Goal: Task Accomplishment & Management: Manage account settings

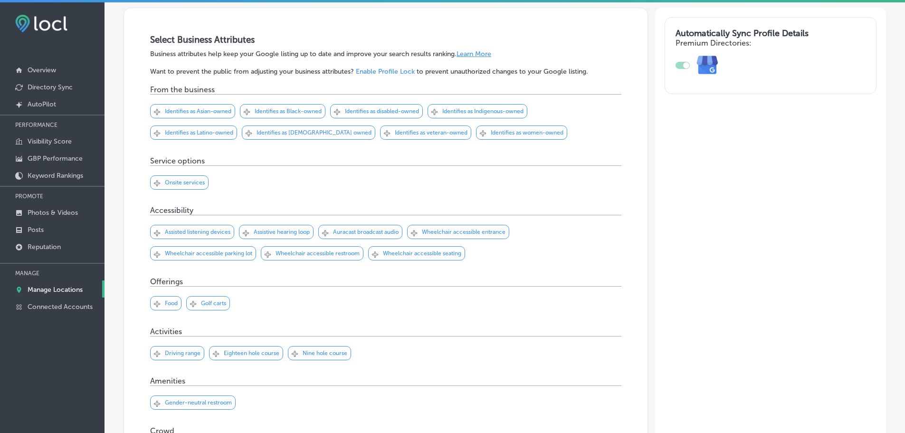
scroll to position [190, 0]
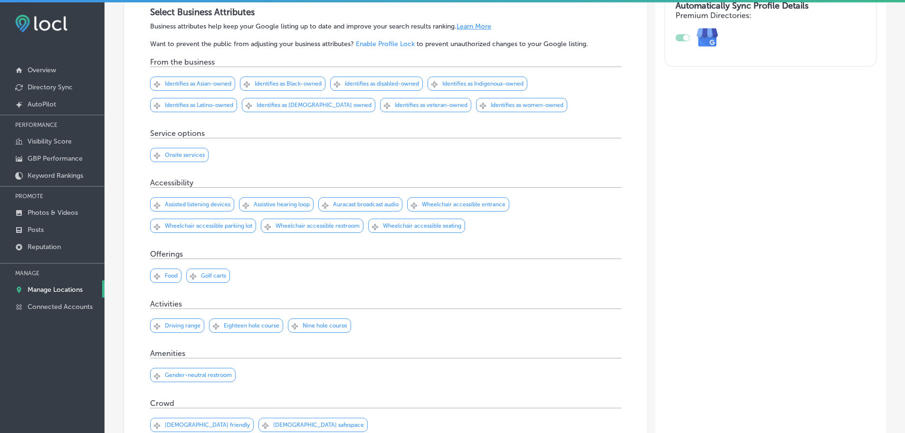
click at [200, 376] on p "Gender-neutral restroom" at bounding box center [198, 375] width 67 height 7
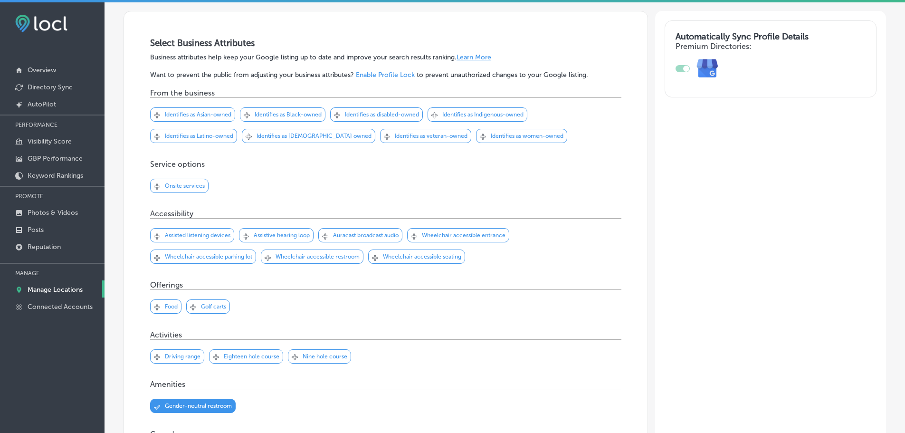
scroll to position [143, 0]
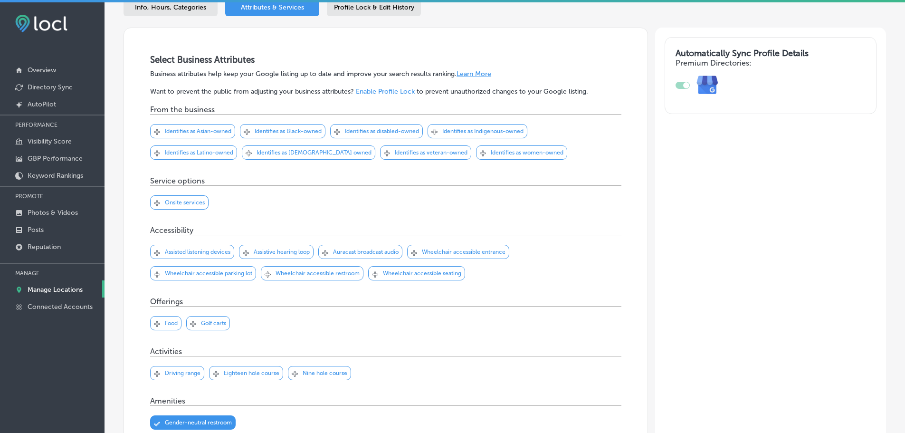
click at [235, 275] on p "Wheelchair accessible parking lot" at bounding box center [208, 273] width 87 height 7
click at [437, 273] on p "Wheelchair accessible seating" at bounding box center [422, 273] width 78 height 7
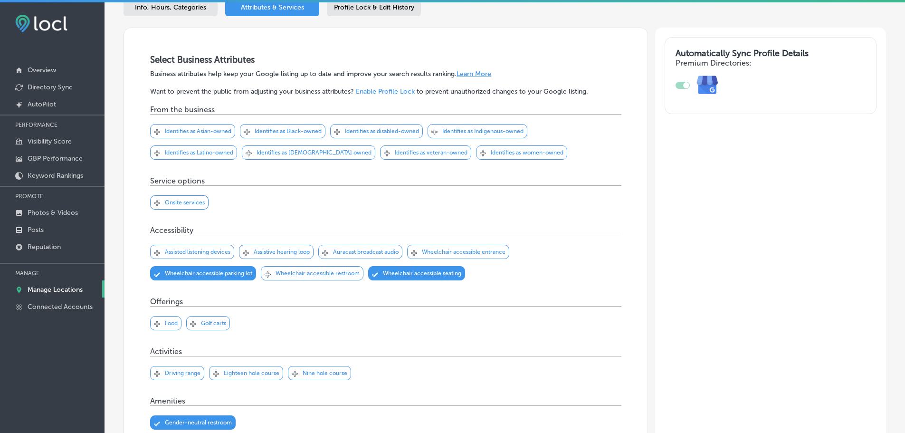
click at [486, 254] on p "Wheelchair accessible entrance" at bounding box center [464, 251] width 84 height 7
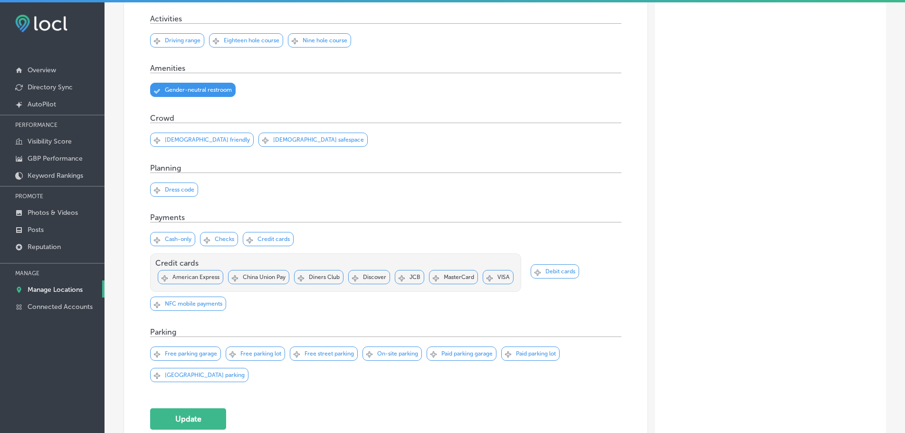
scroll to position [665, 0]
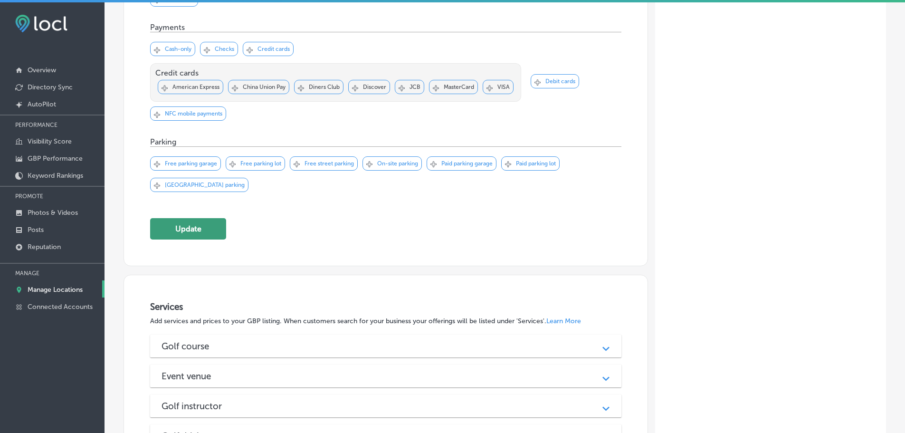
click at [195, 229] on button "Update" at bounding box center [188, 228] width 76 height 21
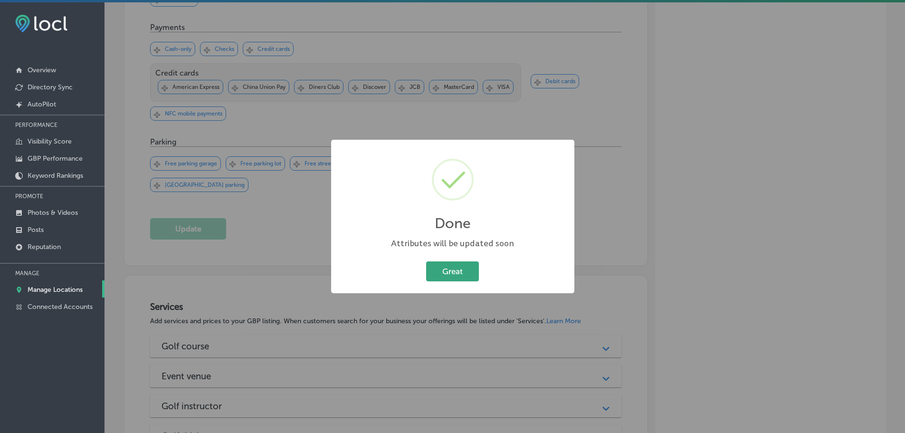
click at [450, 270] on button "Great" at bounding box center [452, 270] width 53 height 19
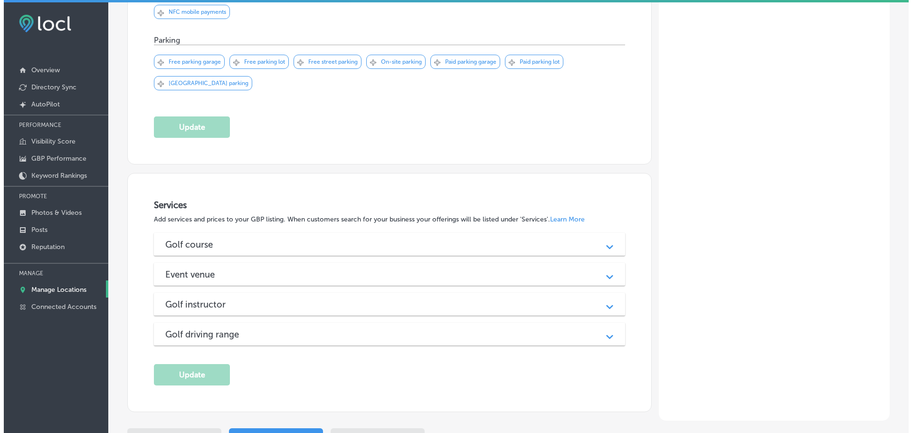
scroll to position [808, 0]
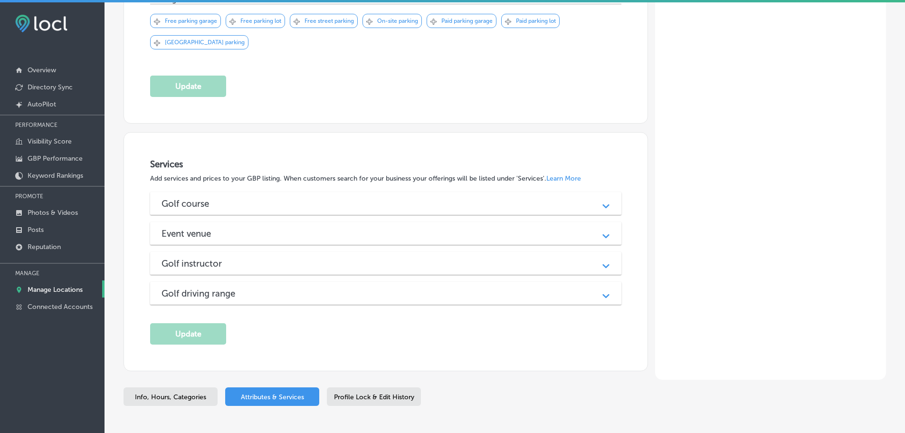
click at [528, 205] on div "Golf course" at bounding box center [386, 203] width 449 height 11
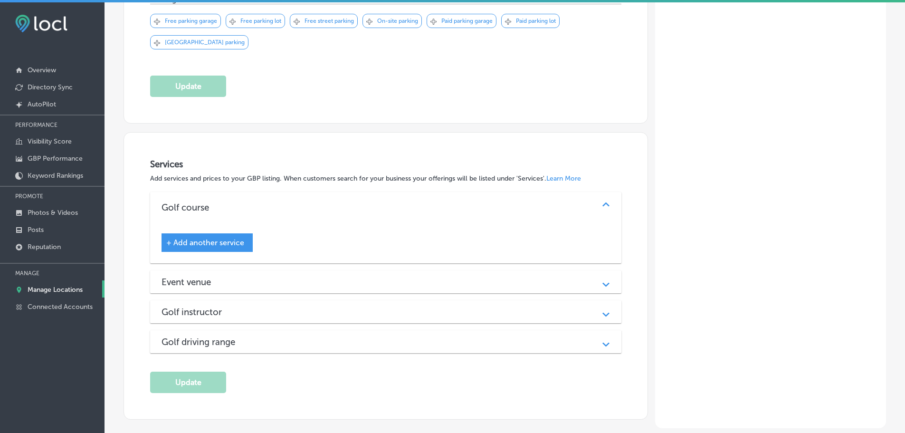
click at [222, 240] on span "+ Add another service" at bounding box center [205, 242] width 78 height 9
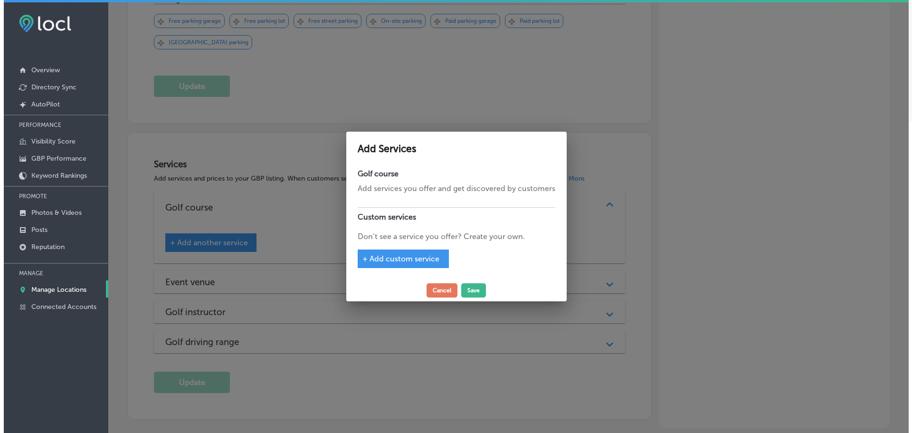
scroll to position [810, 0]
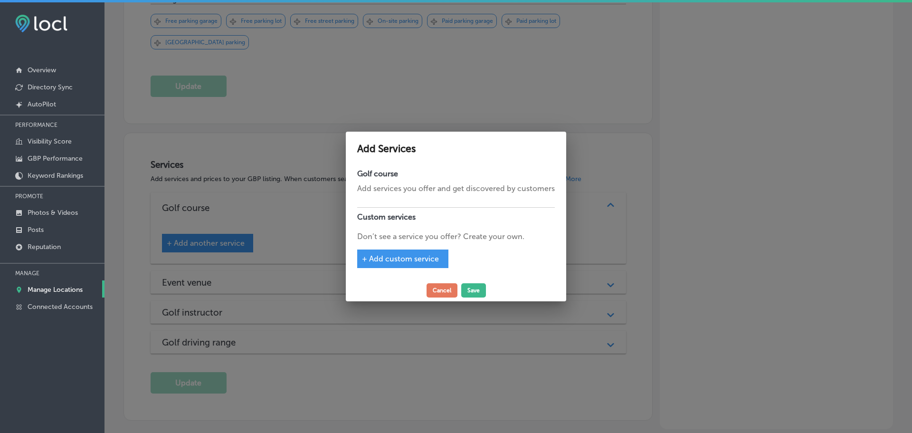
click at [399, 260] on span "+ Add custom service" at bounding box center [400, 258] width 77 height 9
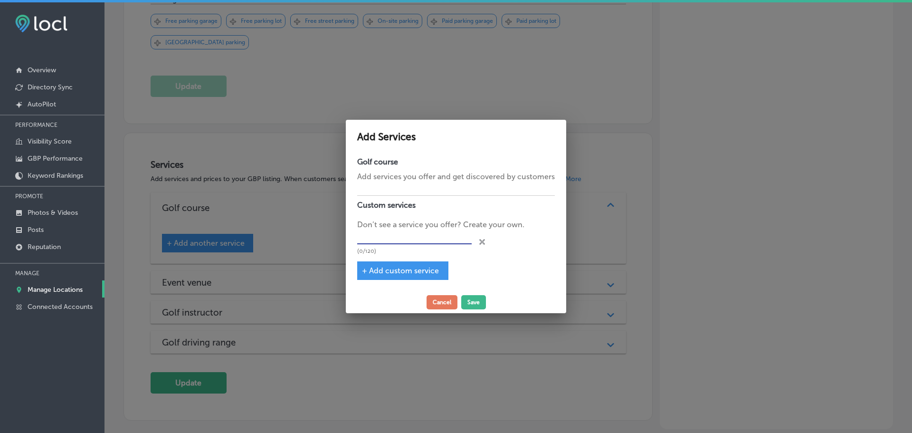
click at [405, 242] on input "text" at bounding box center [414, 237] width 115 height 15
type input "18-Hole Golf Course"
click at [430, 275] on span "+ Add custom service" at bounding box center [400, 270] width 77 height 9
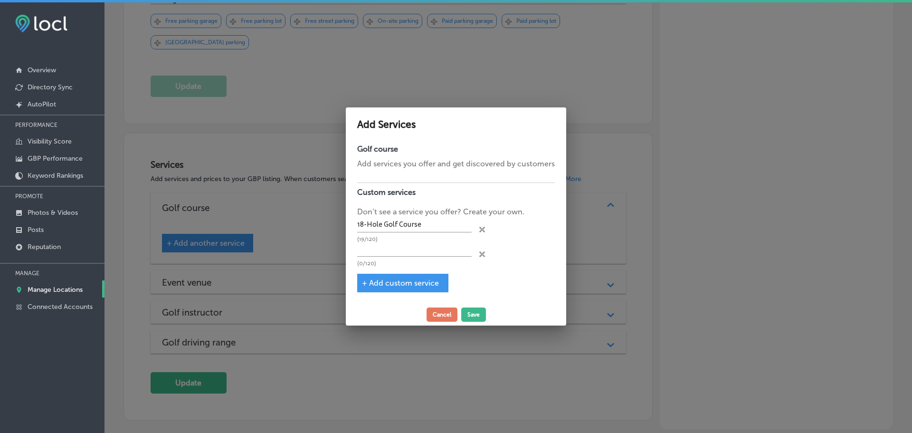
click at [483, 255] on icon "close Created with Sketch." at bounding box center [482, 254] width 6 height 6
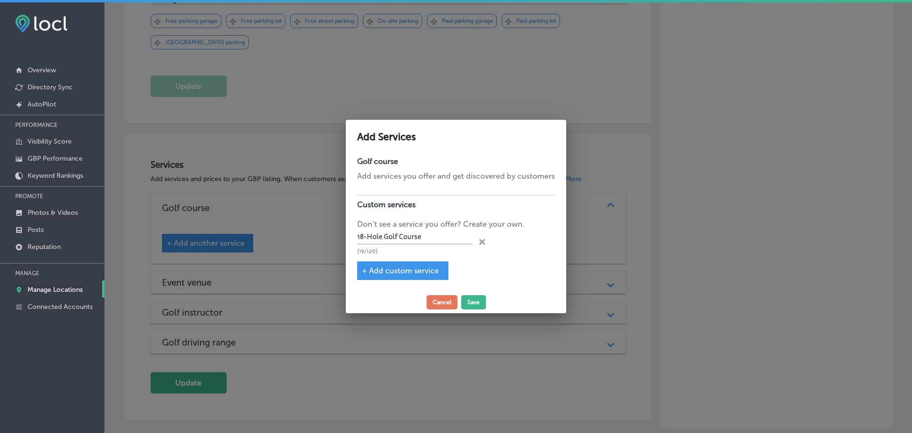
click at [423, 266] on div "+ Add custom service" at bounding box center [402, 270] width 91 height 19
click at [415, 272] on span "+ Add custom service" at bounding box center [400, 270] width 77 height 9
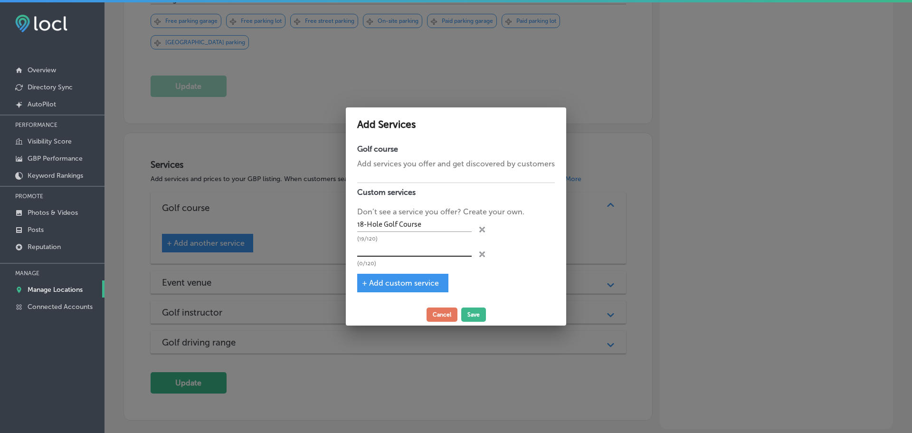
click at [426, 250] on input "text" at bounding box center [414, 249] width 115 height 15
type input "Pro Shop"
click at [412, 282] on span "+ Add custom service" at bounding box center [400, 282] width 77 height 9
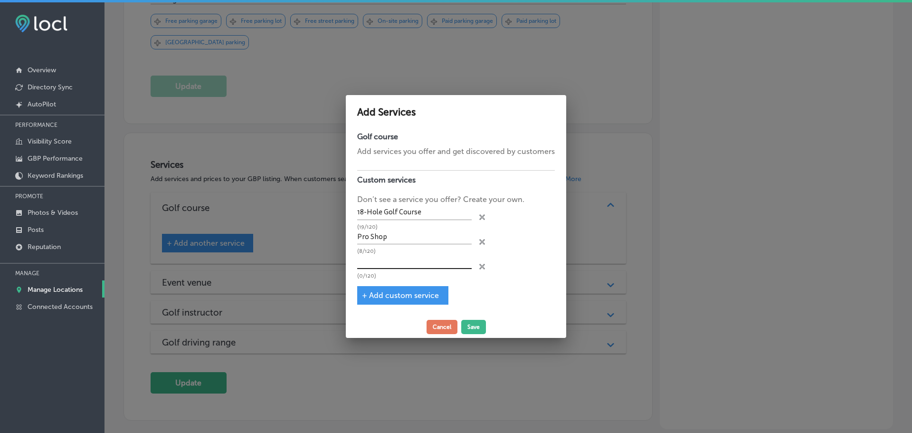
click at [416, 262] on input "text" at bounding box center [414, 261] width 115 height 15
type input "Punch Cards"
click at [423, 302] on div "+ Add custom service" at bounding box center [402, 295] width 91 height 19
click at [420, 295] on span "+ Add custom service" at bounding box center [400, 295] width 77 height 9
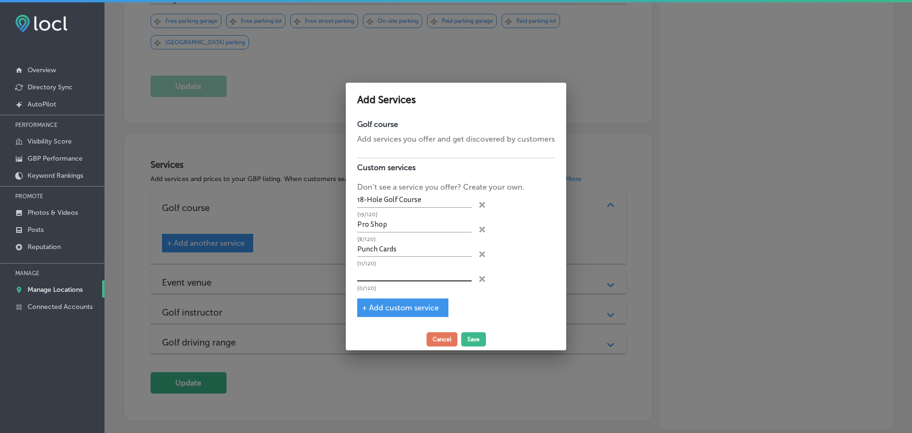
click at [416, 277] on input "text" at bounding box center [414, 274] width 115 height 15
type input "Gift Certificates"
click at [417, 305] on span "+ Add custom service" at bounding box center [400, 307] width 77 height 9
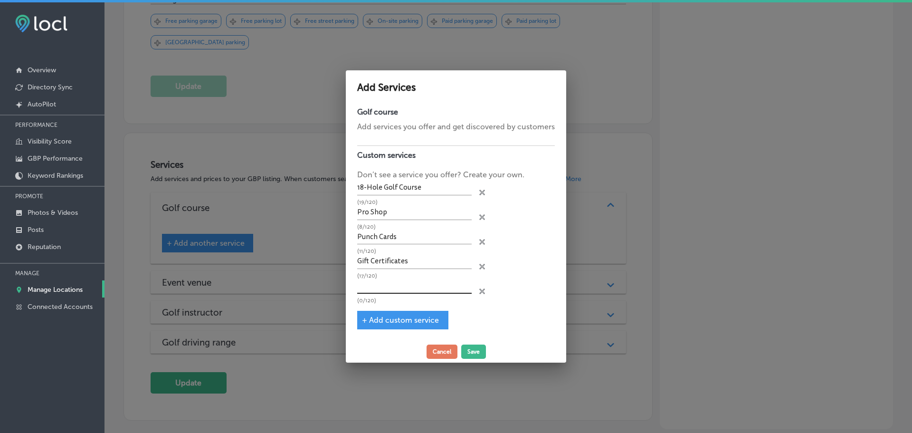
click at [422, 287] on input "text" at bounding box center [414, 286] width 115 height 15
type input "Golf Club Rental"
click at [379, 320] on span "+ Add custom service" at bounding box center [400, 319] width 77 height 9
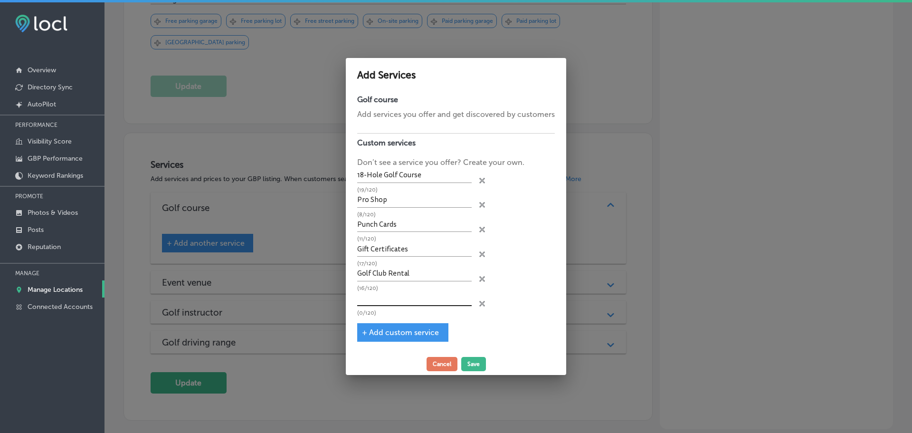
click at [392, 302] on input "text" at bounding box center [414, 298] width 115 height 15
type input "Online & Telephone Tee Time Booking"
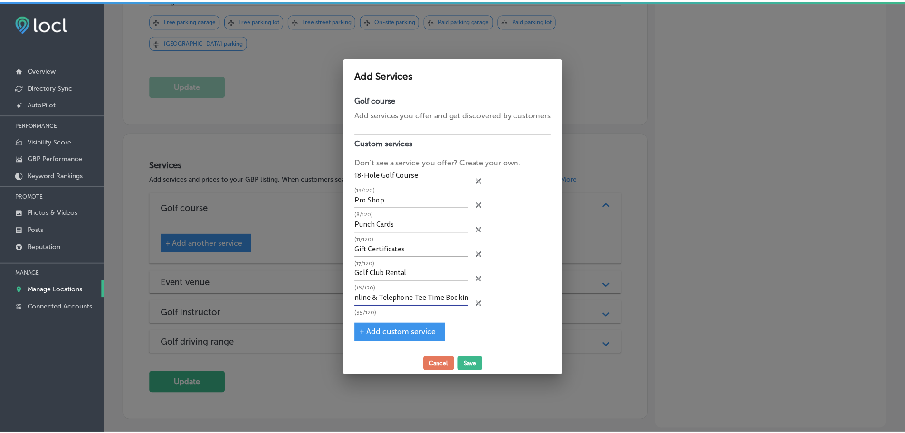
scroll to position [0, 0]
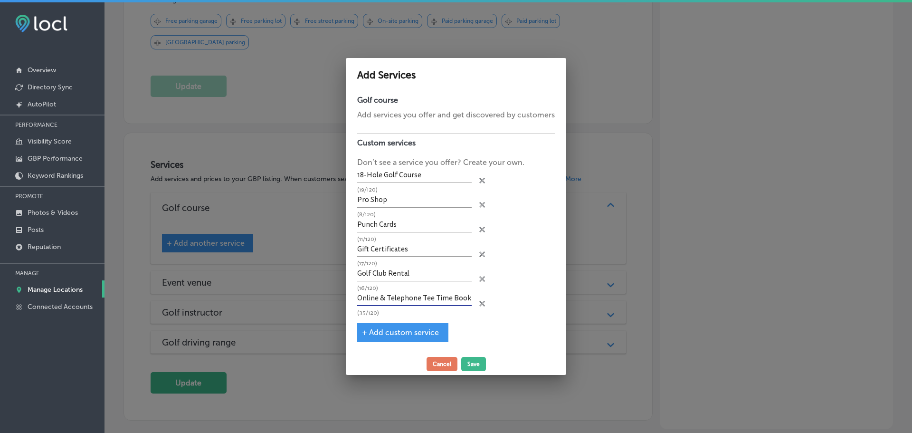
click at [384, 335] on span "+ Add custom service" at bounding box center [400, 332] width 77 height 9
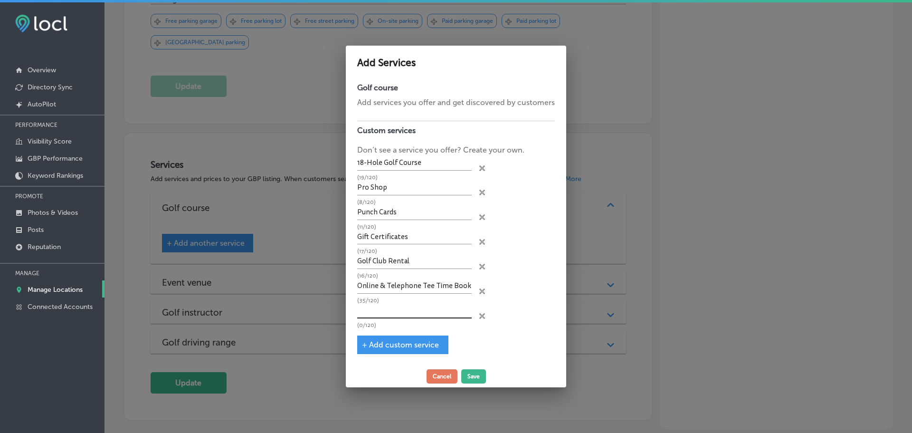
click at [400, 312] on input "text" at bounding box center [414, 311] width 115 height 15
type input "Annual Passes"
click at [413, 342] on span "+ Add custom service" at bounding box center [400, 344] width 77 height 9
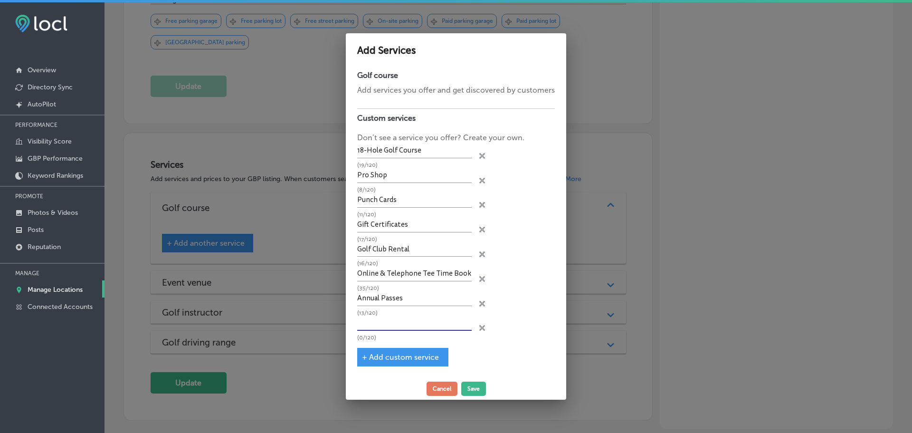
click at [432, 321] on input "text" at bounding box center [414, 323] width 115 height 15
type input "E-club for Specials & News"
click at [384, 359] on span "+ Add custom service" at bounding box center [400, 357] width 77 height 9
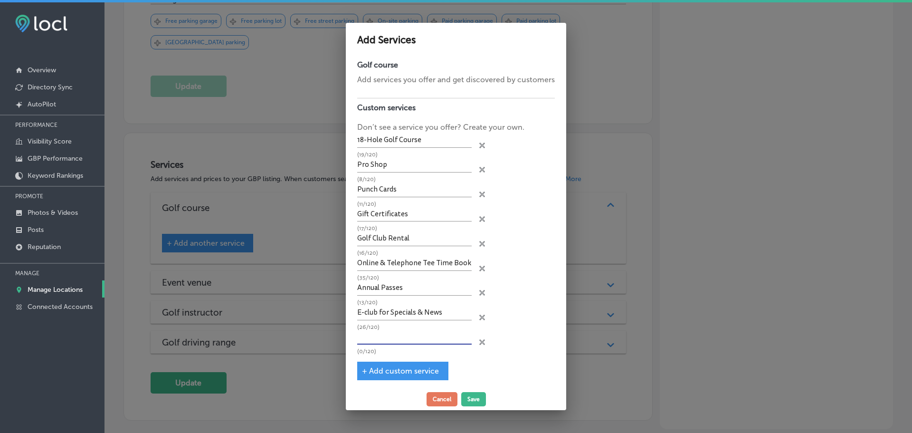
click at [399, 337] on input "text" at bounding box center [414, 337] width 115 height 15
type input "Tournament & Clinic Calendar"
click at [468, 399] on button "Save" at bounding box center [473, 399] width 25 height 14
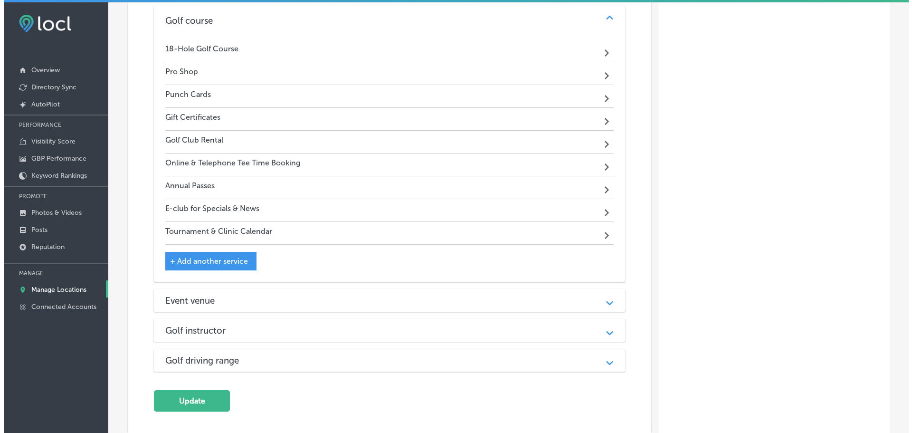
scroll to position [1045, 0]
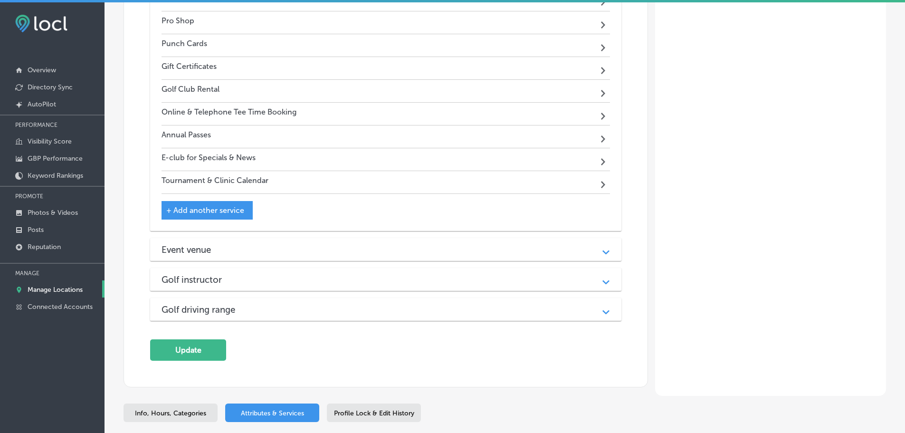
click at [214, 253] on h3 "Event venue" at bounding box center [194, 249] width 65 height 11
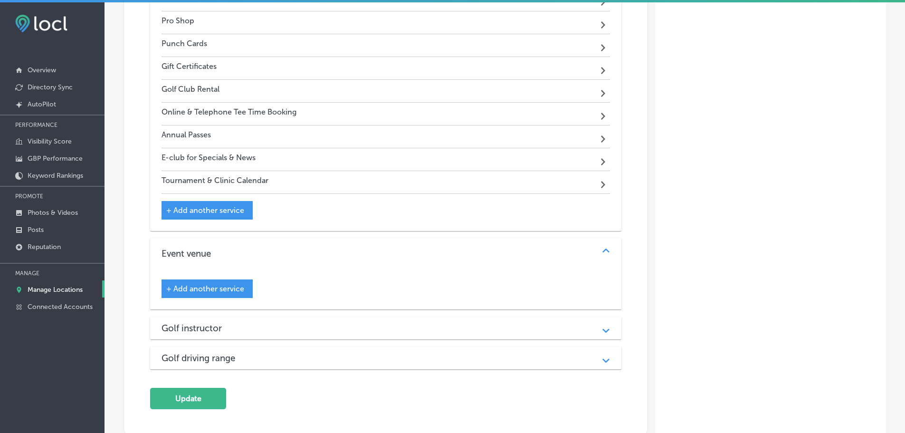
click at [217, 283] on div "+ Add another service" at bounding box center [207, 288] width 91 height 19
click at [230, 290] on span "+ Add another service" at bounding box center [205, 288] width 78 height 9
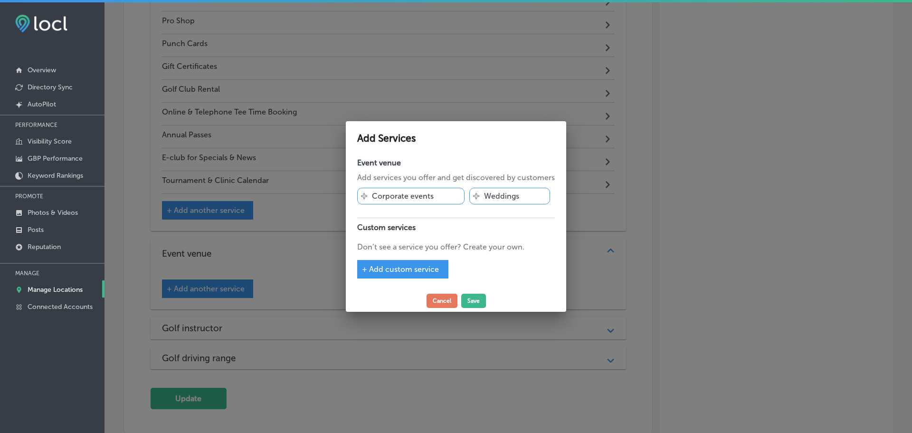
click at [398, 269] on span "+ Add custom service" at bounding box center [400, 269] width 77 height 9
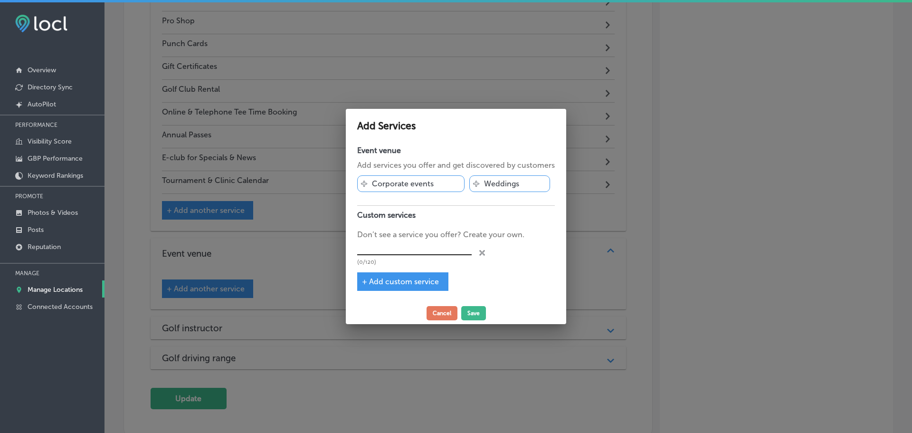
click at [405, 252] on input "text" at bounding box center [414, 247] width 115 height 15
type input "Onsite Bar & Restaurant"
click at [477, 314] on button "Save" at bounding box center [473, 313] width 25 height 14
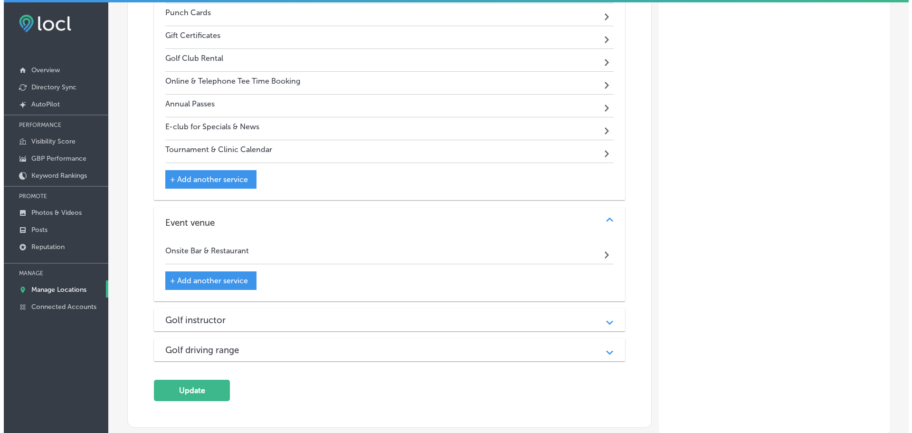
scroll to position [1093, 0]
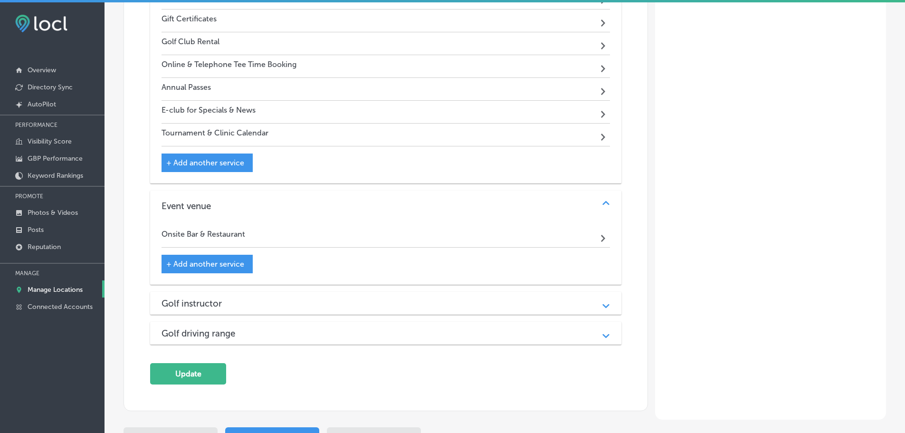
click at [373, 308] on div "Golf instructor" at bounding box center [386, 303] width 449 height 11
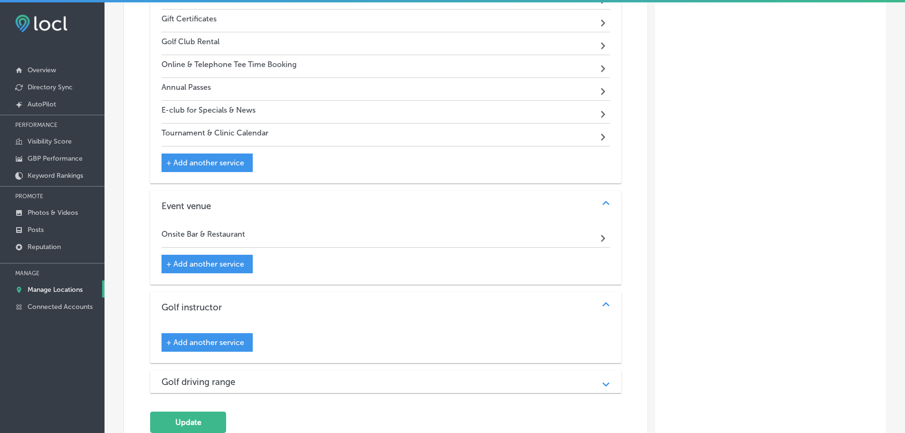
click at [235, 342] on span "+ Add another service" at bounding box center [205, 342] width 78 height 9
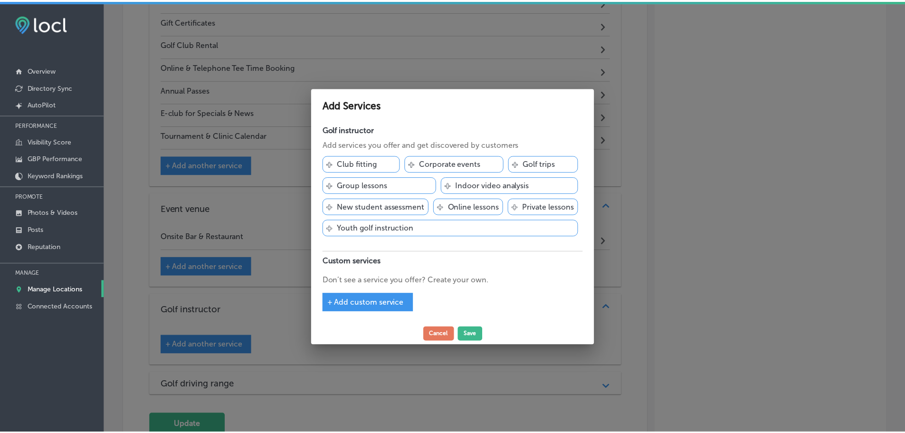
scroll to position [1095, 0]
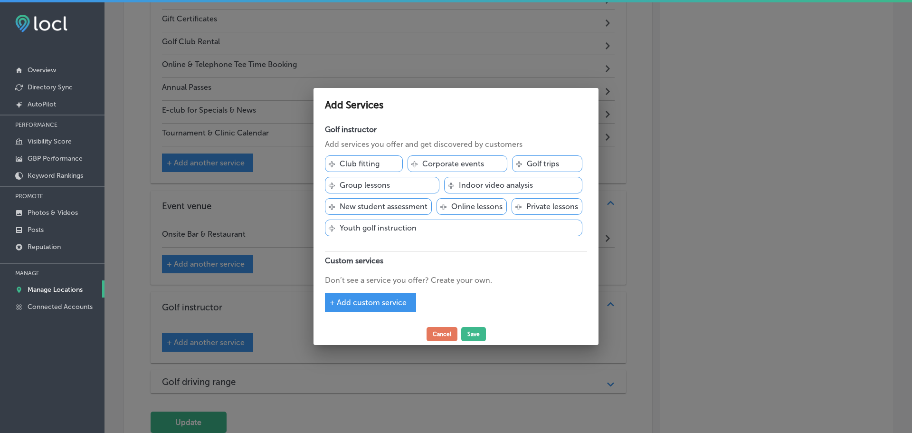
click at [353, 308] on div "+ Add custom service" at bounding box center [370, 302] width 91 height 19
click at [378, 302] on span "+ Add custom service" at bounding box center [368, 302] width 77 height 9
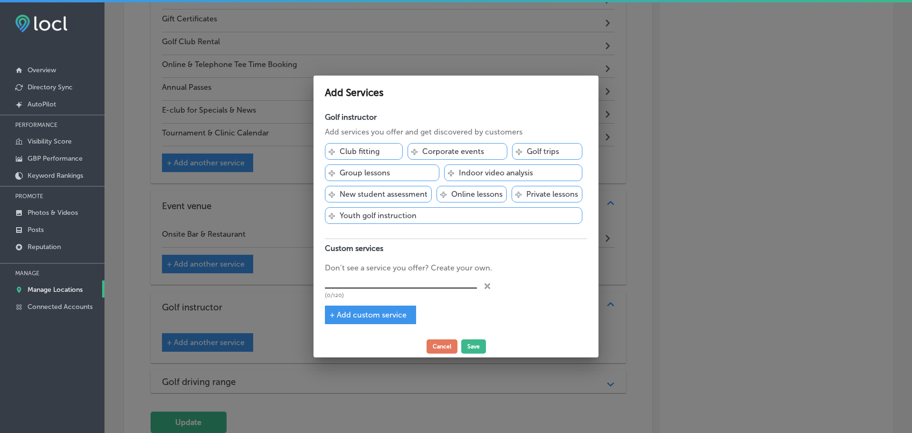
click at [389, 275] on input "text" at bounding box center [401, 281] width 152 height 15
type input "Golf Lessons with a Golf Pro"
click at [468, 345] on button "Save" at bounding box center [473, 346] width 25 height 14
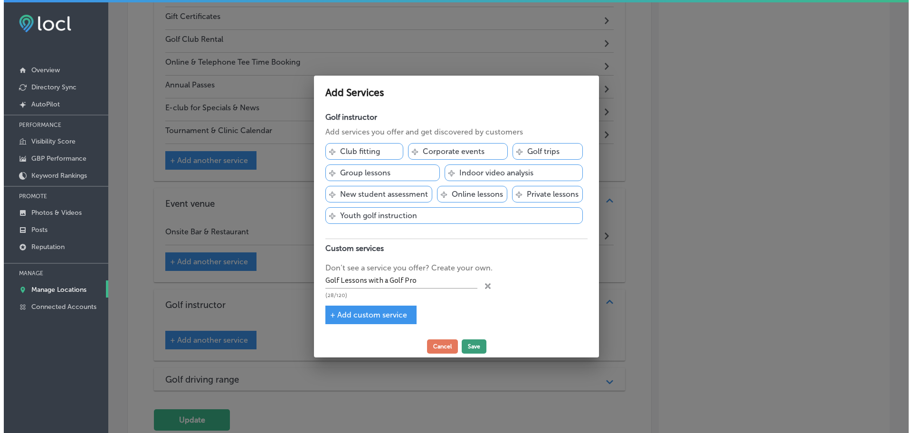
scroll to position [1093, 0]
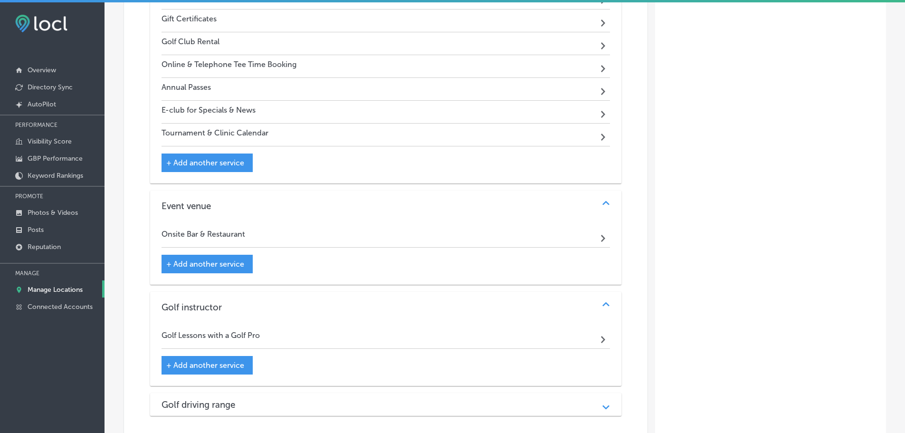
click at [214, 264] on span "+ Add another service" at bounding box center [205, 263] width 78 height 9
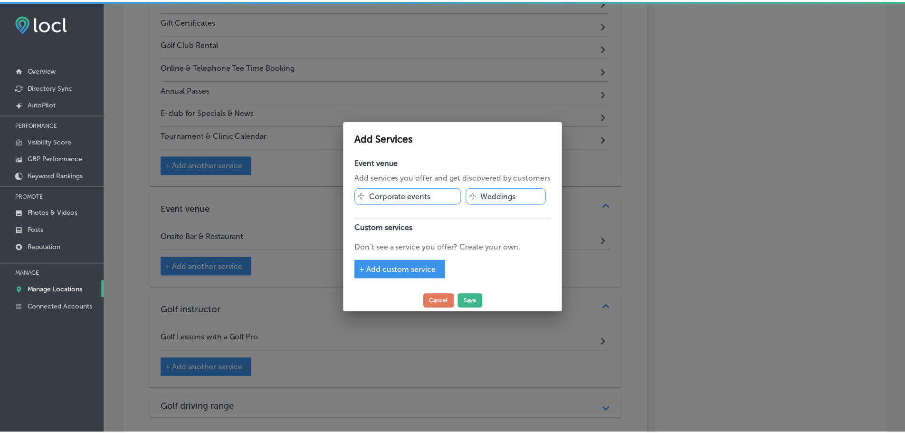
scroll to position [1095, 0]
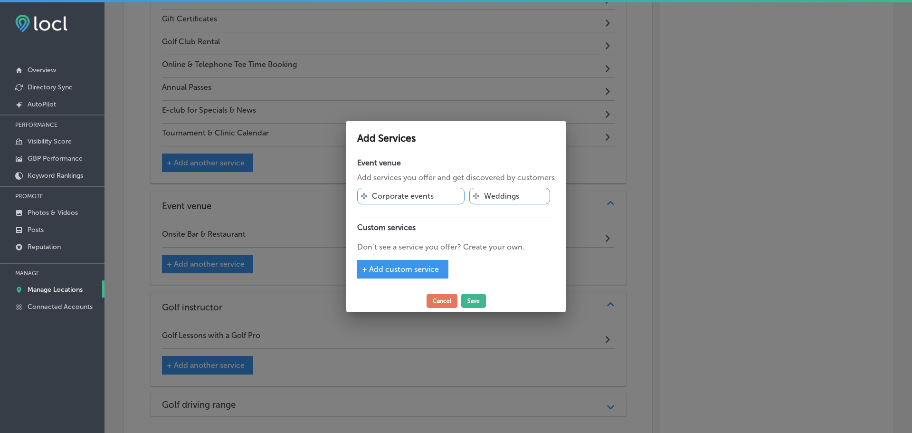
click at [387, 268] on span "+ Add custom service" at bounding box center [400, 269] width 77 height 9
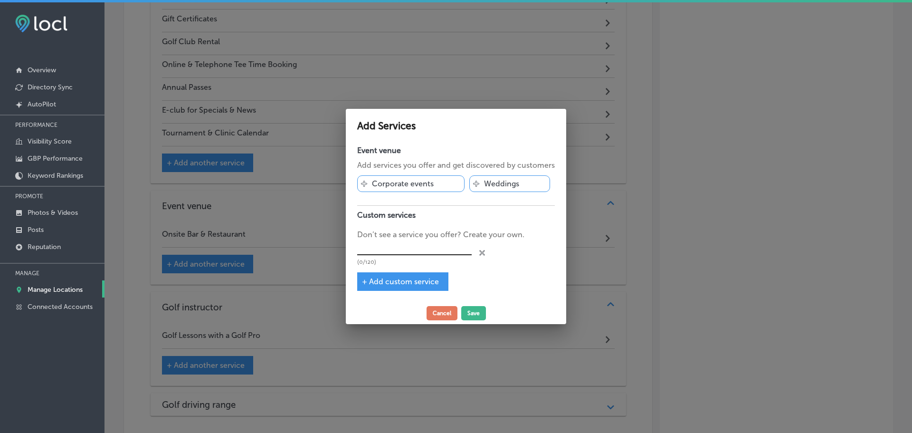
click at [392, 248] on input "text" at bounding box center [414, 247] width 115 height 15
type input "Event Facilities"
click at [471, 315] on button "Save" at bounding box center [473, 313] width 25 height 14
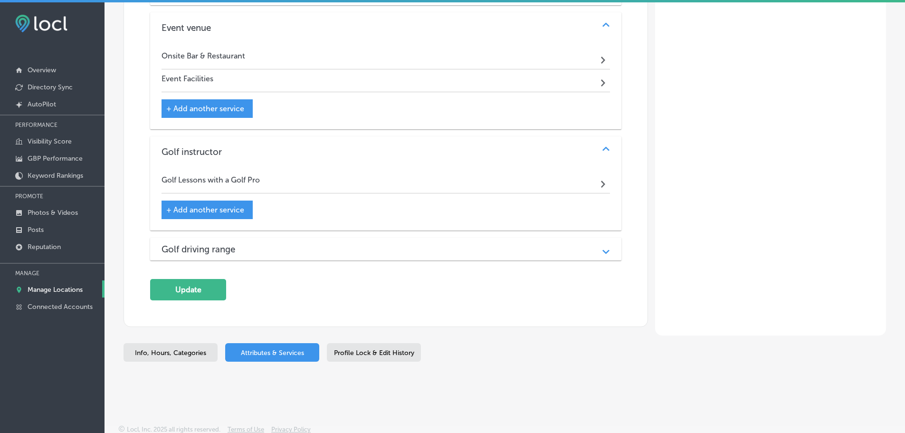
scroll to position [1273, 0]
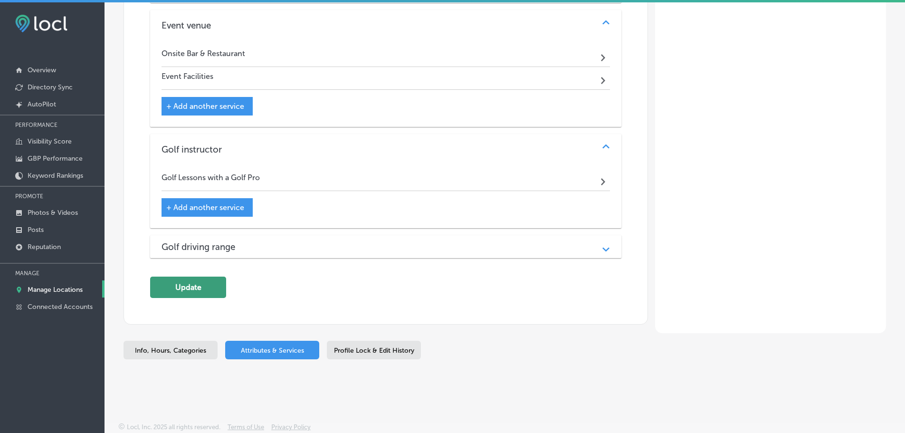
click at [198, 290] on button "Update" at bounding box center [188, 287] width 76 height 21
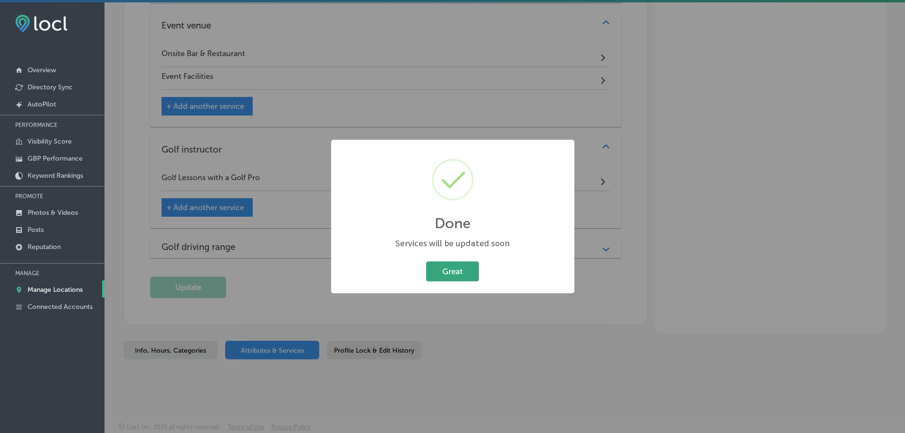
click at [444, 264] on button "Great" at bounding box center [452, 270] width 53 height 19
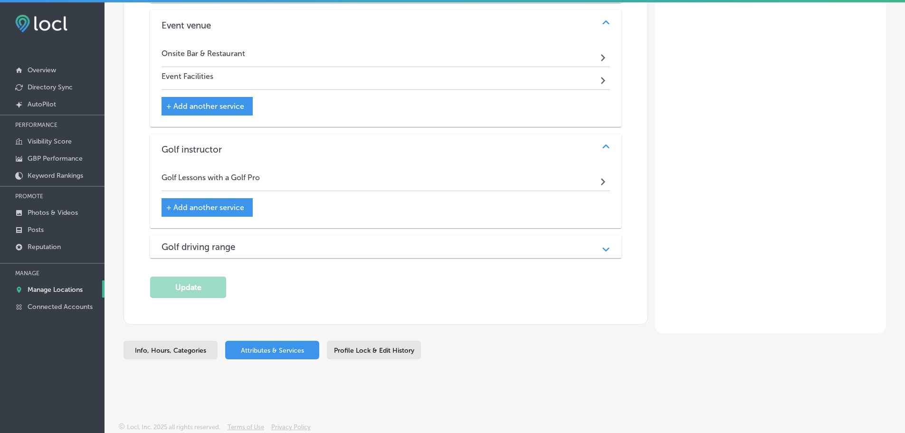
click at [362, 349] on span "Profile Lock & Edit History" at bounding box center [374, 350] width 80 height 8
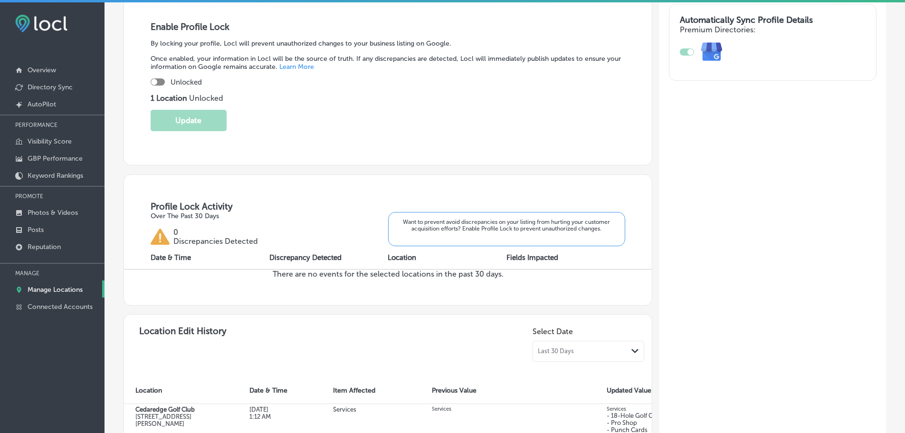
scroll to position [78, 0]
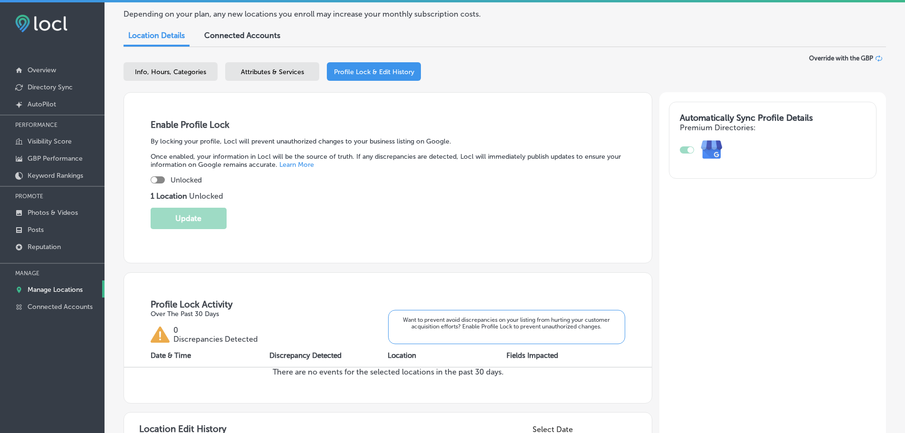
drag, startPoint x: 275, startPoint y: 79, endPoint x: 280, endPoint y: 78, distance: 5.2
click at [275, 78] on div "Attributes & Services" at bounding box center [272, 71] width 94 height 19
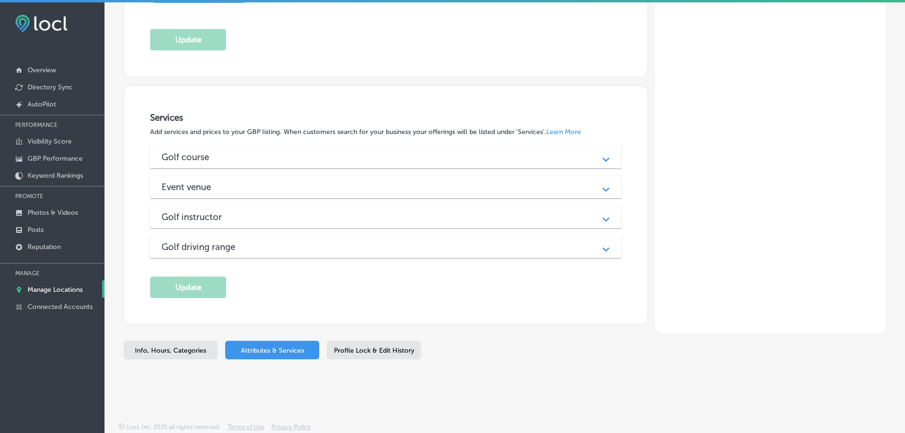
scroll to position [14, 0]
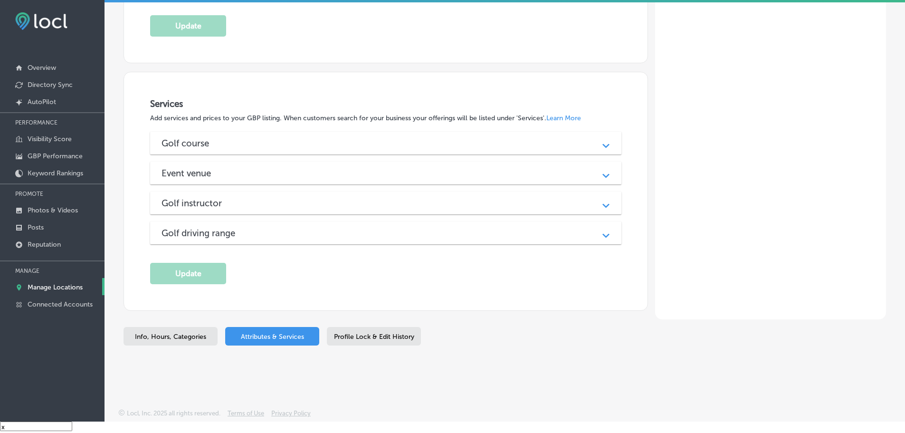
click at [598, 143] on div "Path Created with Sketch." at bounding box center [605, 143] width 23 height 23
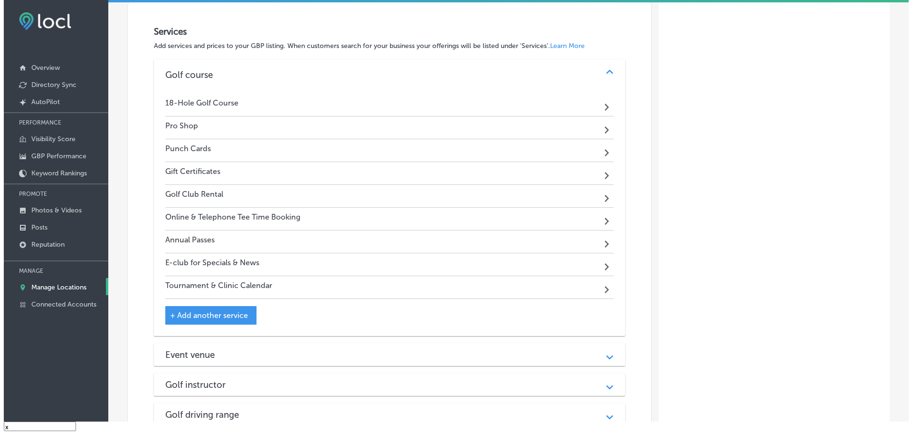
scroll to position [949, 0]
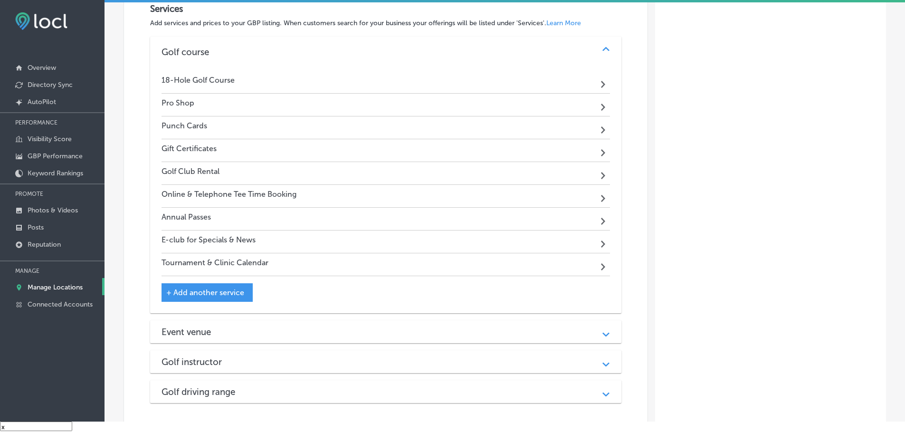
click at [325, 197] on div "Online & Telephone Tee Time Booking Path Created with Sketch." at bounding box center [386, 196] width 449 height 23
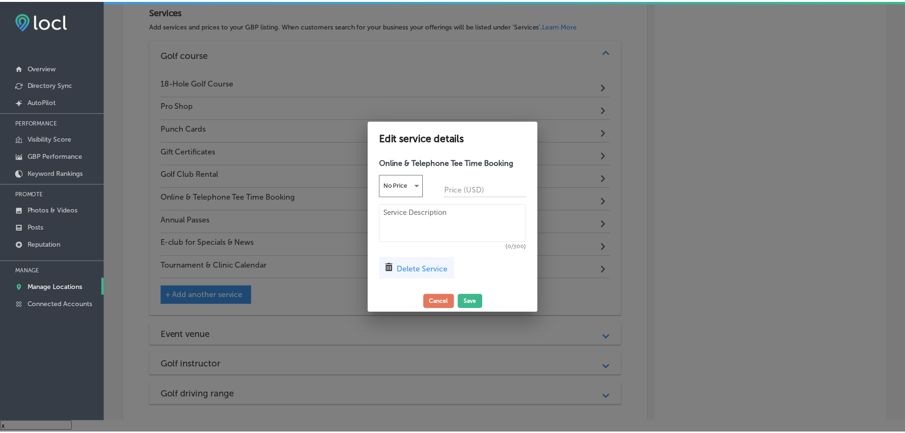
scroll to position [952, 0]
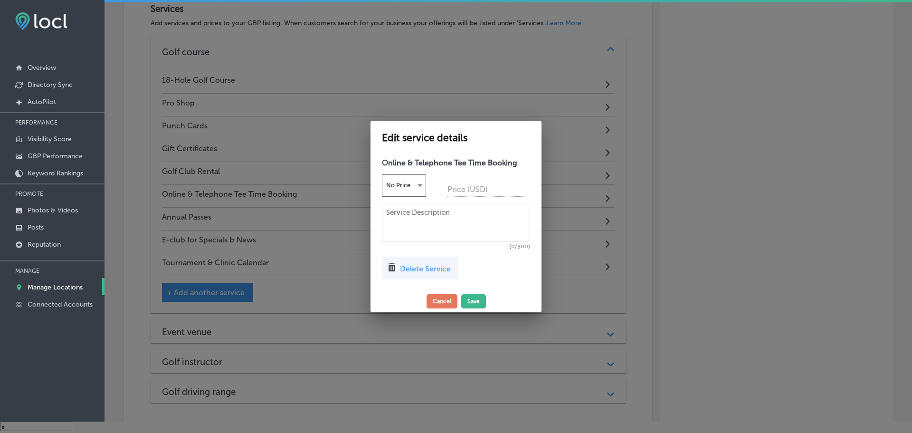
click at [745, 262] on div at bounding box center [456, 216] width 912 height 433
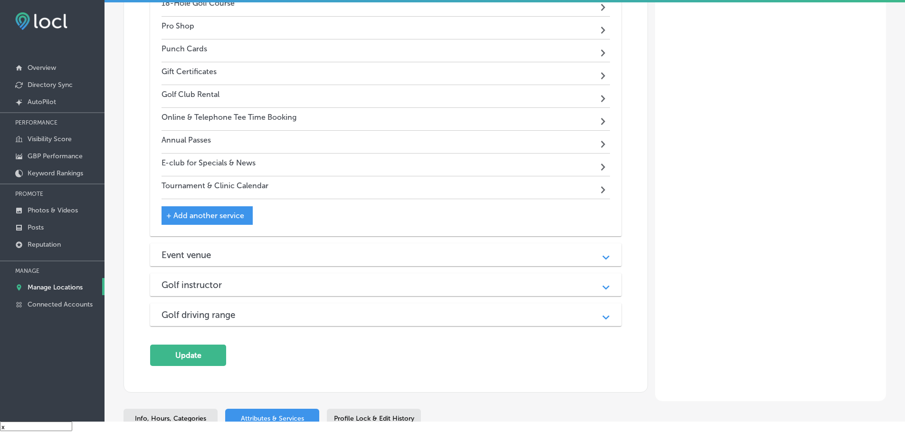
scroll to position [1044, 0]
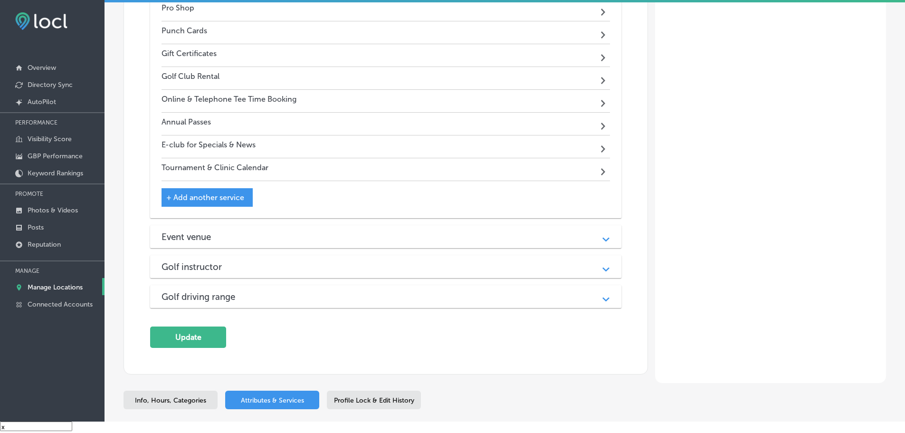
click at [356, 227] on div "Event venue Path Created with Sketch." at bounding box center [385, 236] width 471 height 23
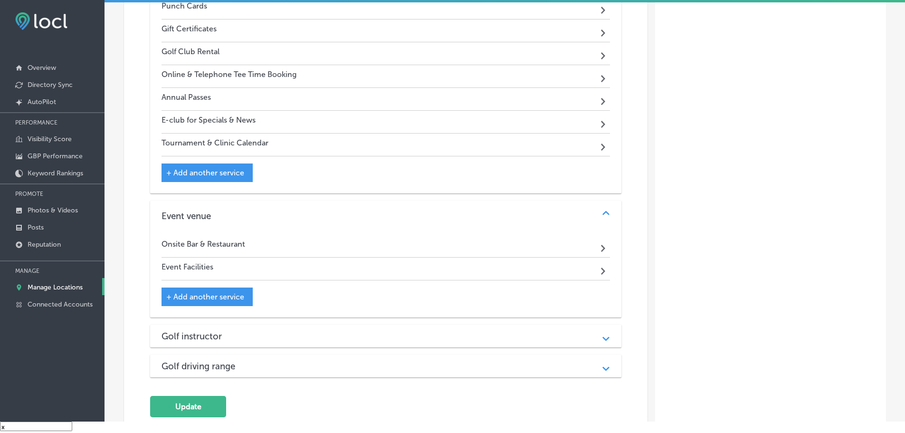
scroll to position [1092, 0]
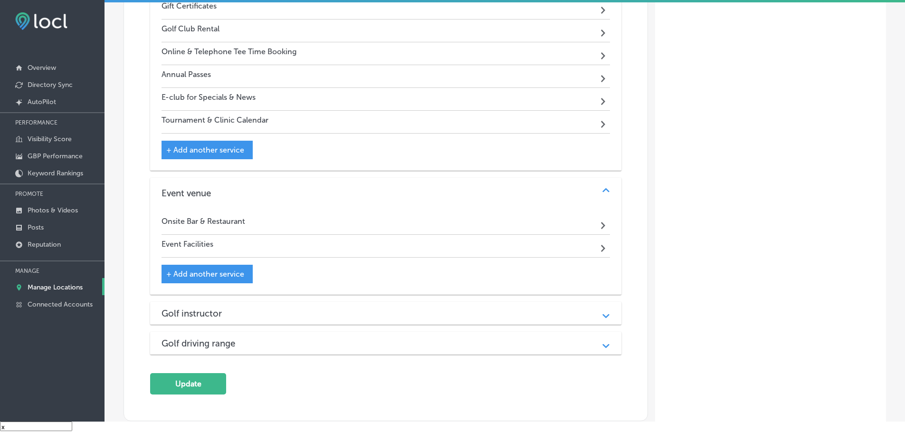
click at [259, 321] on div "Golf instructor Path Created with Sketch." at bounding box center [385, 313] width 471 height 23
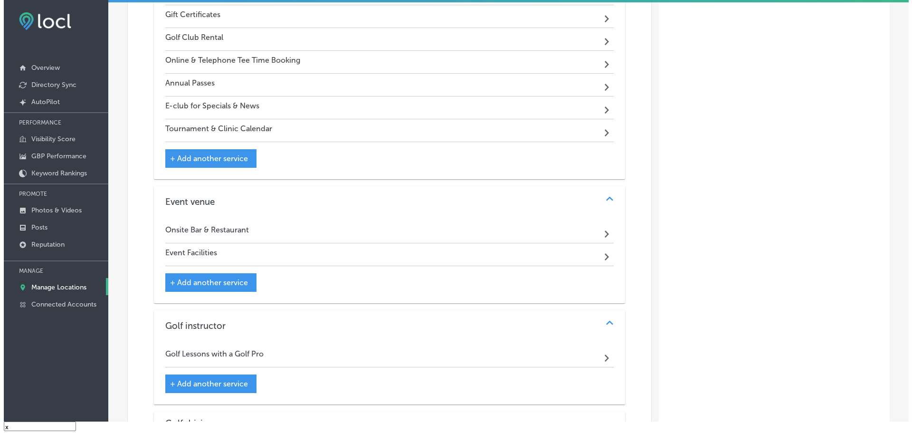
scroll to position [997, 0]
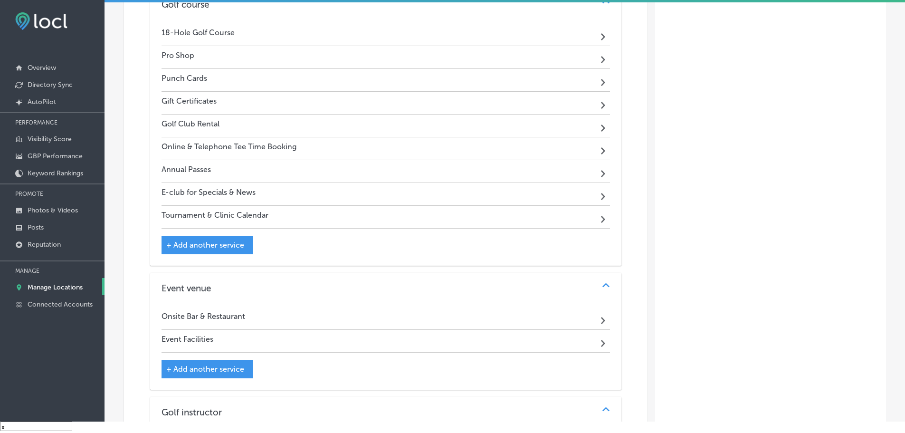
click at [399, 55] on div "Pro Shop Path Created with Sketch." at bounding box center [386, 57] width 449 height 23
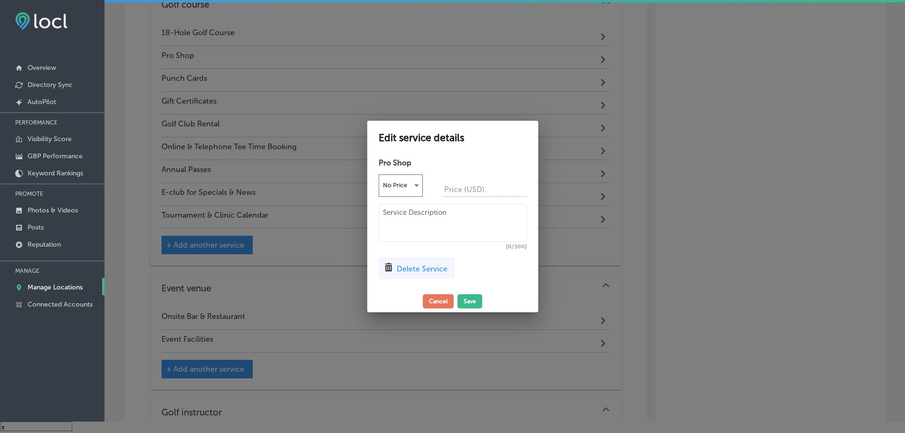
scroll to position [999, 0]
click at [407, 229] on textarea at bounding box center [456, 223] width 148 height 38
paste textarea "The Pro Shop at Cedaredge Golf Course offers a variety of items from today’s mo…"
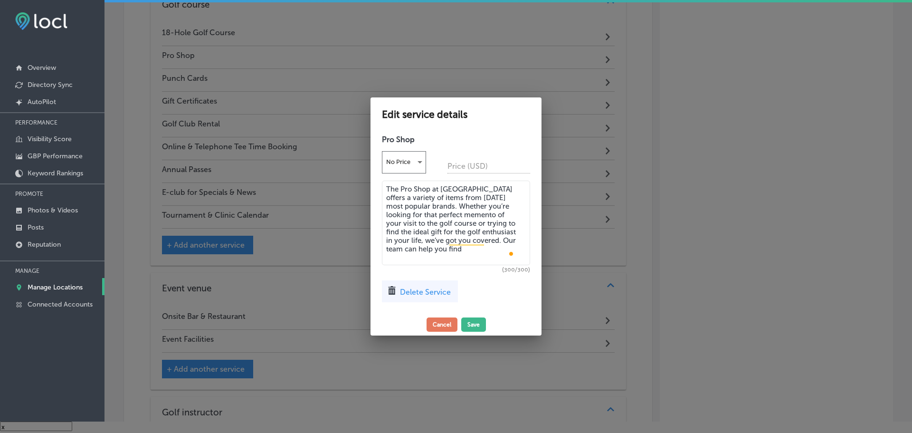
drag, startPoint x: 446, startPoint y: 245, endPoint x: 458, endPoint y: 253, distance: 14.9
click at [458, 253] on textarea "The Pro Shop at Cedaredge Golf Course offers a variety of items from today’s mo…" at bounding box center [456, 223] width 148 height 85
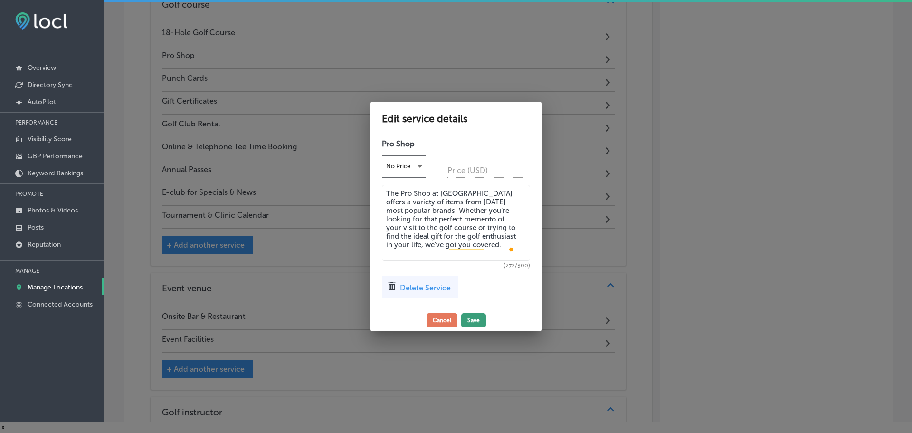
type textarea "The Pro Shop at Cedaredge Golf Course offers a variety of items from today’s mo…"
click at [469, 316] on button "Save" at bounding box center [473, 320] width 25 height 14
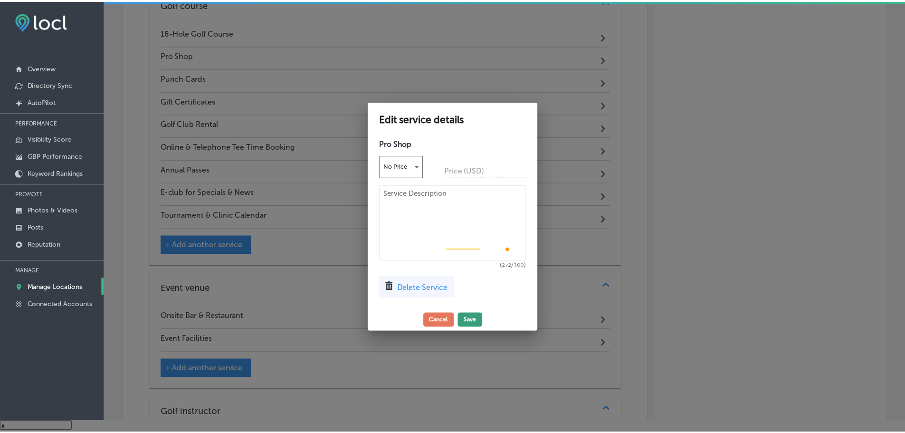
scroll to position [997, 0]
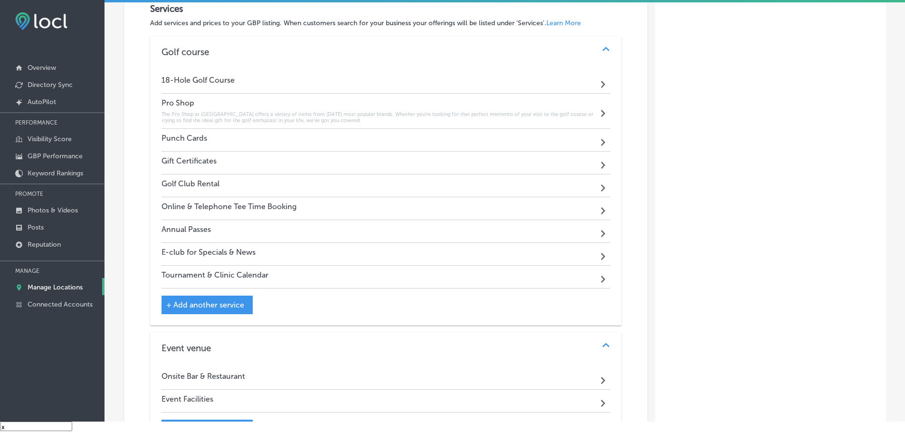
click at [419, 76] on div "18-Hole Golf Course Path Created with Sketch." at bounding box center [386, 82] width 449 height 23
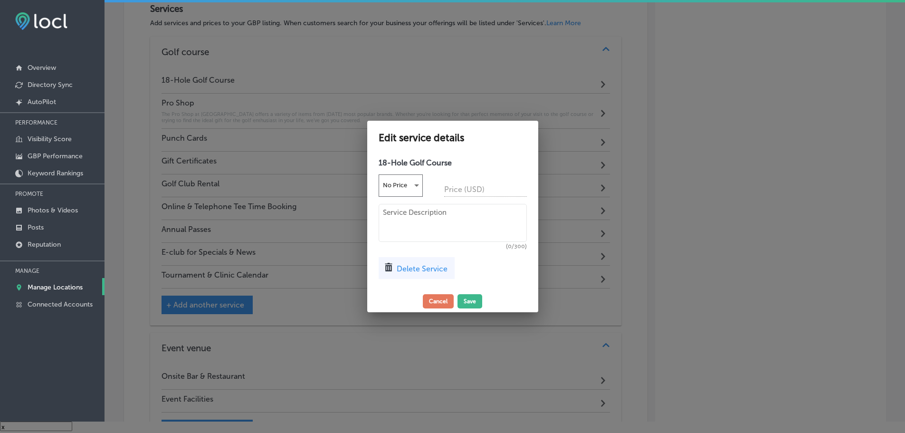
scroll to position [952, 0]
click at [418, 219] on textarea "To enrich screen reader interactions, please activate Accessibility in Grammarl…" at bounding box center [456, 223] width 148 height 38
paste textarea "Experience the beauty of Cedaredge’s 18-hole golf course nestled on the south s…"
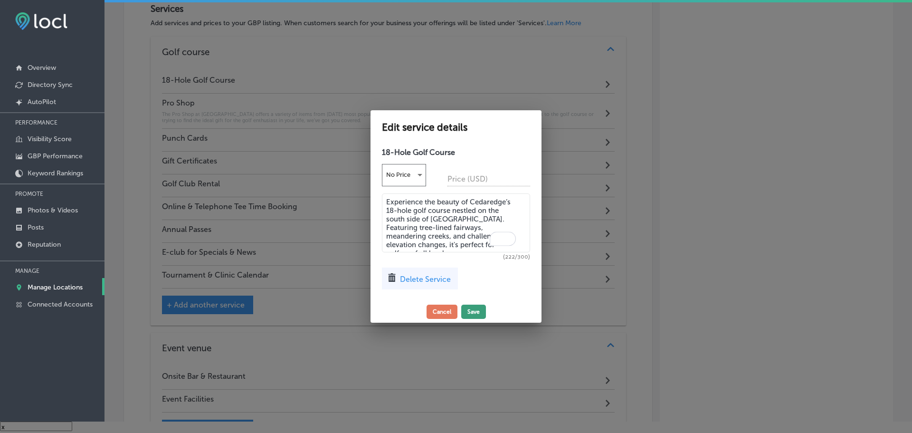
type textarea "Experience the beauty of Cedaredge’s 18-hole golf course nestled on the south s…"
click at [479, 306] on button "Save" at bounding box center [473, 312] width 25 height 14
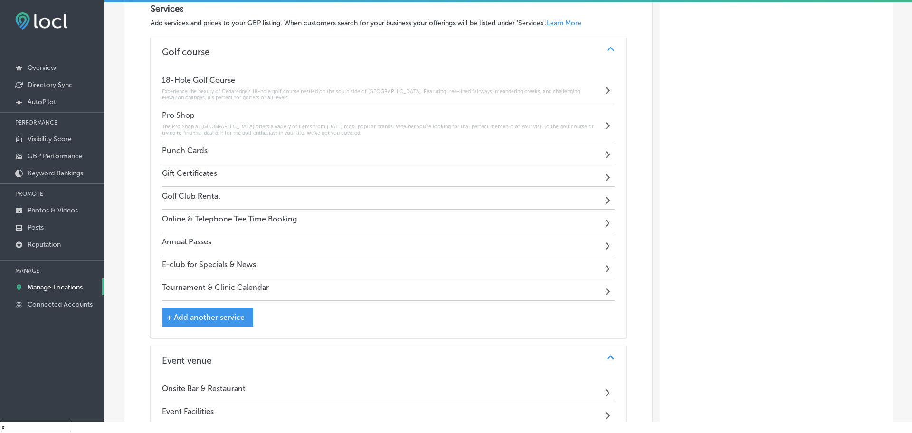
scroll to position [949, 0]
click at [232, 153] on div "Punch Cards Path Created with Sketch." at bounding box center [386, 152] width 449 height 23
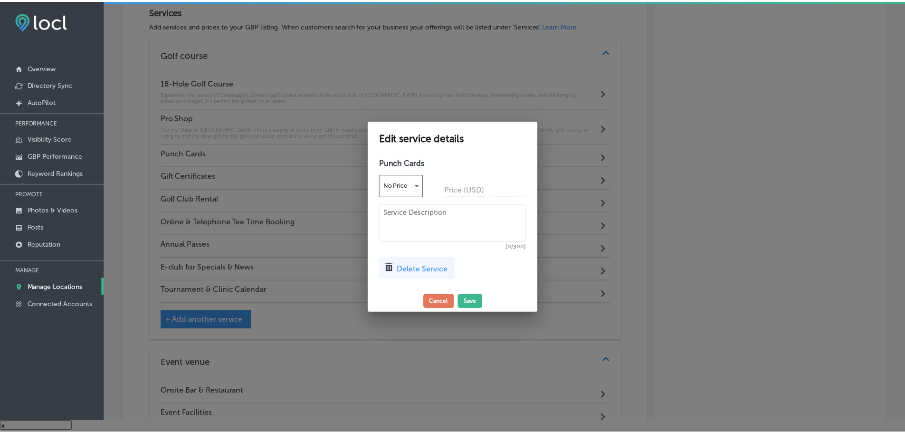
scroll to position [952, 0]
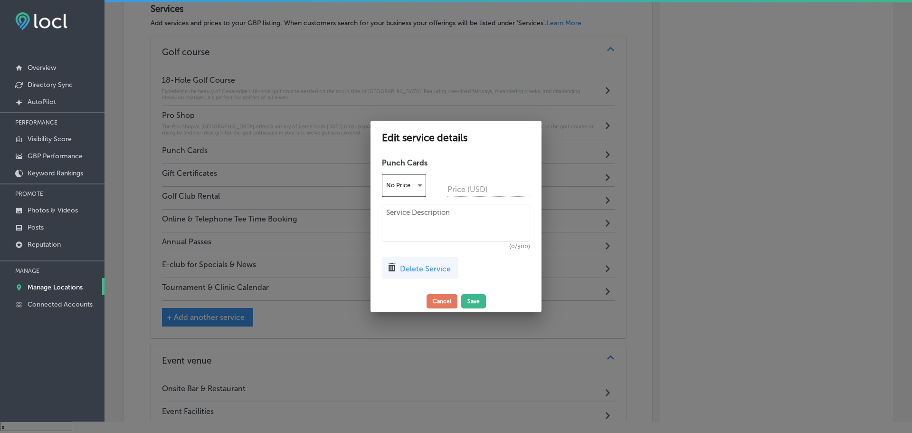
click at [448, 222] on textarea at bounding box center [456, 223] width 148 height 38
paste textarea "Visit the Pro Shop at Cedaredge Golf Course for top-notch golf apparel, equipme…"
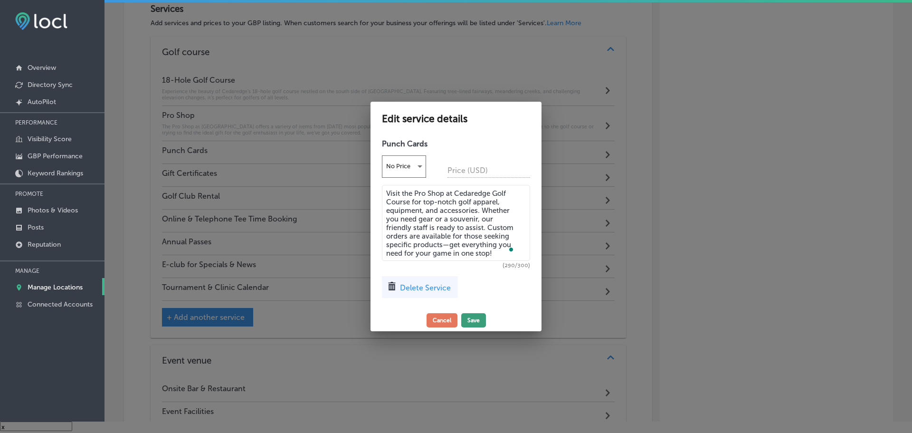
type textarea "Visit the Pro Shop at Cedaredge Golf Course for top-notch golf apparel, equipme…"
click at [477, 319] on button "Save" at bounding box center [473, 320] width 25 height 14
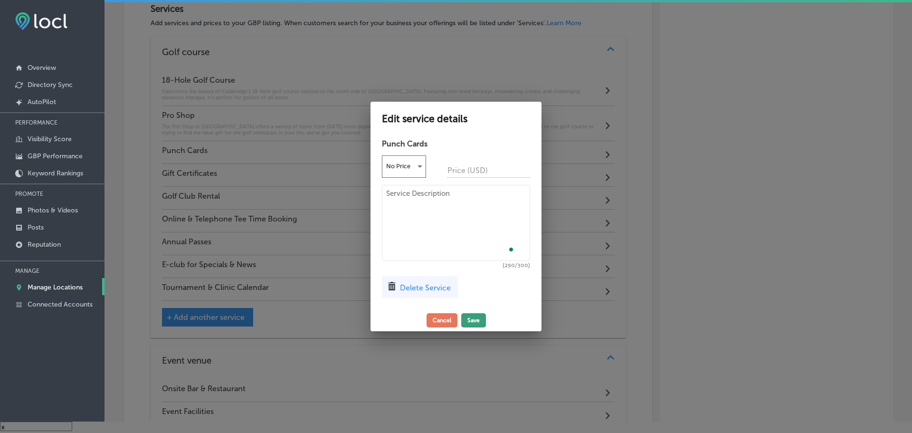
scroll to position [949, 0]
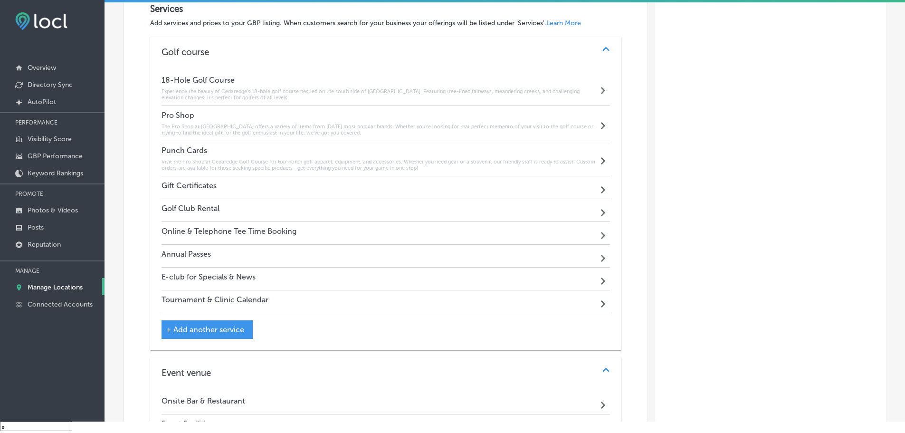
click at [346, 162] on h6 "Visit the Pro Shop at Cedaredge Golf Course for top-notch golf apparel, equipme…" at bounding box center [380, 165] width 437 height 12
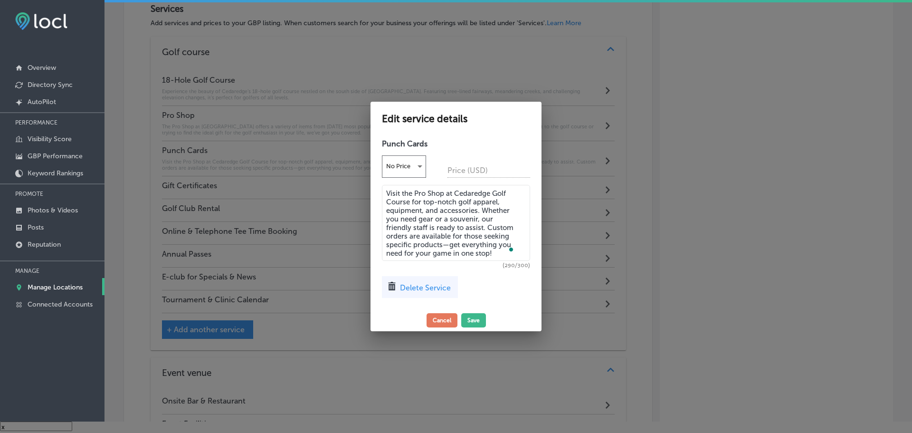
drag, startPoint x: 488, startPoint y: 249, endPoint x: 384, endPoint y: 194, distance: 118.0
click at [384, 194] on textarea "Visit the Pro Shop at Cedaredge Golf Course for top-notch golf apparel, equipme…" at bounding box center [456, 223] width 148 height 76
paste textarea "Ideal for frequent players, our punch cards offer flexibility and value. Play a…"
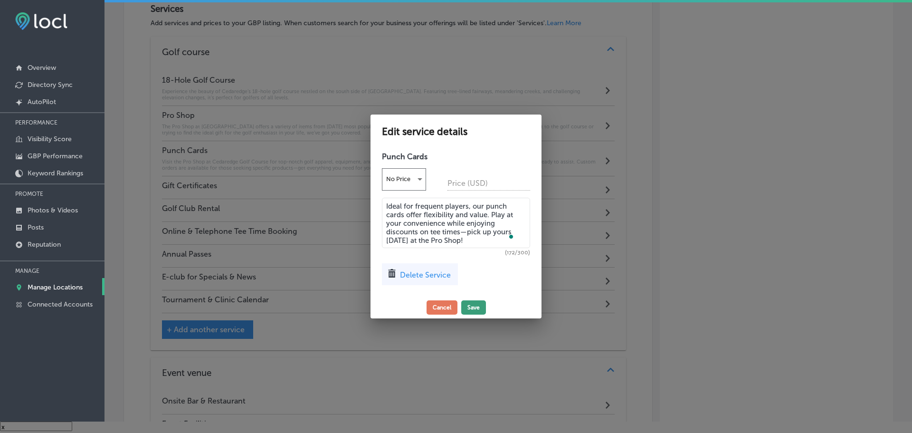
type textarea "Ideal for frequent players, our punch cards offer flexibility and value. Play a…"
click at [474, 303] on button "Save" at bounding box center [473, 307] width 25 height 14
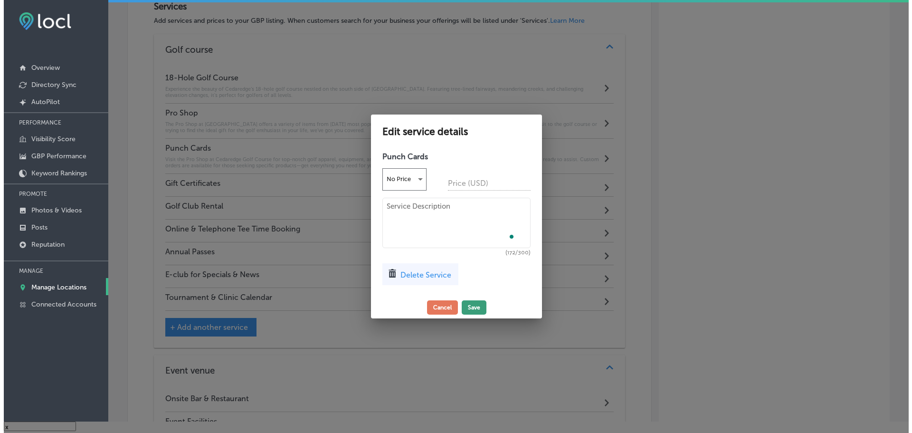
scroll to position [949, 0]
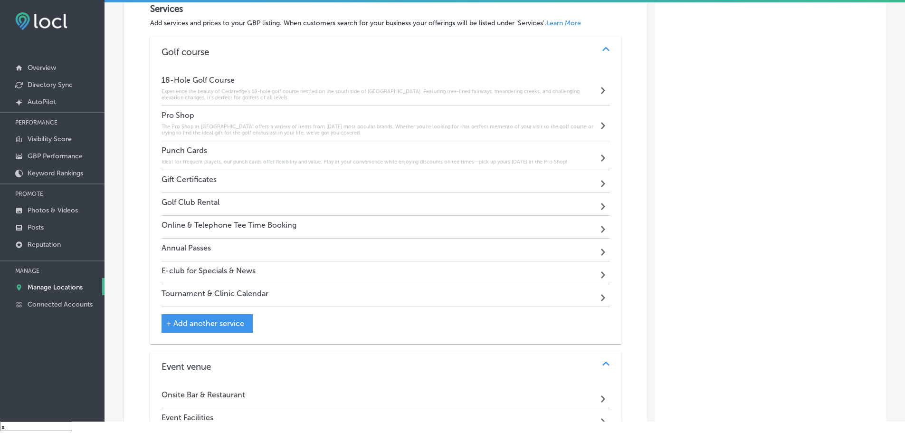
click at [253, 180] on div "Gift Certificates Path Created with Sketch." at bounding box center [386, 181] width 449 height 23
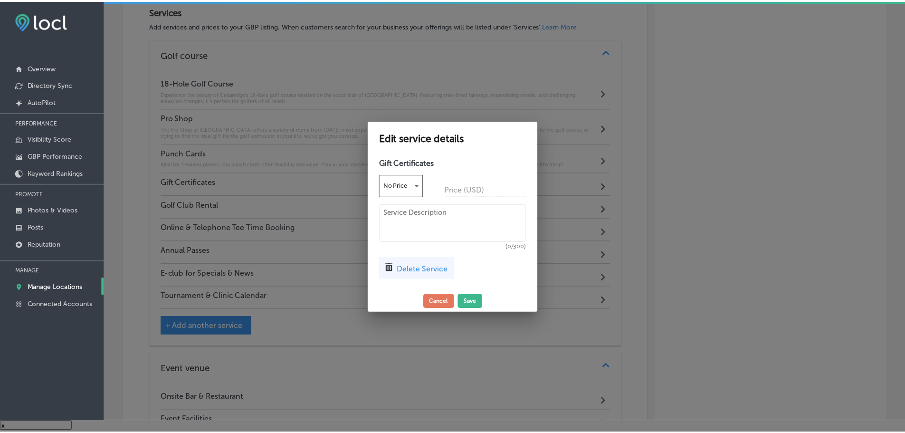
scroll to position [952, 0]
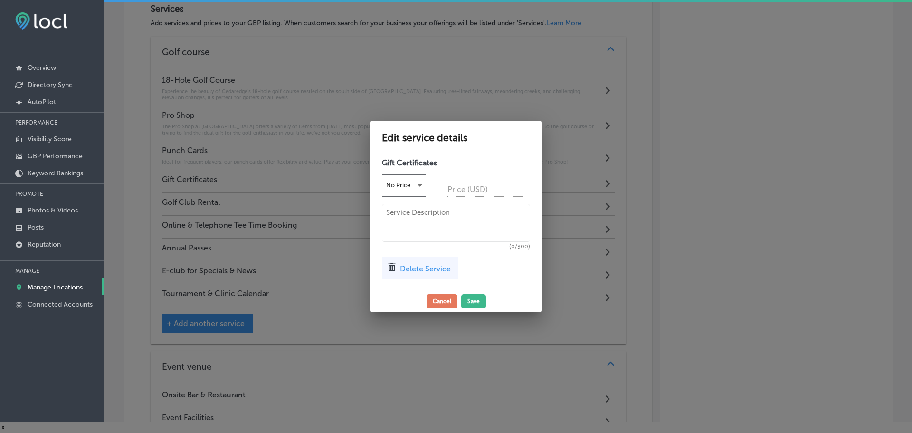
click at [398, 210] on textarea at bounding box center [456, 223] width 148 height 38
paste textarea "Gift certificates from Cedaredge Golf Course are an excellent choice! Redeemabl…"
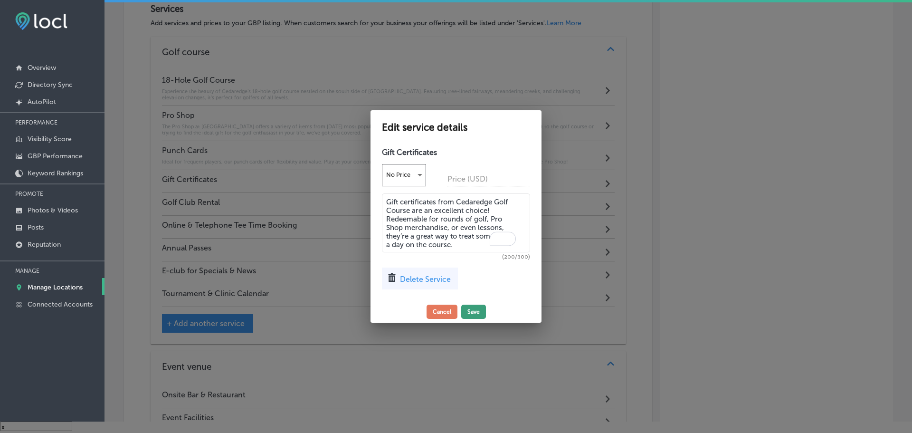
type textarea "Gift certificates from Cedaredge Golf Course are an excellent choice! Redeemabl…"
click at [469, 309] on button "Save" at bounding box center [473, 312] width 25 height 14
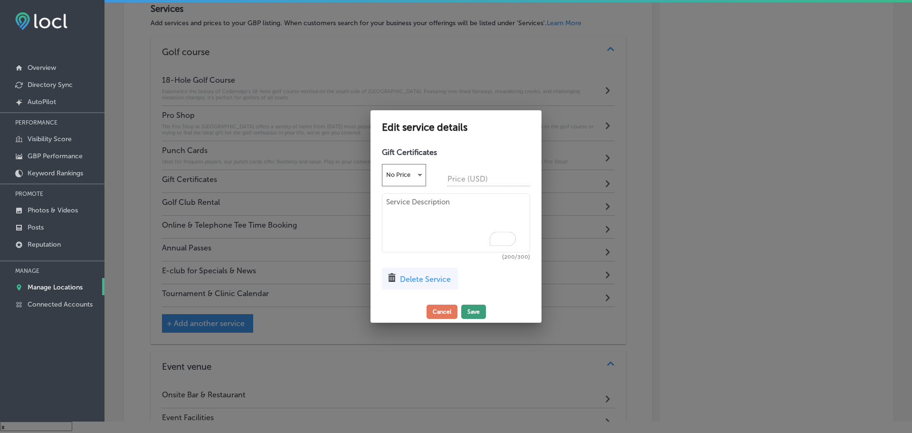
scroll to position [949, 0]
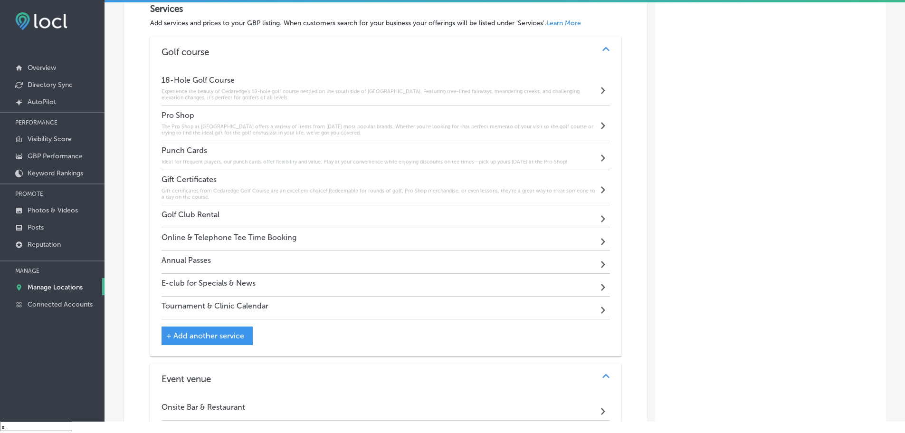
click at [291, 222] on div "Golf Club Rental Path Created with Sketch." at bounding box center [386, 216] width 449 height 23
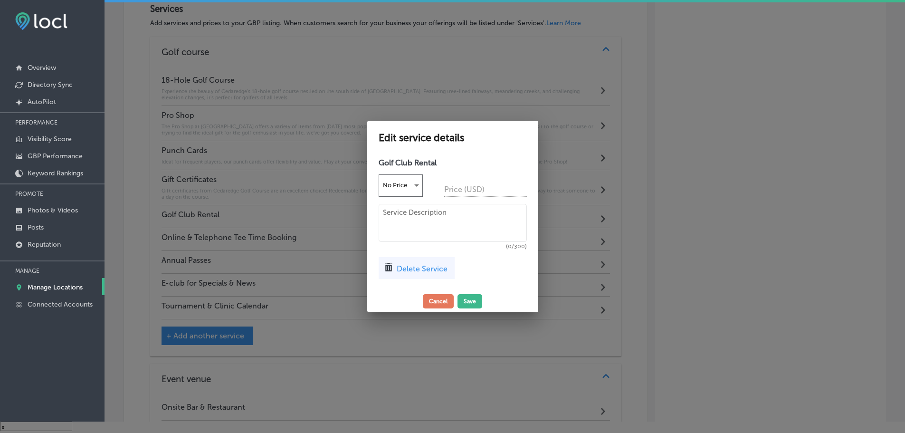
scroll to position [952, 0]
click at [407, 216] on textarea at bounding box center [456, 223] width 148 height 38
paste textarea "Golf club rentals at Cedaredge Golf Course ensure you have the right equipment …"
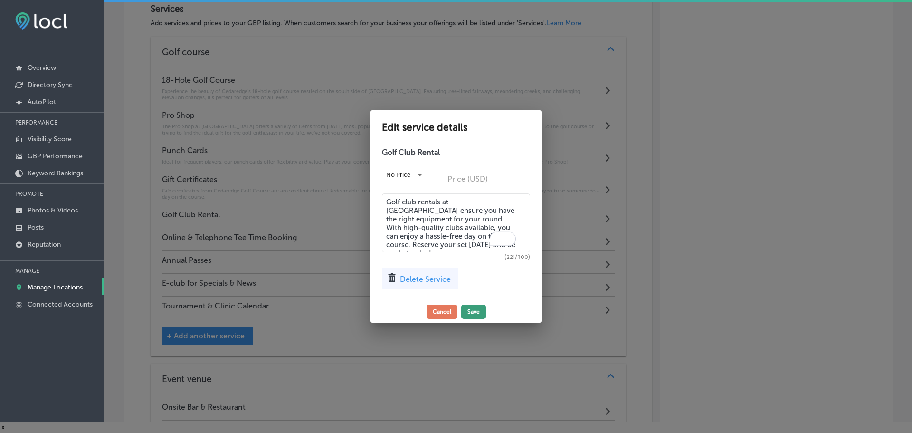
type textarea "Golf club rentals at Cedaredge Golf Course ensure you have the right equipment …"
click at [471, 310] on button "Save" at bounding box center [473, 312] width 25 height 14
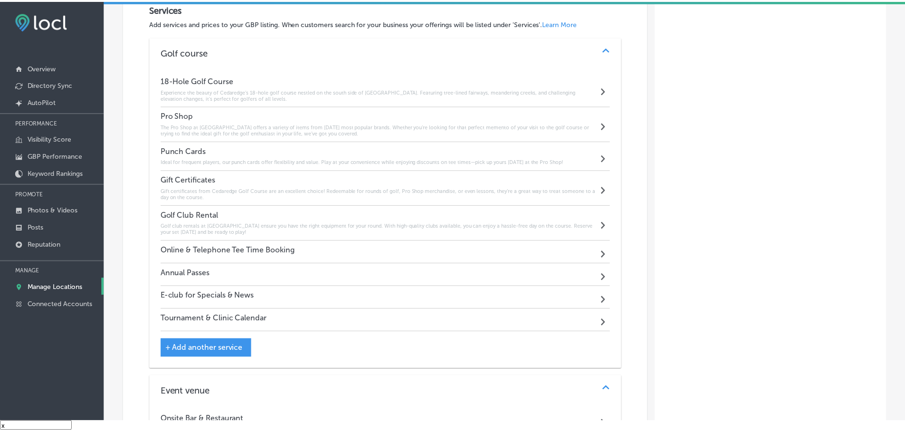
scroll to position [949, 0]
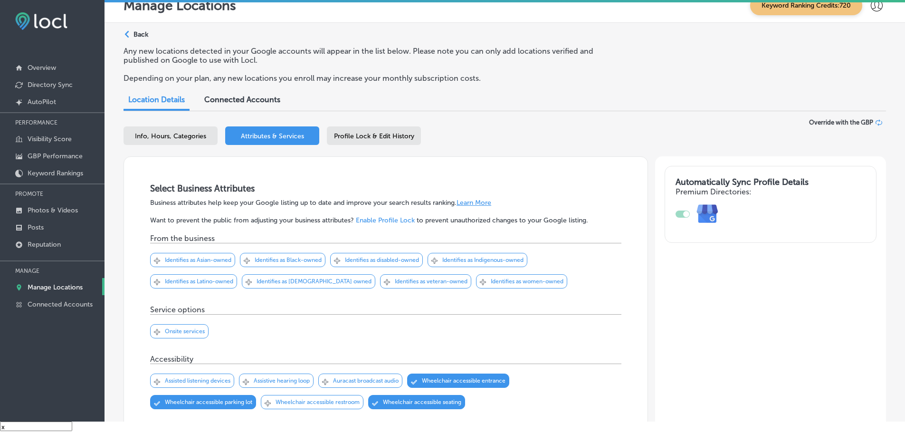
scroll to position [949, 0]
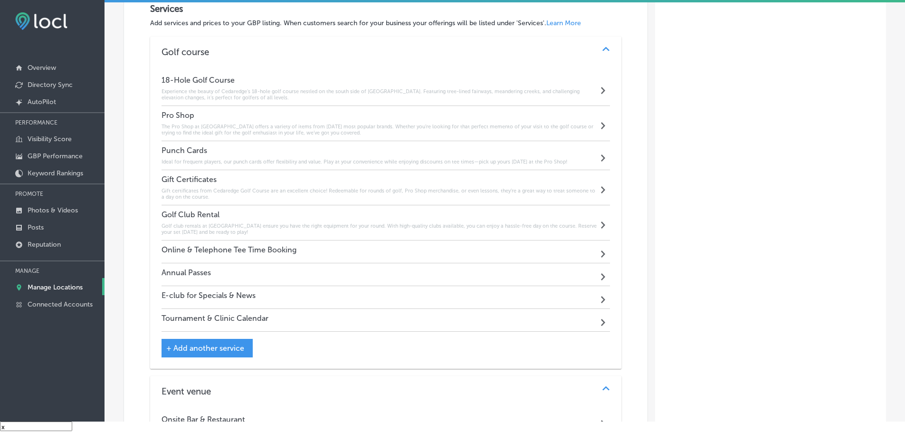
click at [294, 253] on h4 "Online & Telephone Tee Time Booking" at bounding box center [229, 249] width 135 height 9
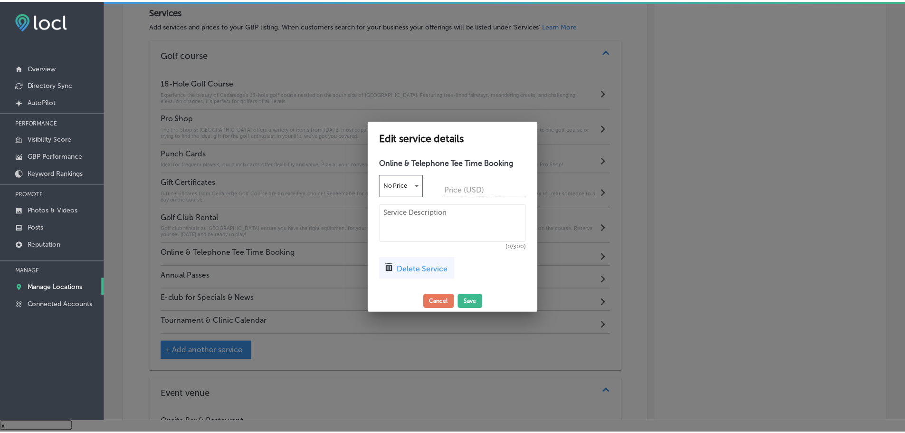
scroll to position [952, 0]
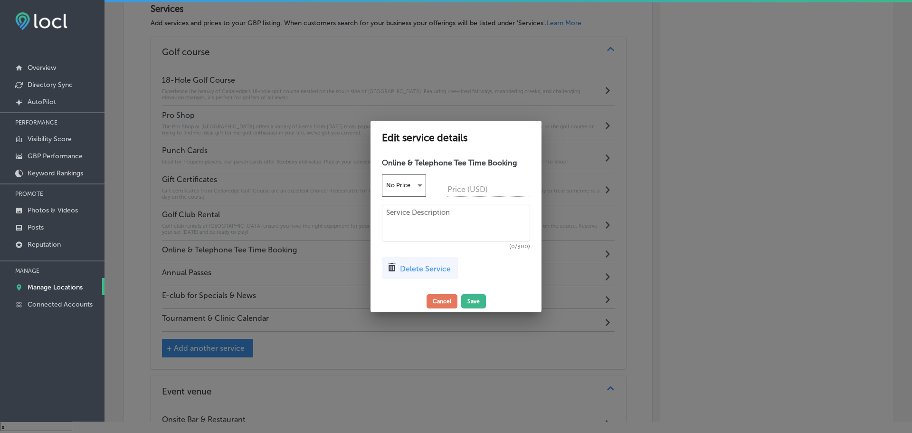
click at [420, 202] on div "Online & Telephone Tee Time Booking No Price Price (USD) (0/300) Delete Service" at bounding box center [456, 221] width 171 height 137
click at [422, 214] on textarea at bounding box center [456, 223] width 148 height 38
paste textarea "Book your tee time online or by phone at Cedaredge Golf Course! View available …"
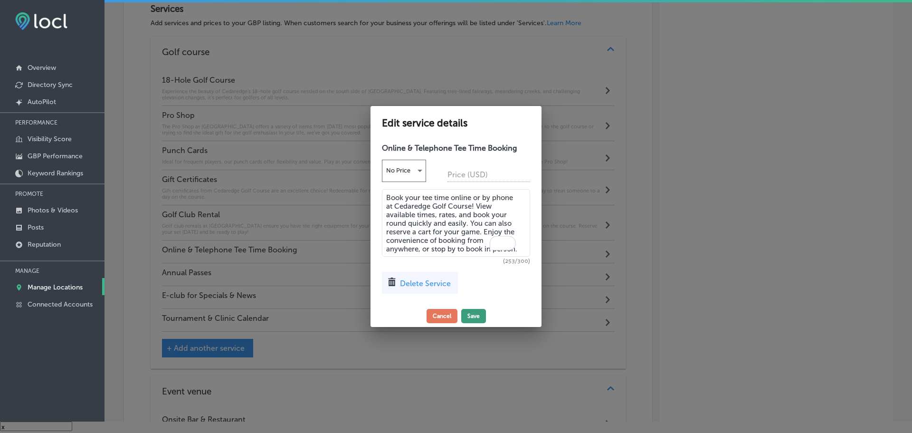
type textarea "Book your tee time online or by phone at Cedaredge Golf Course! View available …"
click at [478, 315] on button "Save" at bounding box center [473, 316] width 25 height 14
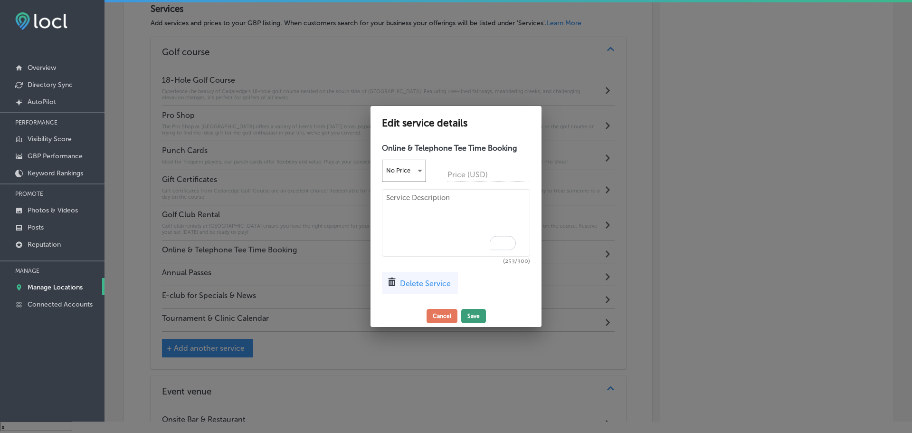
scroll to position [949, 0]
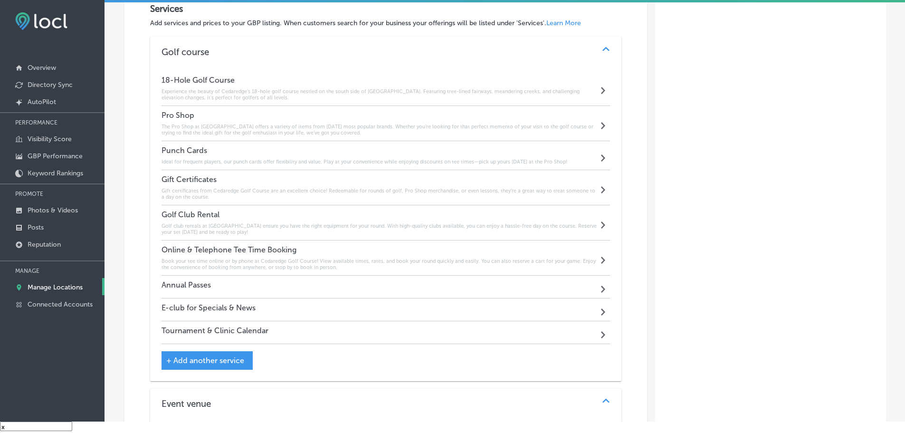
click at [324, 286] on div "Annual Passes Path Created with Sketch." at bounding box center [386, 287] width 449 height 23
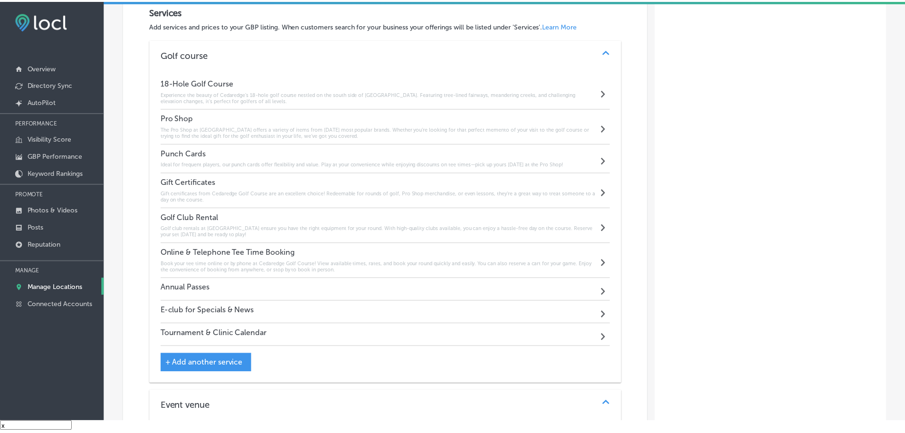
scroll to position [952, 0]
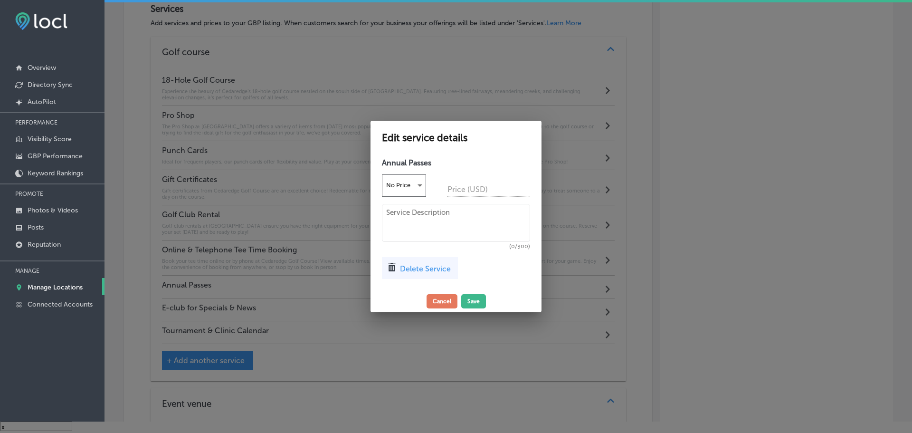
click at [415, 214] on textarea at bounding box center [456, 223] width 148 height 38
paste textarea "Enjoy unlimited golf, discounts on Pro Shop merchandise, and access to exclusiv…"
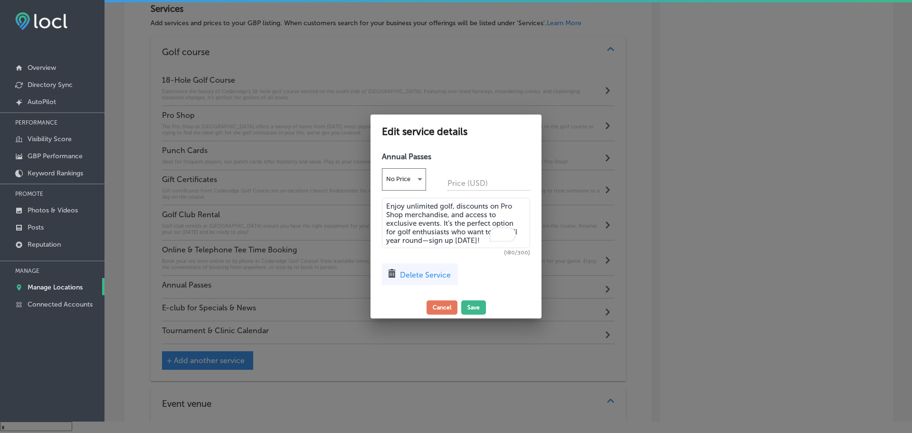
drag, startPoint x: 480, startPoint y: 241, endPoint x: 424, endPoint y: 244, distance: 56.2
click at [424, 244] on textarea "Enjoy unlimited golf, discounts on Pro Shop merchandise, and access to exclusiv…" at bounding box center [456, 223] width 148 height 50
type textarea "Enjoy unlimited golf, discounts on Pro Shop merchandise, and access to exclusiv…"
click at [469, 301] on button "Save" at bounding box center [473, 307] width 25 height 14
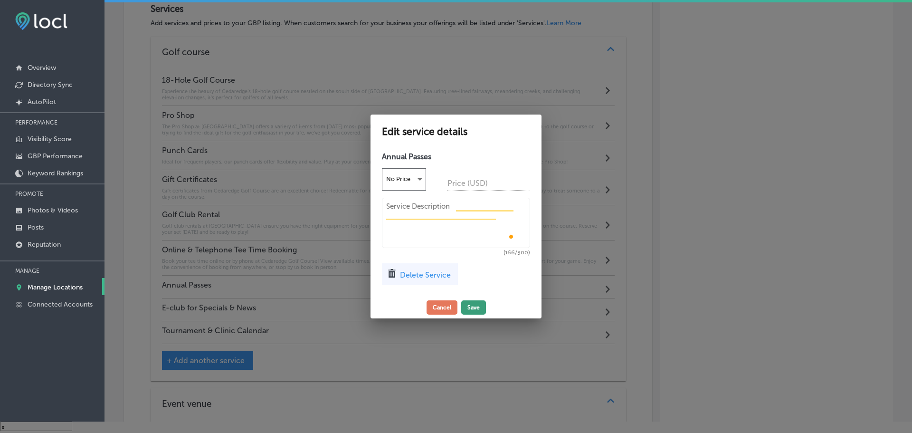
scroll to position [949, 0]
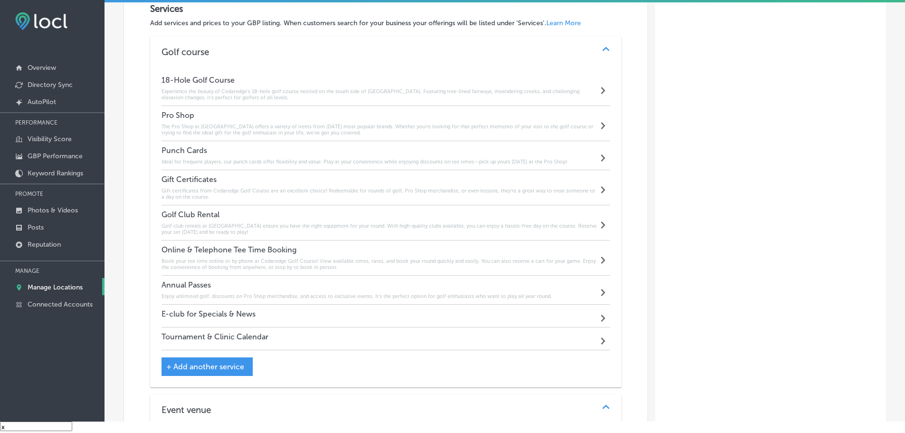
click at [267, 312] on div "E-club for Specials & News Path Created with Sketch." at bounding box center [386, 316] width 449 height 23
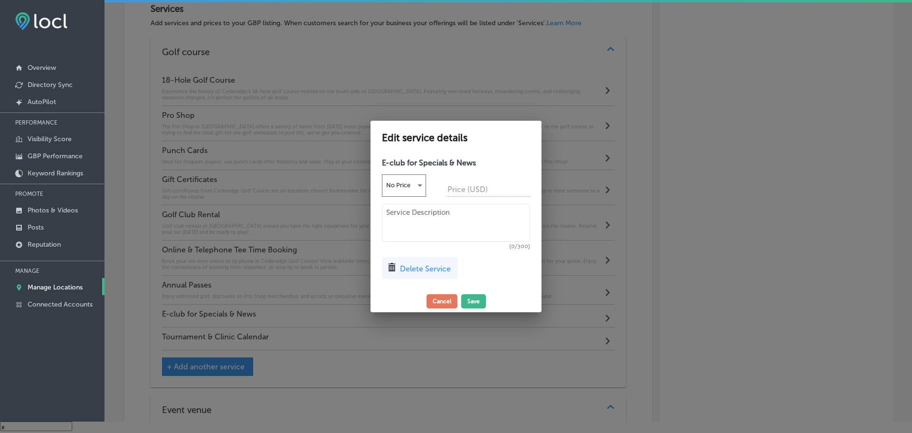
click at [418, 222] on textarea at bounding box center [456, 223] width 148 height 38
paste textarea "Stay updated with Cedaredge Golf Course’s tournament and clinic calendar! Wheth…"
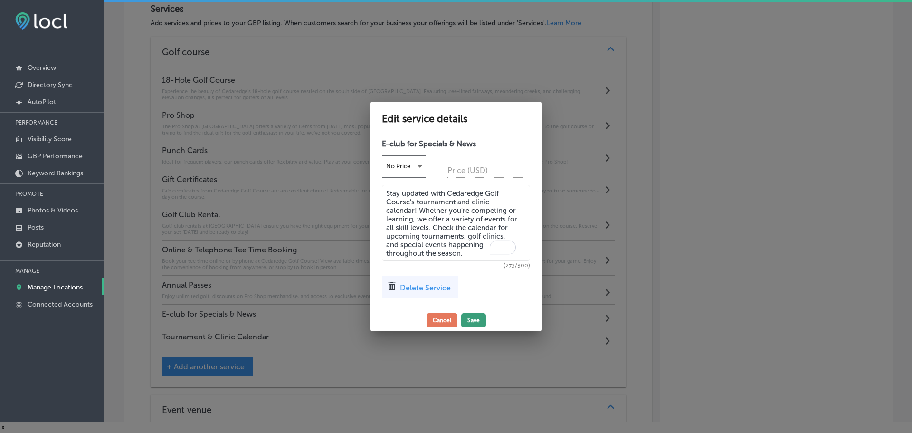
type textarea "Stay updated with Cedaredge Golf Course’s tournament and clinic calendar! Wheth…"
click at [474, 320] on button "Save" at bounding box center [473, 320] width 25 height 14
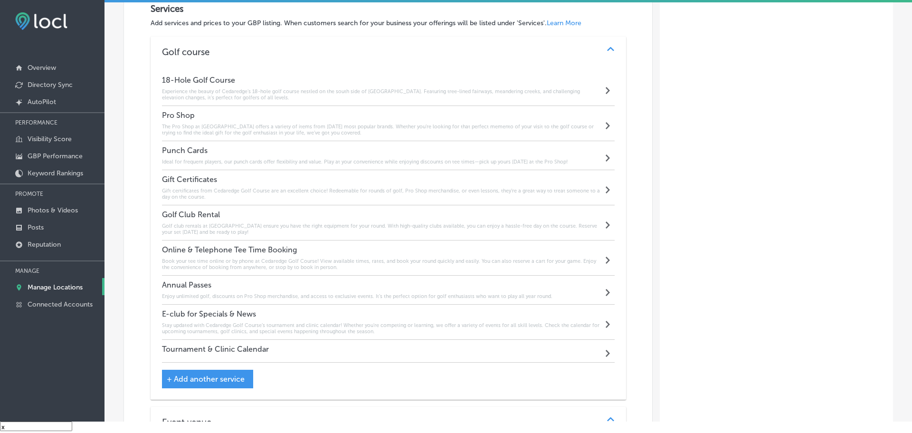
scroll to position [949, 0]
click at [247, 354] on div "Tournament & Clinic Calendar" at bounding box center [215, 350] width 107 height 13
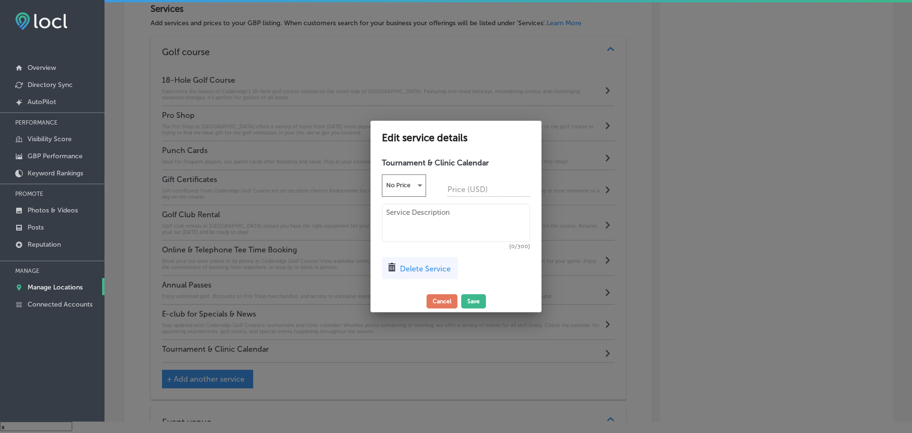
click at [421, 213] on textarea at bounding box center [456, 223] width 148 height 38
paste textarea "Stay updated with Cedaredge Golf Course’s tournament and clinic calendar! Wheth…"
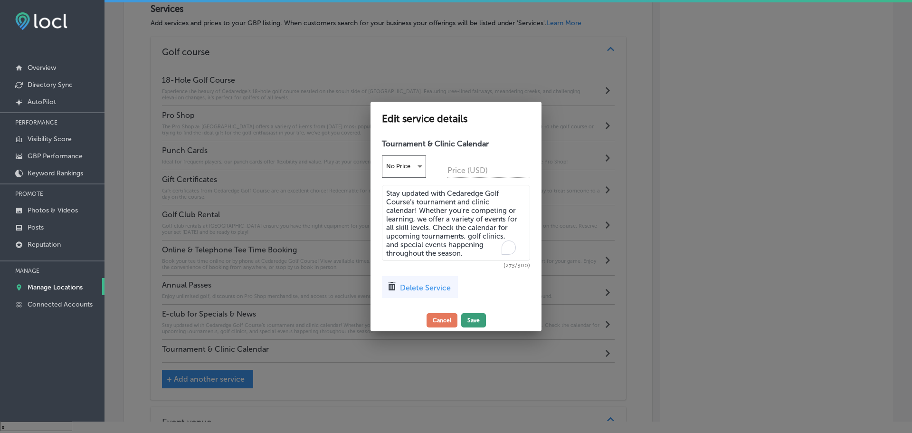
type textarea "Stay updated with Cedaredge Golf Course’s tournament and clinic calendar! Wheth…"
click at [476, 319] on button "Save" at bounding box center [473, 320] width 25 height 14
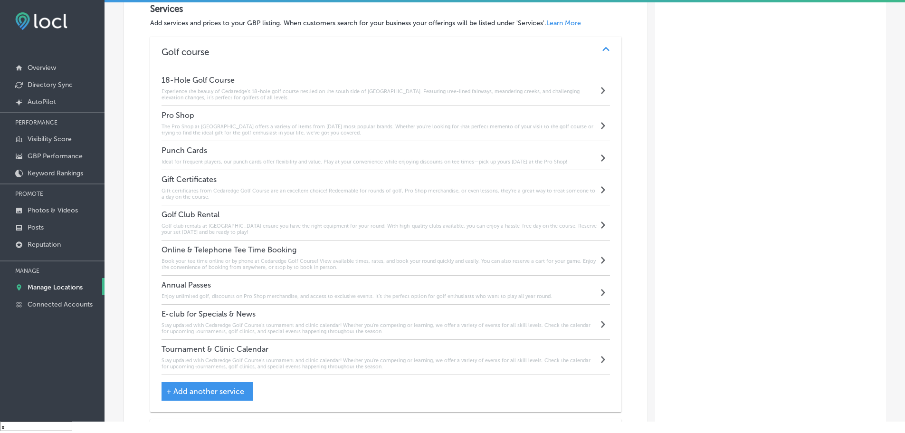
click at [373, 328] on h6 "Stay updated with Cedaredge Golf Course’s tournament and clinic calendar! Wheth…" at bounding box center [380, 328] width 437 height 12
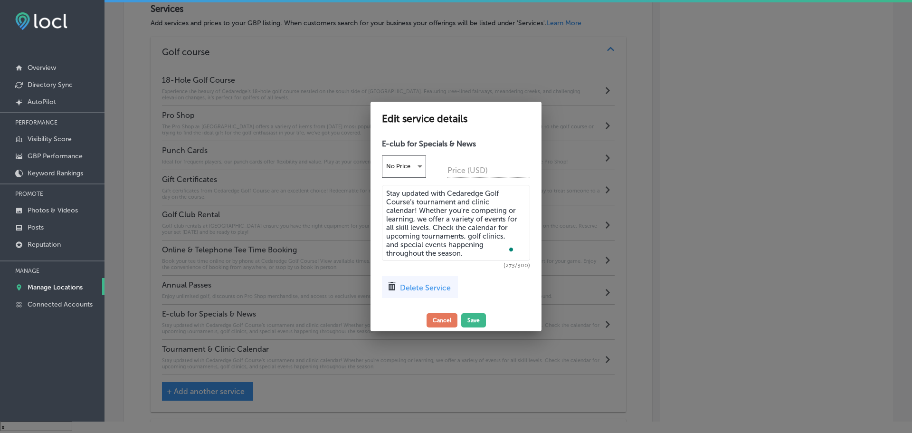
drag, startPoint x: 425, startPoint y: 233, endPoint x: 401, endPoint y: 199, distance: 41.5
click at [386, 188] on textarea "Stay updated with Cedaredge Golf Course’s tournament and clinic calendar! Wheth…" at bounding box center [456, 223] width 148 height 76
paste textarea "Receive exclusive specials, news, tournament updates, and more directly to your…"
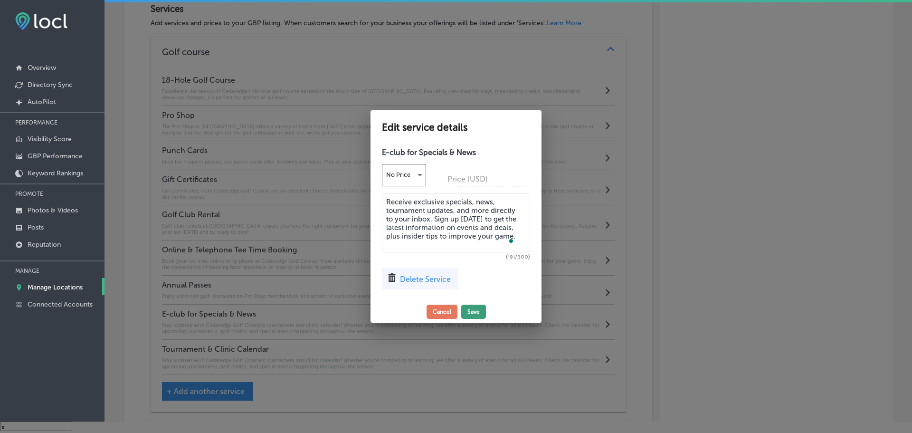
type textarea "Receive exclusive specials, news, tournament updates, and more directly to your…"
click at [474, 306] on button "Save" at bounding box center [473, 312] width 25 height 14
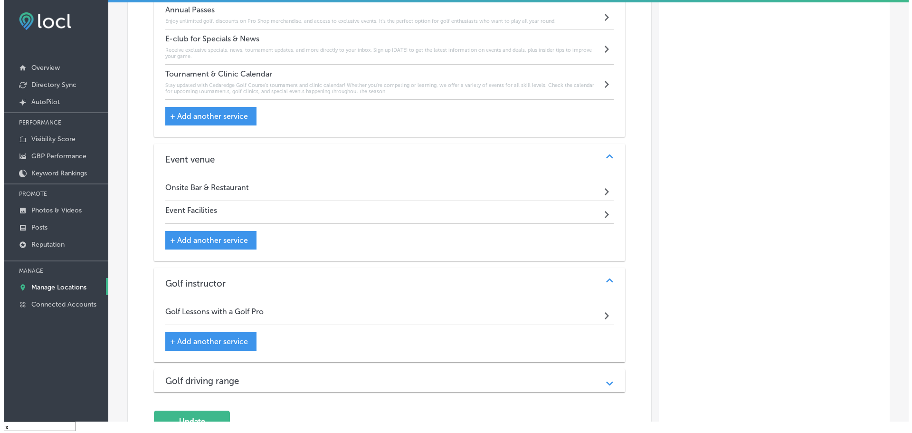
scroll to position [1234, 0]
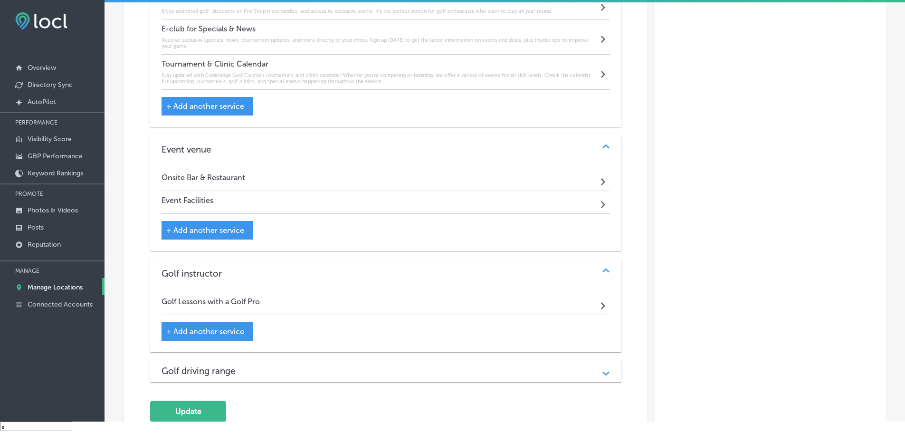
click at [306, 180] on div "Onsite Bar & Restaurant Path Created with Sketch." at bounding box center [386, 179] width 449 height 23
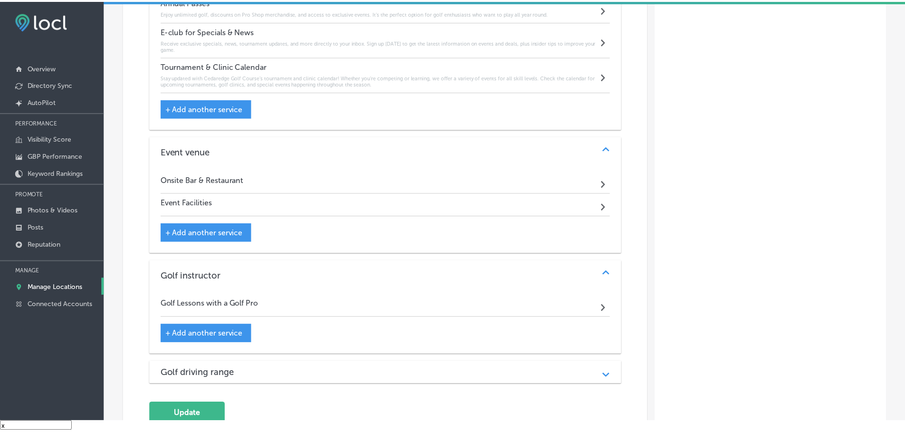
scroll to position [1237, 0]
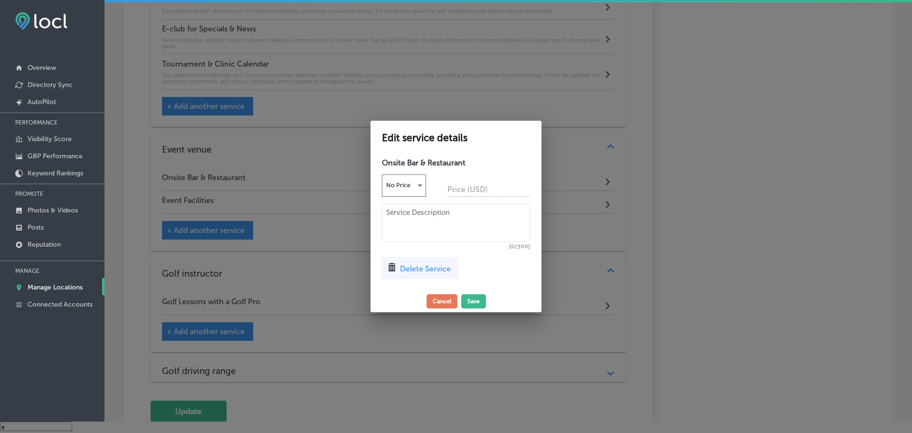
click at [405, 219] on textarea at bounding box center [456, 223] width 148 height 38
paste textarea "relax at the onsite bar and restaurant at Cedaredge Golf Course. Enjoy deliciou…"
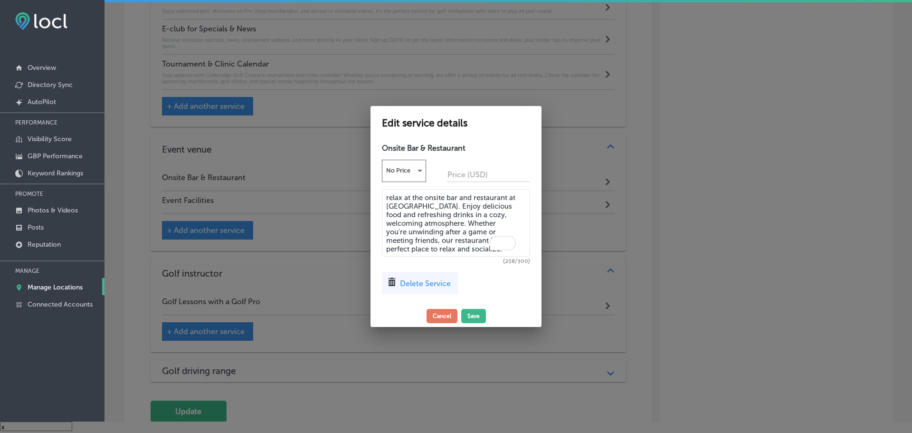
click at [388, 199] on textarea "relax at the onsite bar and restaurant at Cedaredge Golf Course. Enjoy deliciou…" at bounding box center [456, 222] width 148 height 67
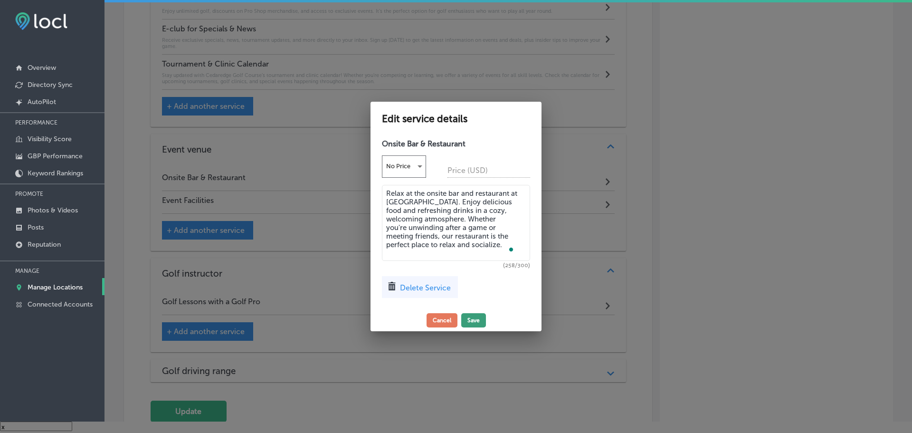
type textarea "Relax at the onsite bar and restaurant at Cedaredge Golf Course. Enjoy deliciou…"
click at [477, 316] on button "Save" at bounding box center [473, 320] width 25 height 14
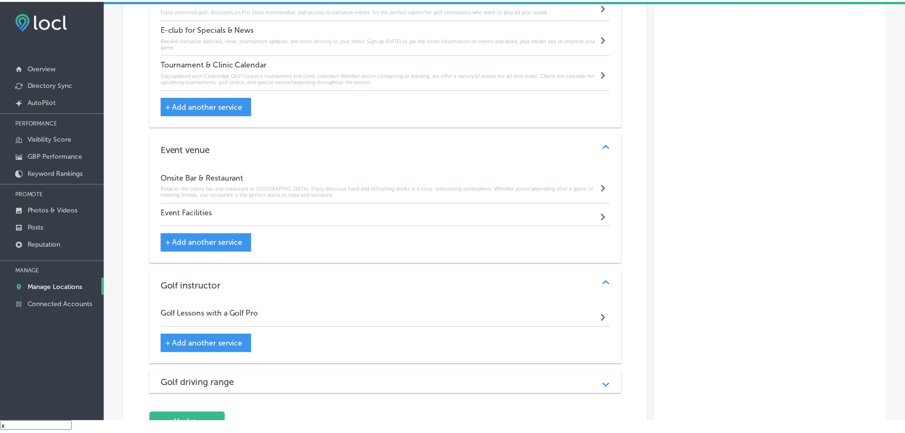
scroll to position [1234, 0]
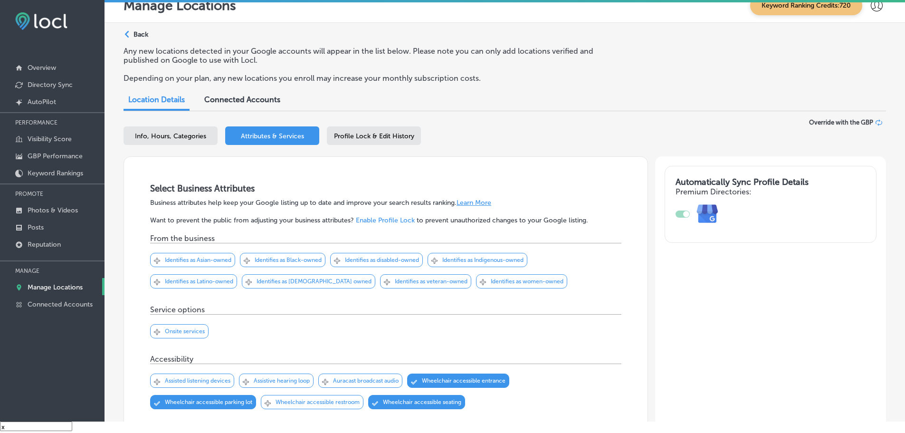
scroll to position [14, 0]
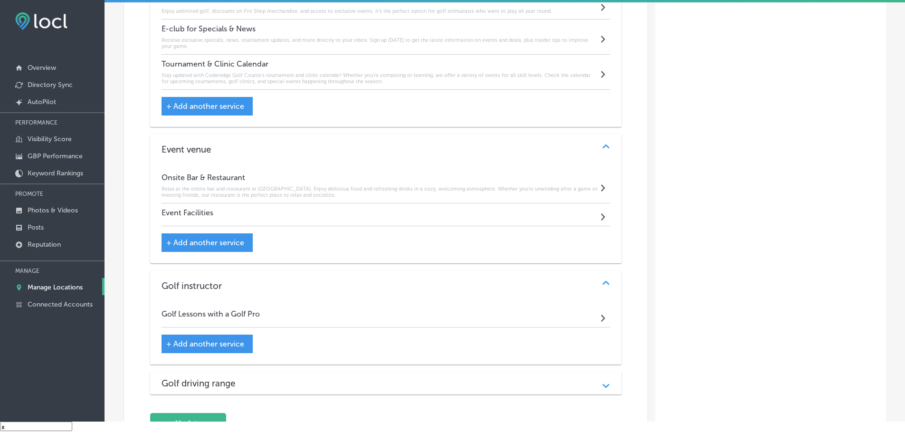
click at [241, 215] on div "Event Facilities Path Created with Sketch." at bounding box center [386, 214] width 449 height 23
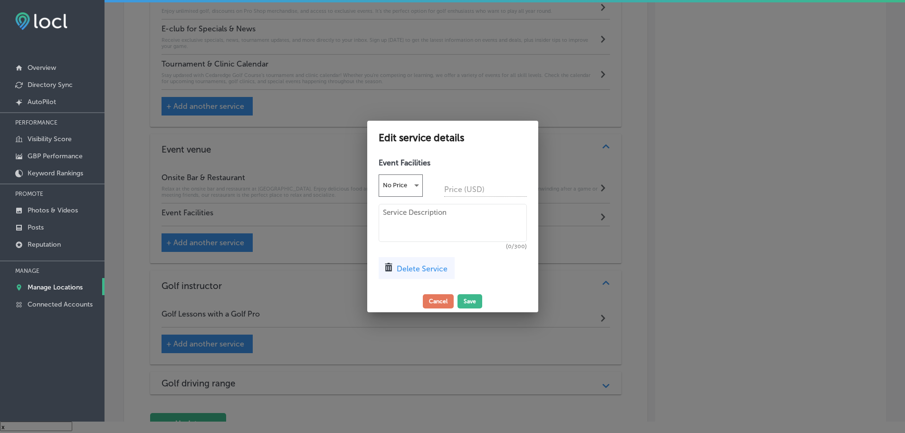
scroll to position [1237, 0]
click at [411, 220] on textarea at bounding box center [456, 223] width 148 height 38
paste textarea "Host your next event at Cedaredge Golf Course! Our event facilities offer a bea…"
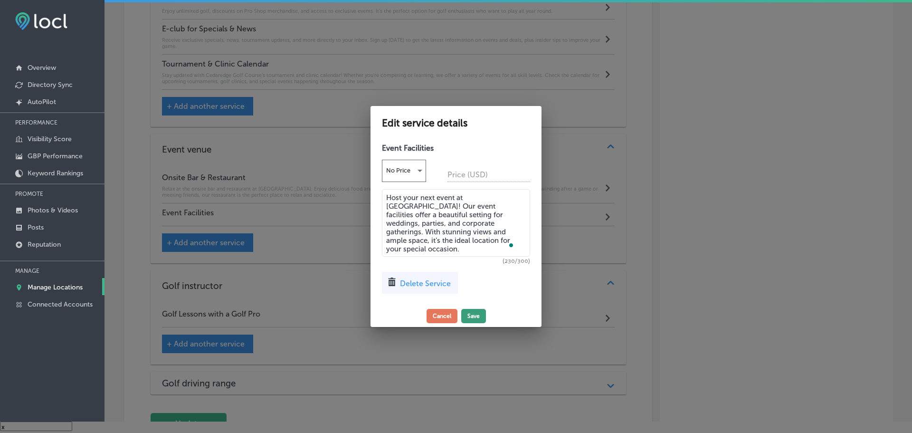
type textarea "Host your next event at Cedaredge Golf Course! Our event facilities offer a bea…"
click at [468, 313] on button "Save" at bounding box center [473, 316] width 25 height 14
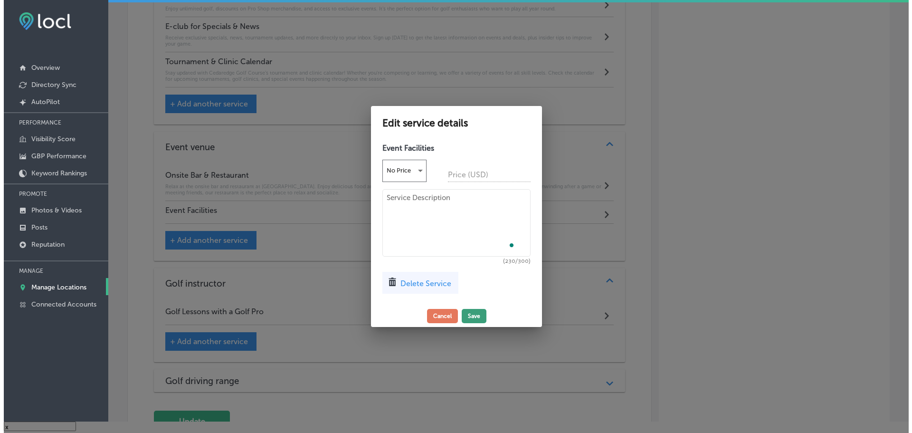
scroll to position [1234, 0]
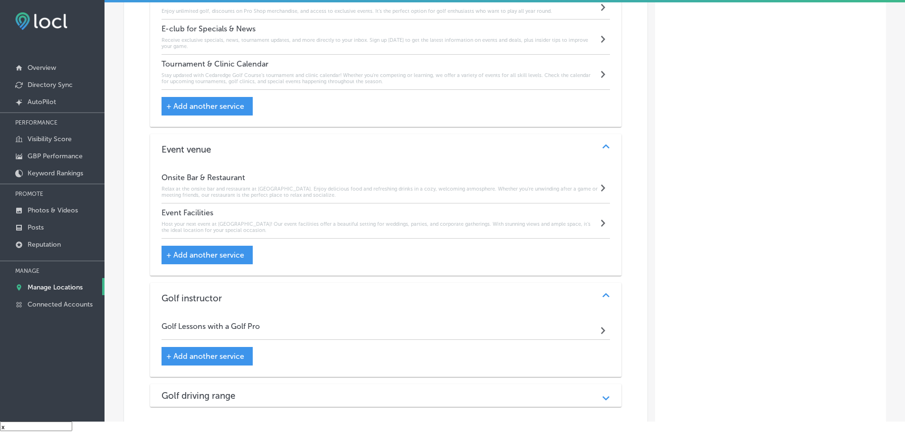
click at [257, 329] on h4 "Golf Lessons with a Golf Pro" at bounding box center [211, 326] width 98 height 9
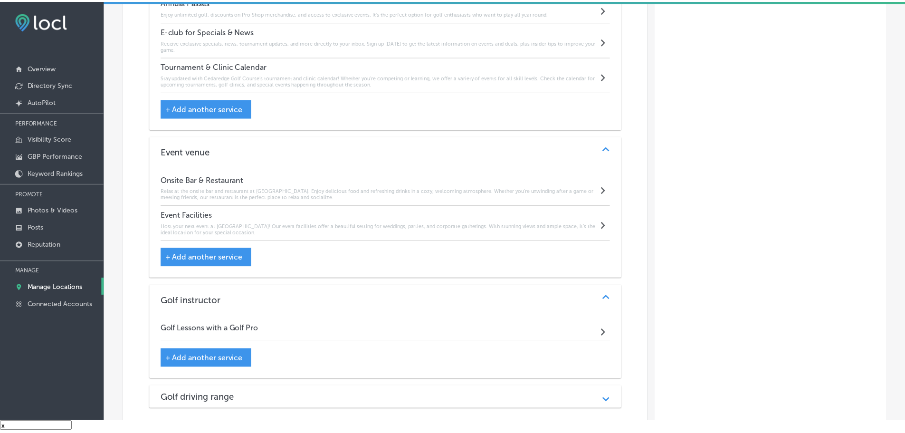
scroll to position [1237, 0]
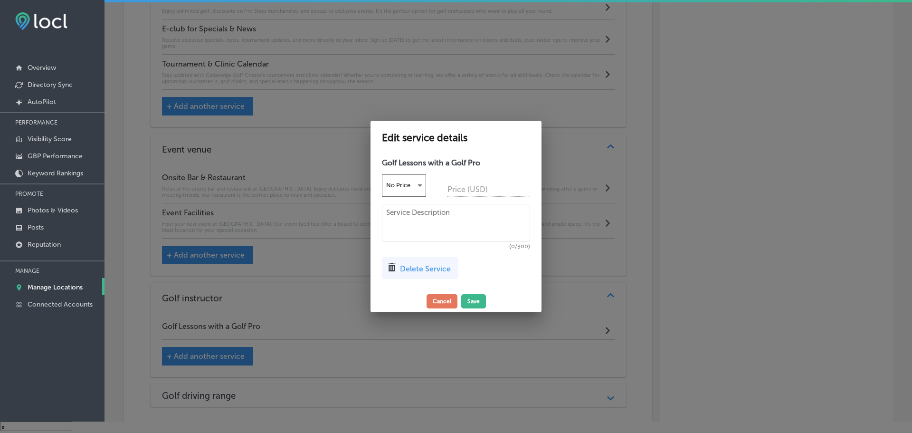
click at [424, 222] on textarea at bounding box center [456, 223] width 148 height 38
paste textarea "Improve your game with golf lessons from a professional at Cedaredge Golf Cours…"
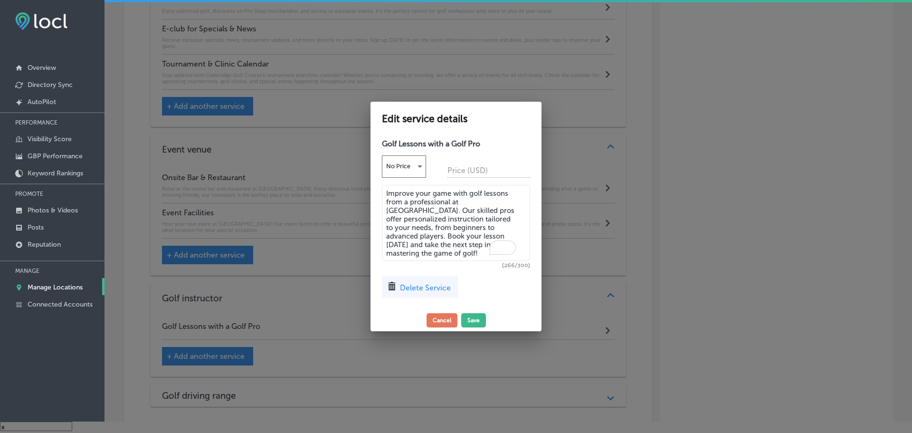
type textarea "Improve your game with golf lessons from a professional at Cedaredge Golf Cours…"
click at [476, 324] on div "Edit service details Golf Lessons with a Golf Pro No Price Price (USD) Improve …" at bounding box center [456, 216] width 171 height 229
click at [476, 320] on button "Save" at bounding box center [473, 320] width 25 height 14
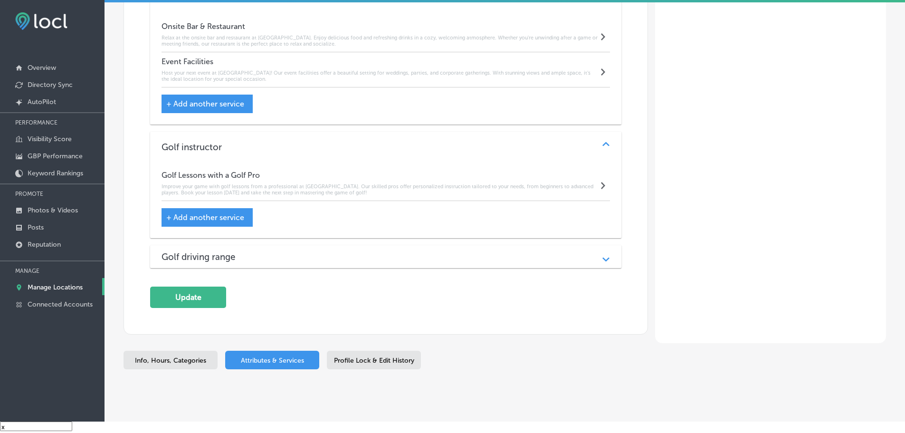
scroll to position [1409, 0]
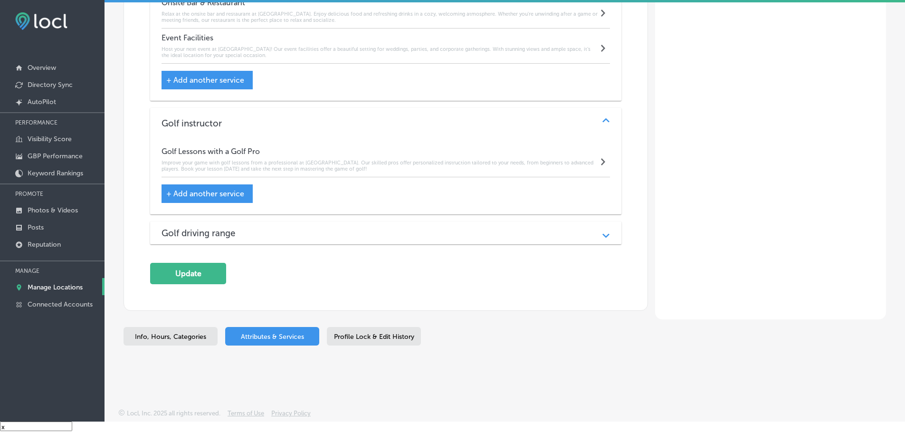
click at [254, 237] on div "Golf driving range" at bounding box center [386, 233] width 449 height 11
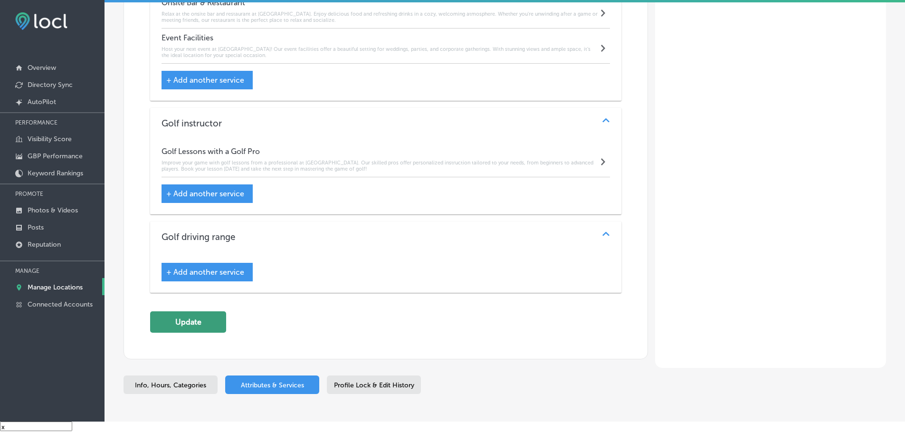
click at [204, 323] on button "Update" at bounding box center [188, 321] width 76 height 21
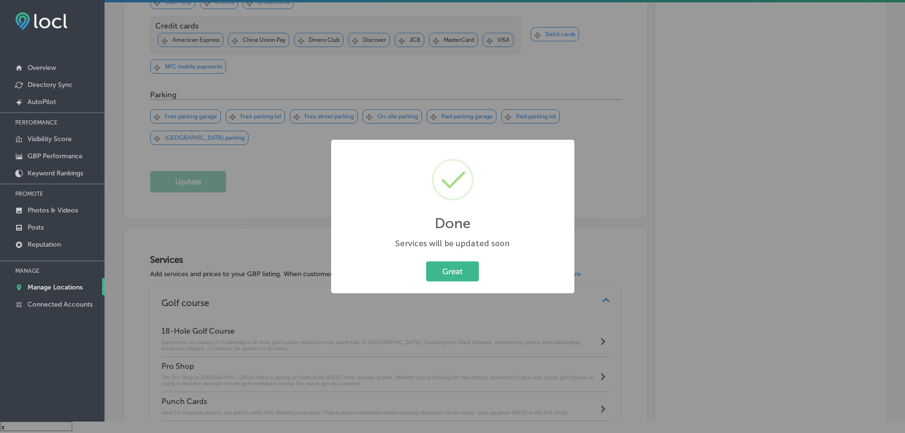
scroll to position [697, 0]
click at [459, 277] on button "Great" at bounding box center [452, 270] width 53 height 19
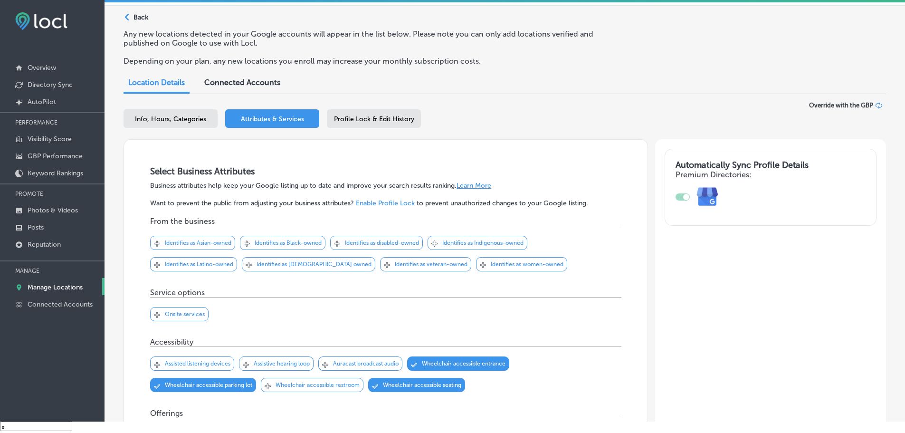
scroll to position [0, 0]
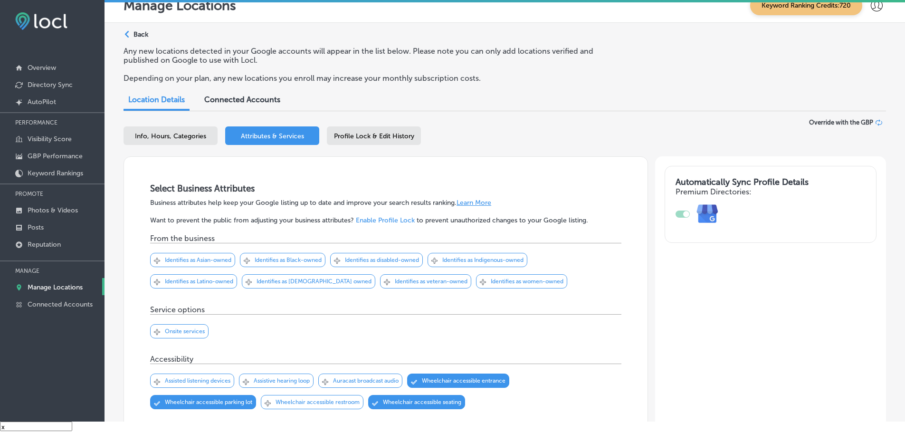
click at [391, 138] on span "Profile Lock & Edit History" at bounding box center [374, 136] width 80 height 8
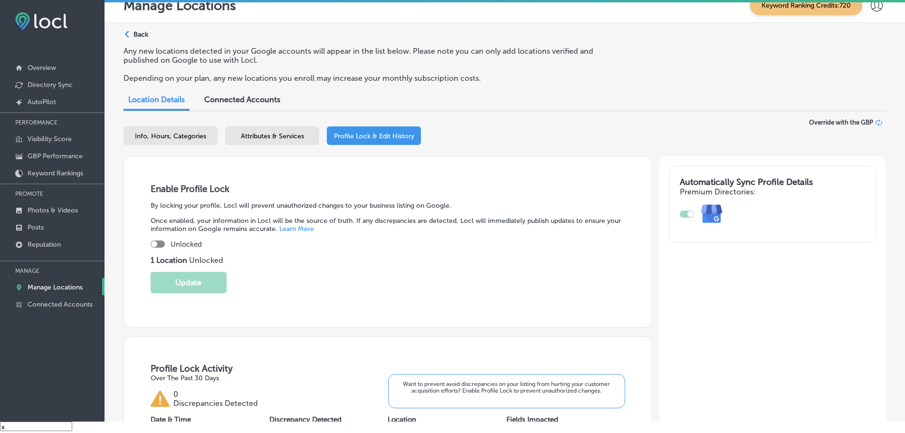
click at [161, 245] on div at bounding box center [158, 243] width 14 height 7
checkbox input "true"
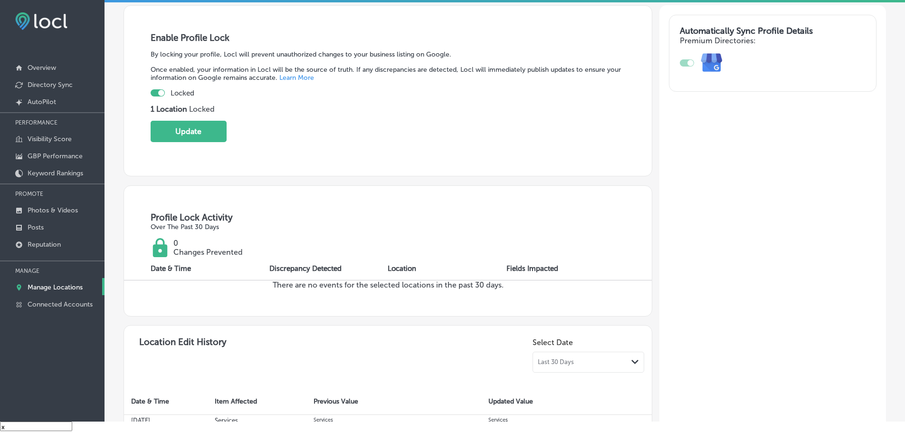
scroll to position [190, 0]
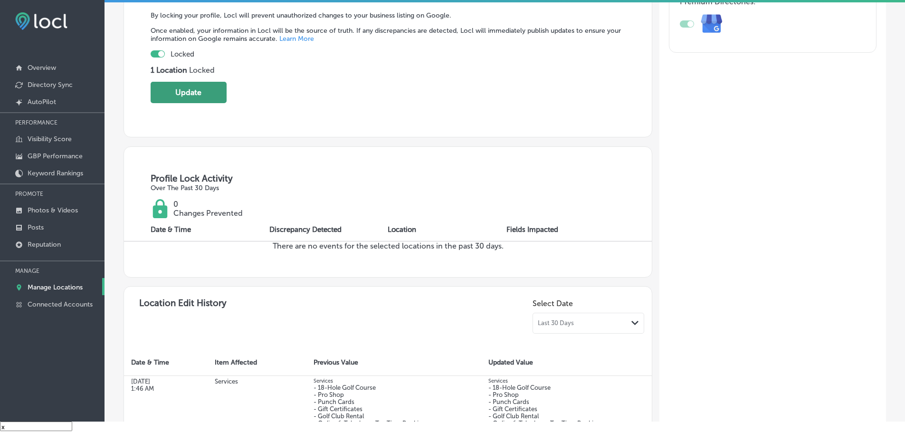
click at [191, 95] on button "Update" at bounding box center [189, 92] width 76 height 21
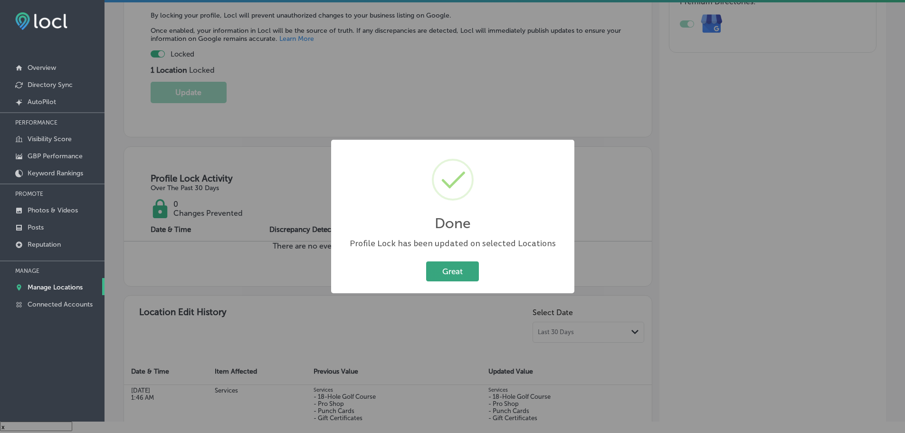
click at [452, 267] on button "Great" at bounding box center [452, 270] width 53 height 19
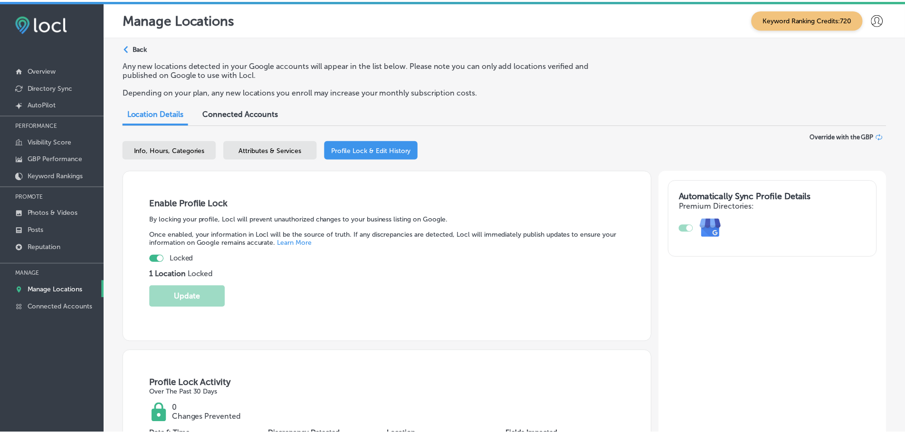
scroll to position [14, 0]
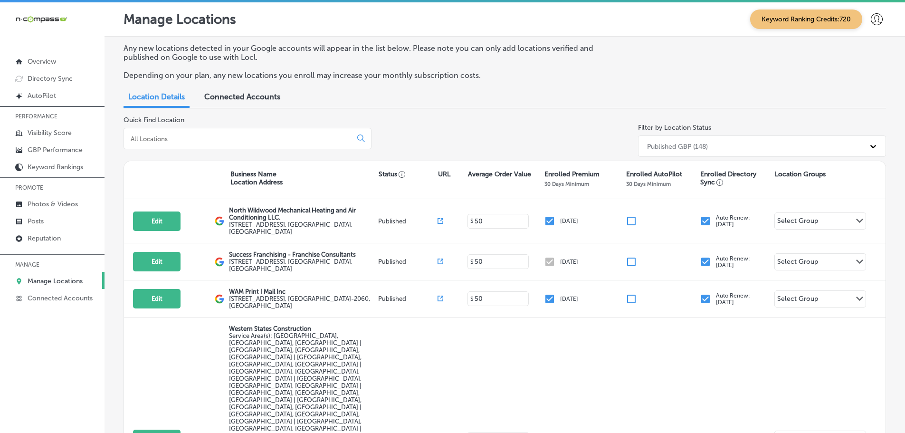
scroll to position [2, 0]
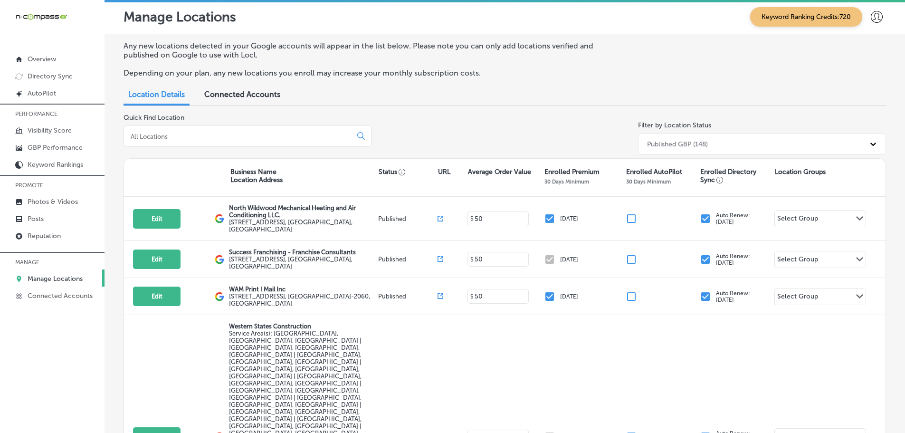
click at [259, 136] on input at bounding box center [240, 136] width 220 height 9
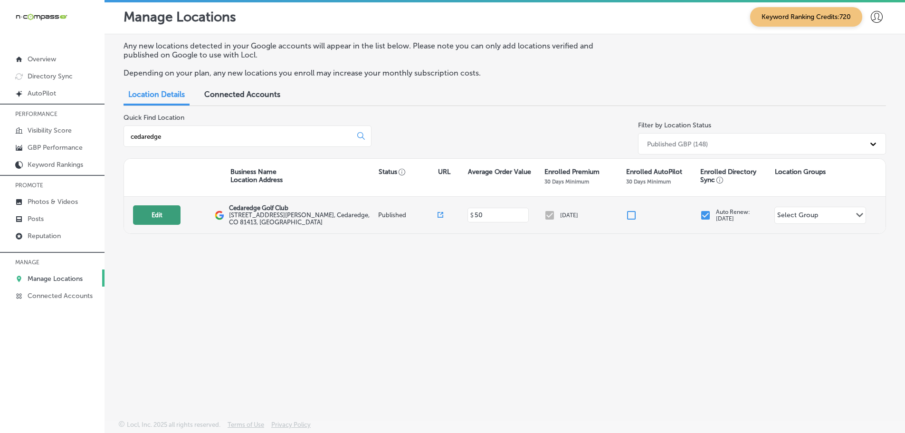
type input "cedaredge"
click at [173, 213] on button "Edit" at bounding box center [157, 214] width 48 height 19
select select "US"
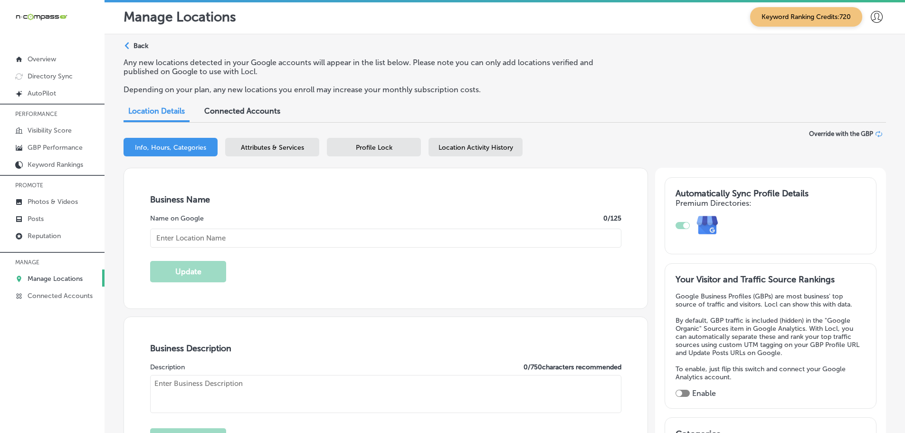
type input "https://www.cedaredgegolf.com/"
checkbox input "true"
type input "Cedaredge Golf Club"
type input "[STREET_ADDRESS][PERSON_NAME]"
type input "Cedaredge"
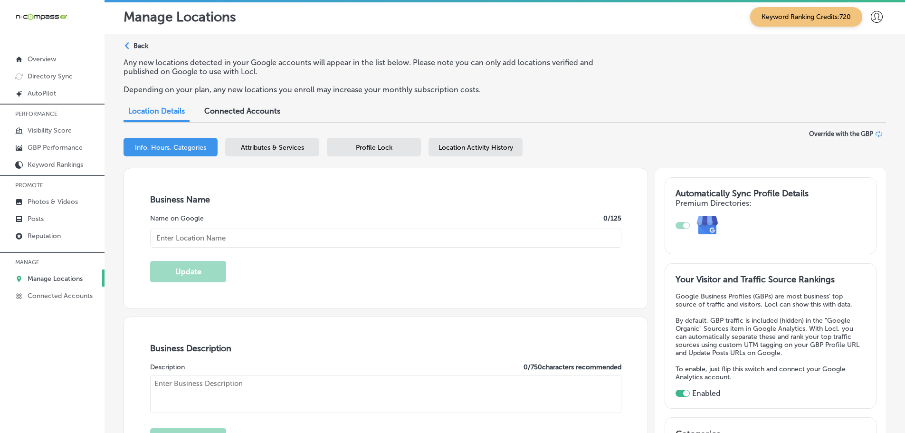
type input "81413"
type input "US"
type textarea "Cedaredge Golf Course is a stunning 18-hole golf course in Cedaredge, CO, locat…"
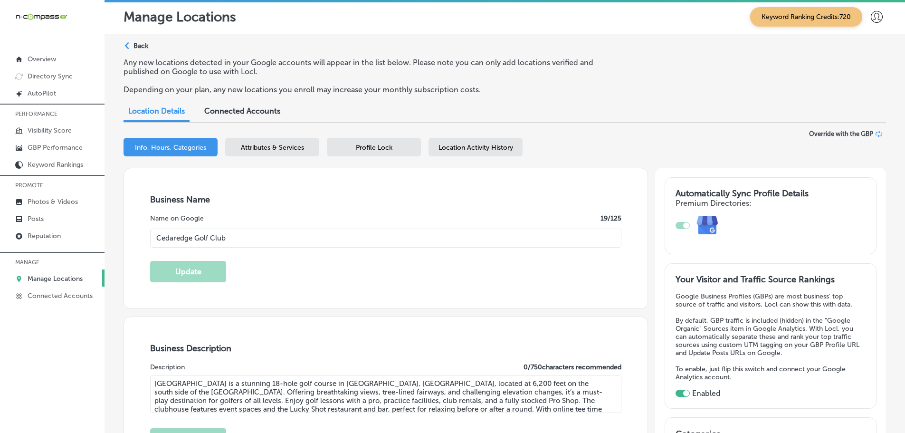
type input "+1 970 856 7781"
click at [402, 147] on div "Profile Lock" at bounding box center [374, 147] width 94 height 19
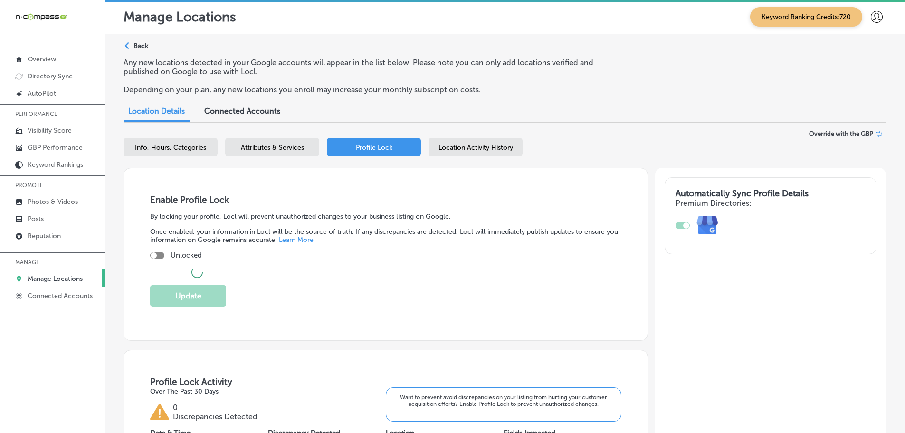
checkbox input "true"
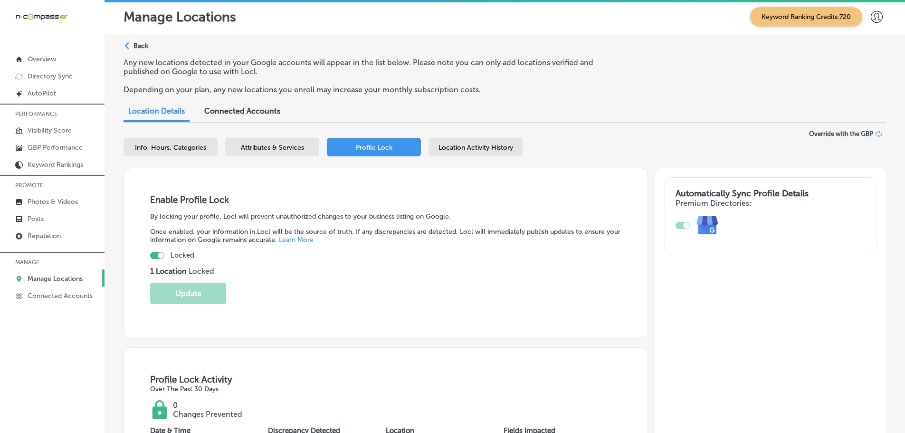
click at [284, 148] on span "Attributes & Services" at bounding box center [272, 147] width 63 height 8
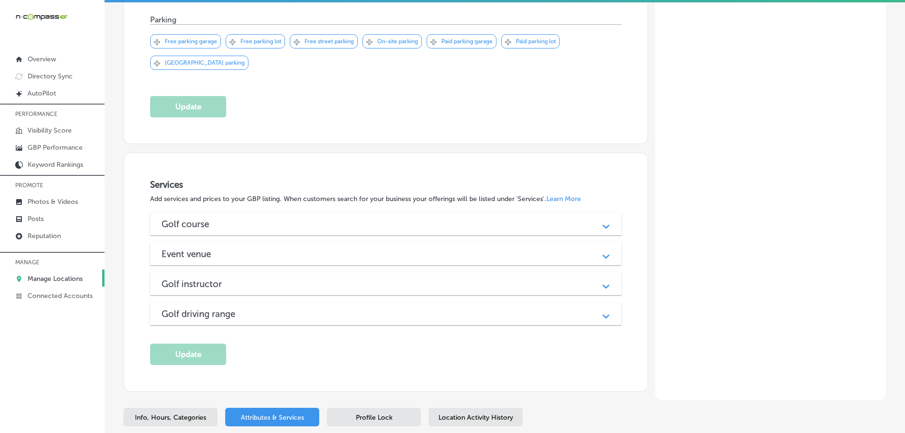
scroll to position [787, 0]
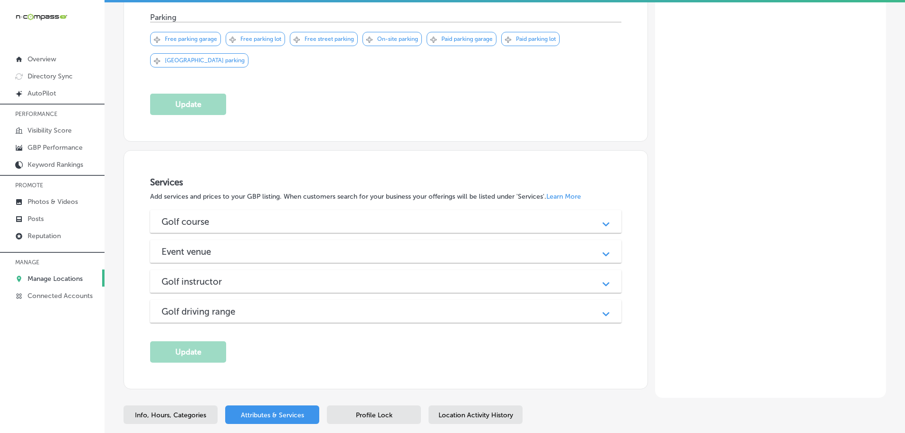
click at [440, 222] on div "Golf course" at bounding box center [386, 221] width 449 height 11
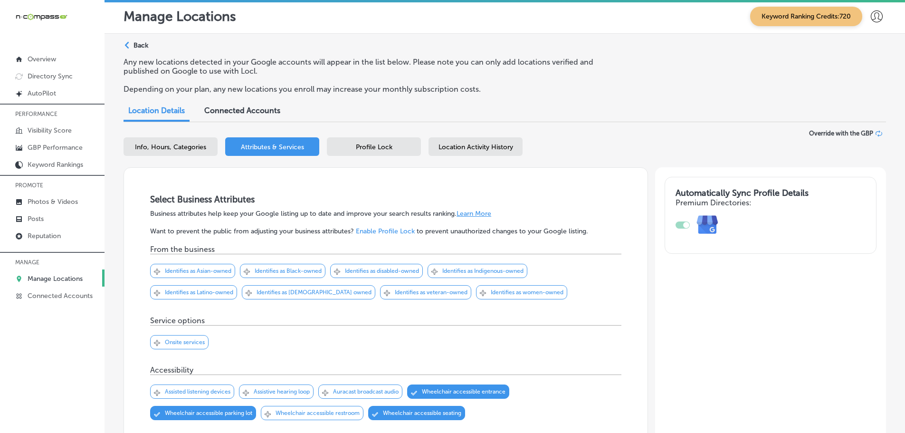
scroll to position [0, 0]
click at [394, 151] on div "Profile Lock" at bounding box center [374, 147] width 94 height 19
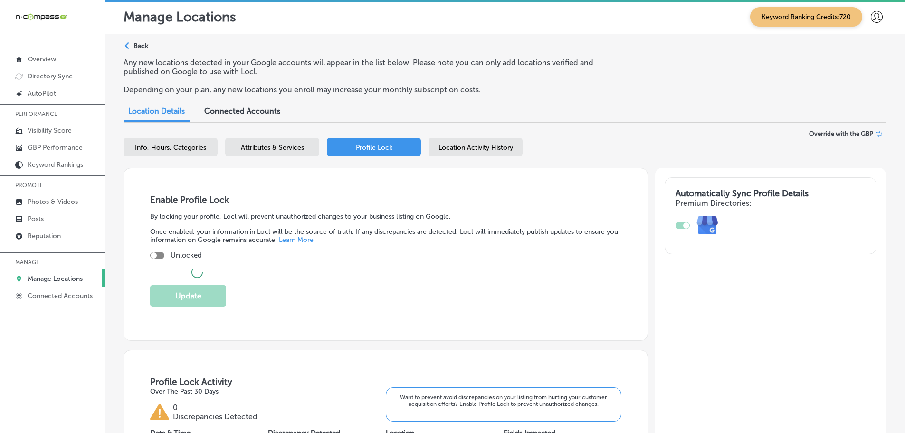
checkbox input "true"
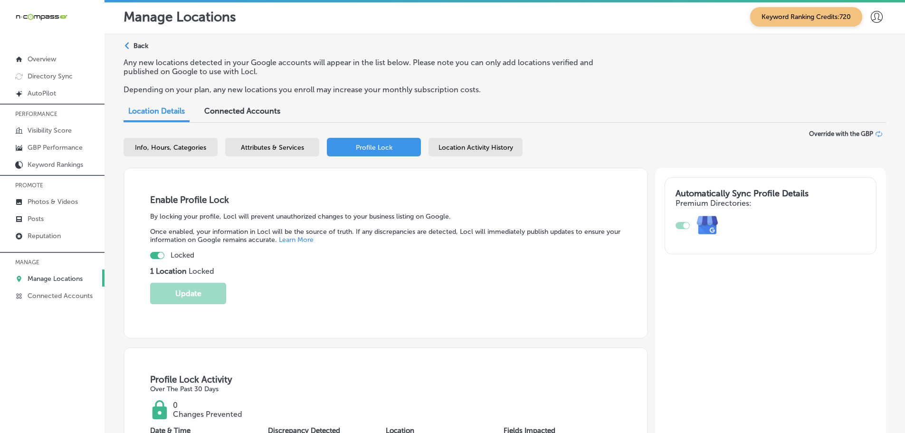
click at [481, 153] on div "Location Activity History" at bounding box center [476, 147] width 94 height 19
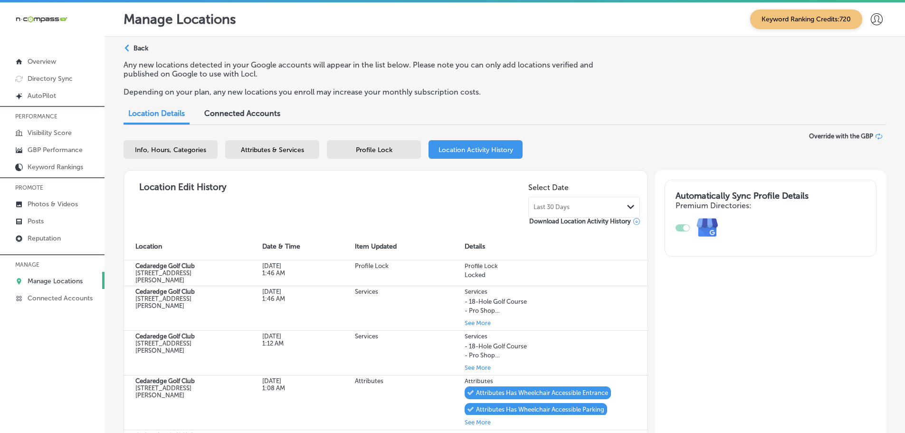
click at [392, 150] on span "Profile Lock" at bounding box center [374, 150] width 37 height 8
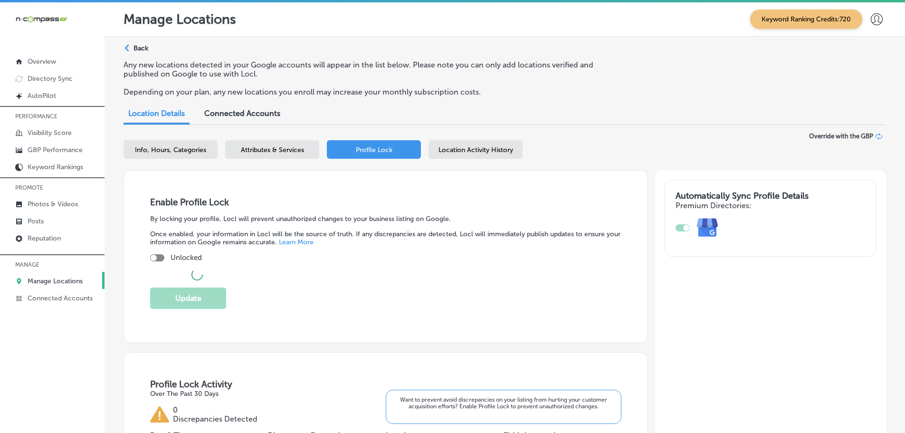
checkbox input "true"
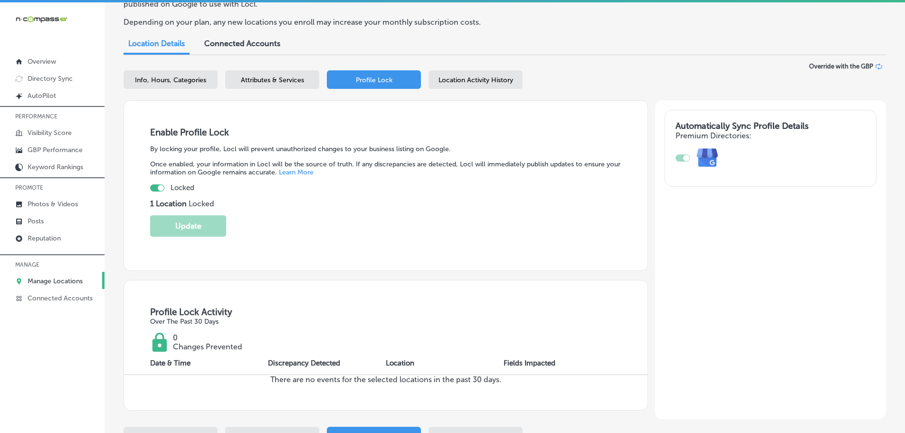
scroll to position [60, 0]
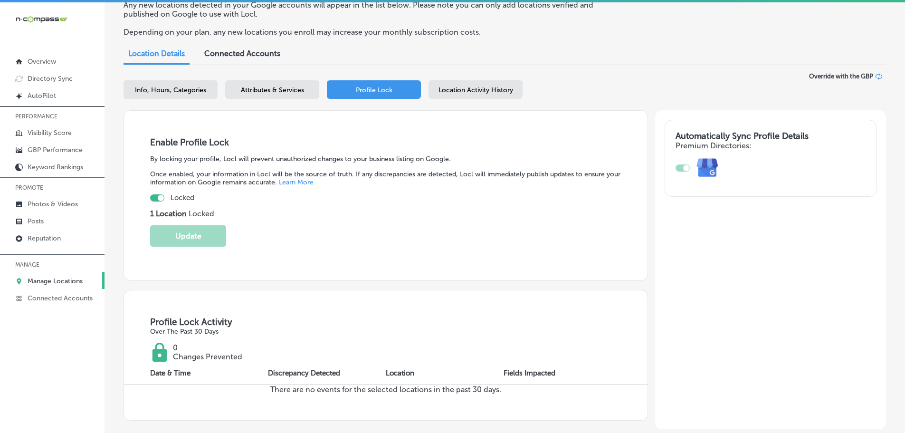
click at [468, 93] on span "Location Activity History" at bounding box center [476, 90] width 75 height 8
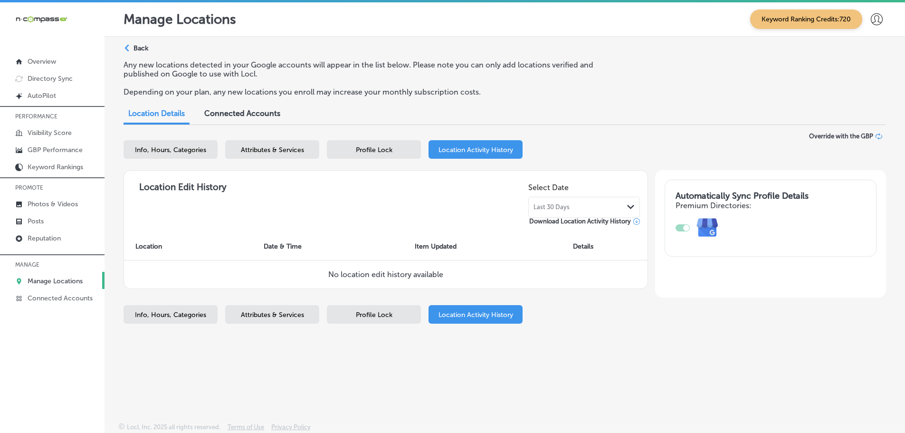
click at [385, 147] on span "Profile Lock" at bounding box center [374, 150] width 37 height 8
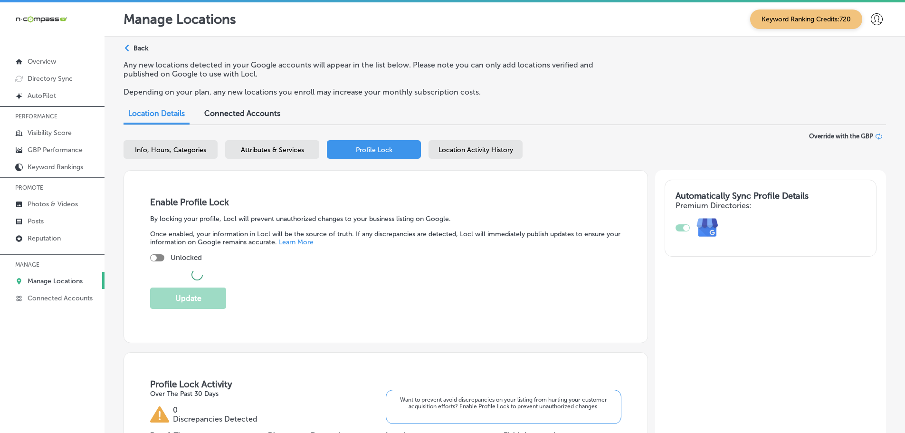
checkbox input "true"
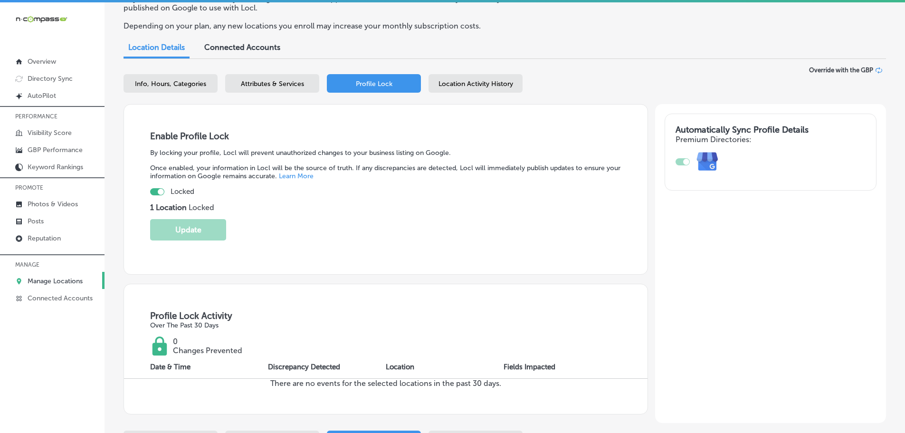
scroll to position [155, 0]
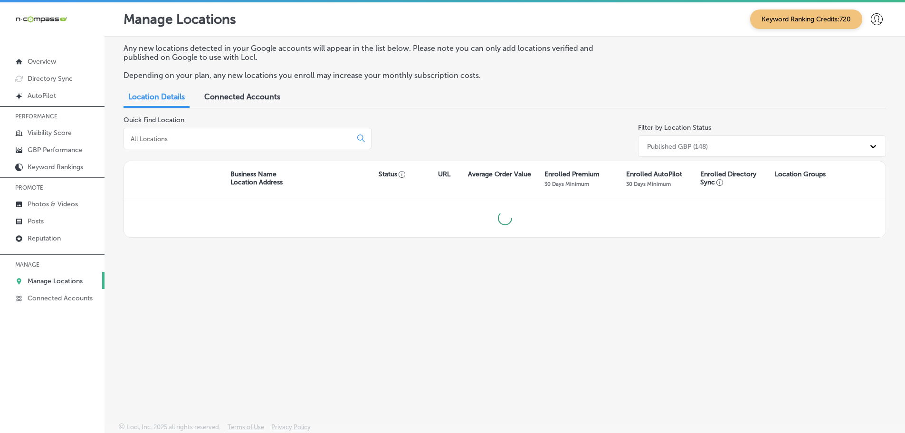
click at [276, 137] on input at bounding box center [240, 138] width 220 height 9
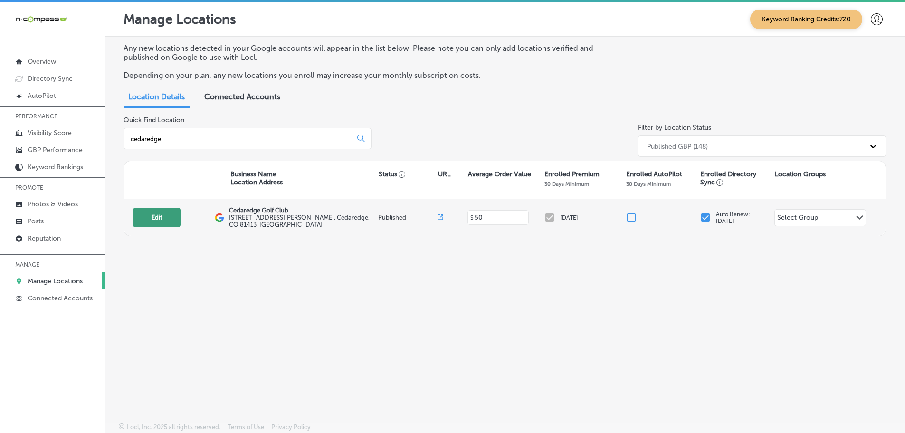
type input "cedaredge"
click at [146, 212] on button "Edit" at bounding box center [157, 217] width 48 height 19
select select "US"
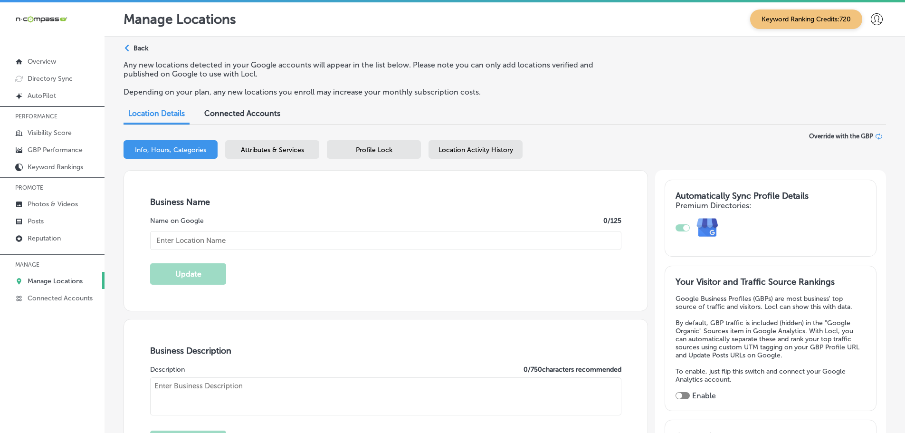
click at [363, 152] on span "Profile Lock" at bounding box center [374, 150] width 37 height 8
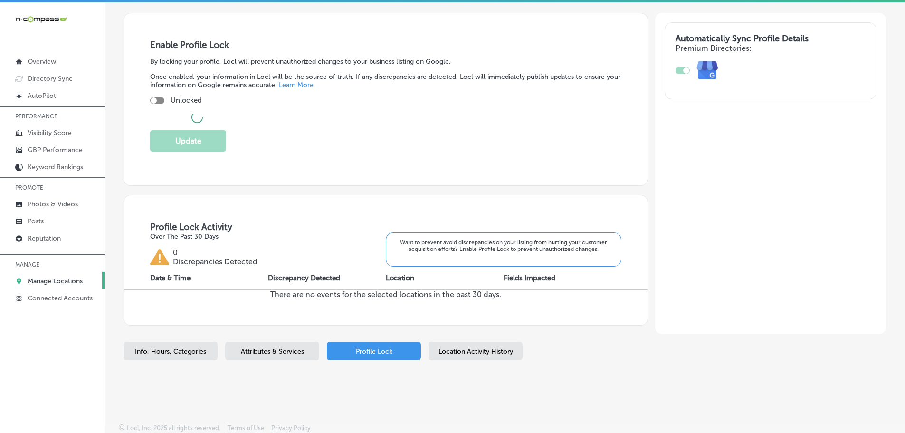
checkbox input "true"
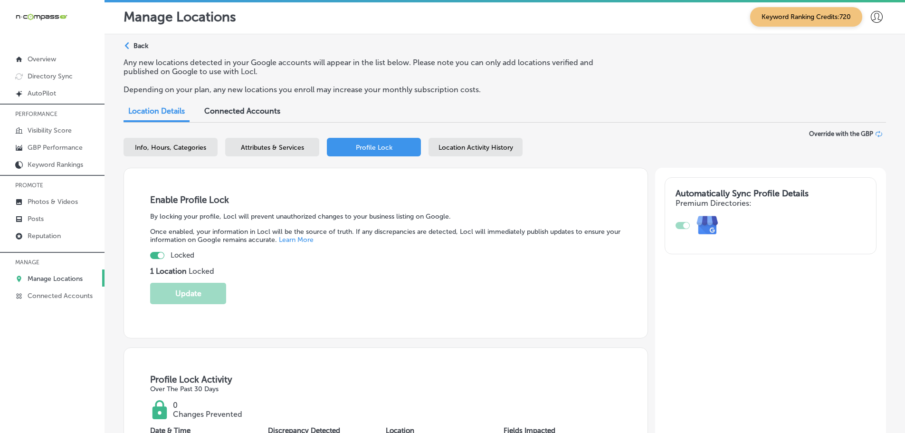
scroll to position [155, 0]
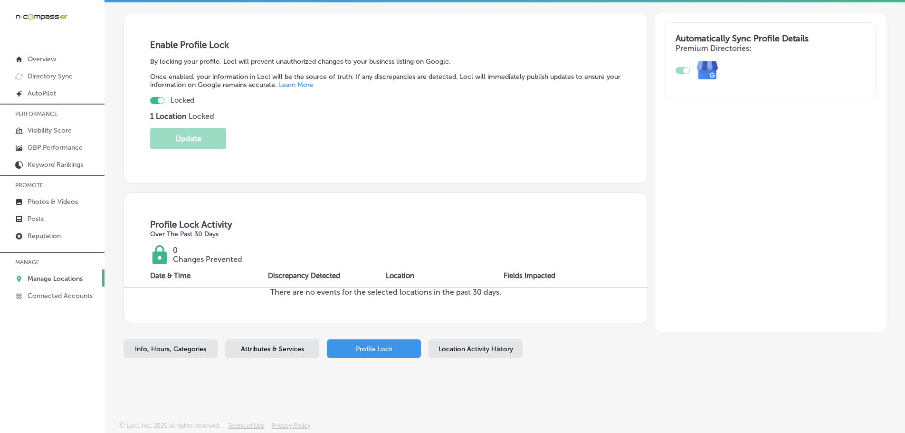
click at [502, 347] on span "Location Activity History" at bounding box center [476, 349] width 75 height 8
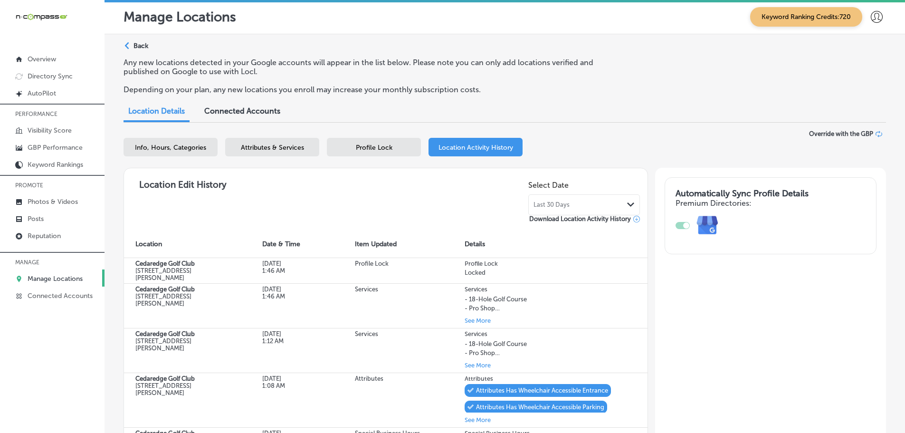
click at [362, 144] on span "Profile Lock" at bounding box center [374, 147] width 37 height 8
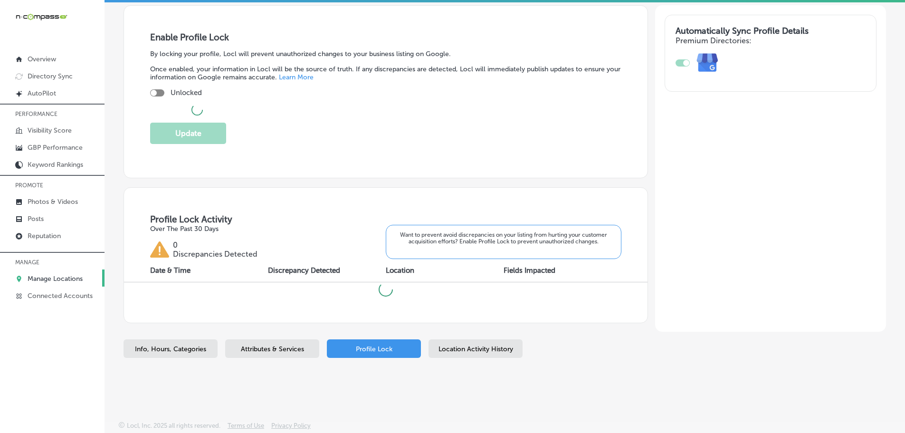
checkbox input "true"
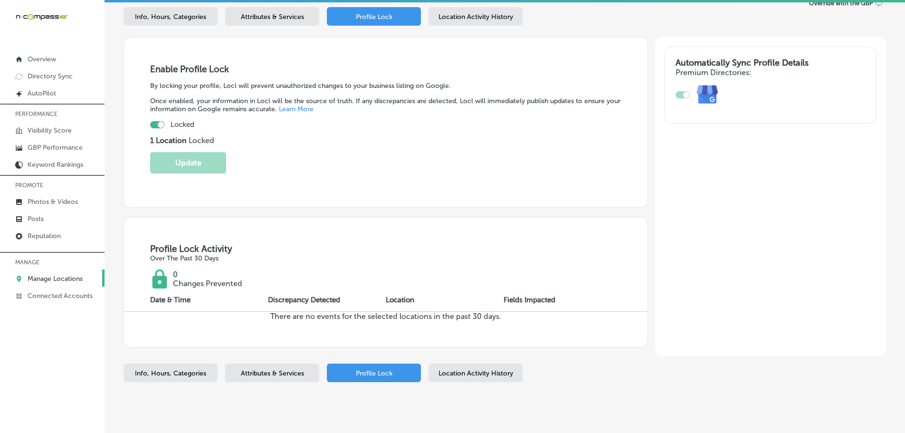
scroll to position [107, 0]
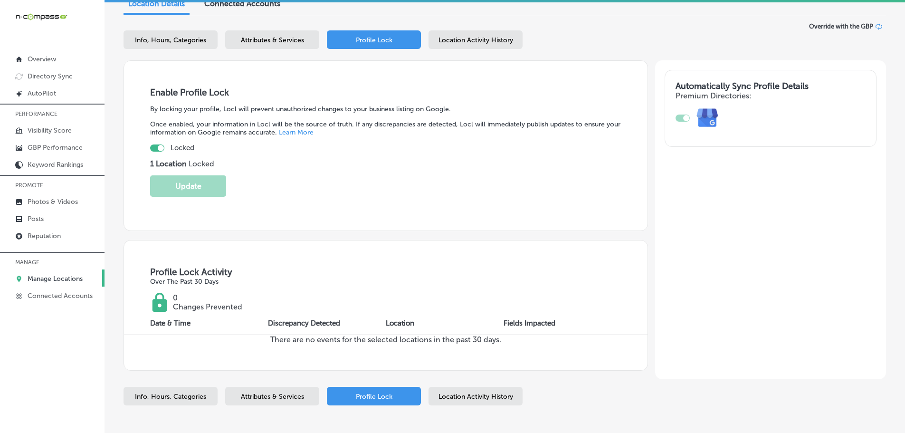
click at [478, 36] on div "Location Activity History" at bounding box center [476, 39] width 94 height 19
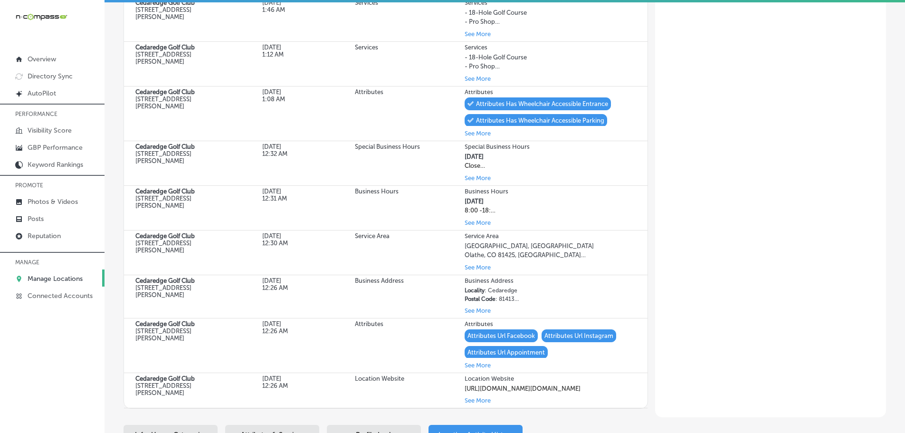
scroll to position [287, 0]
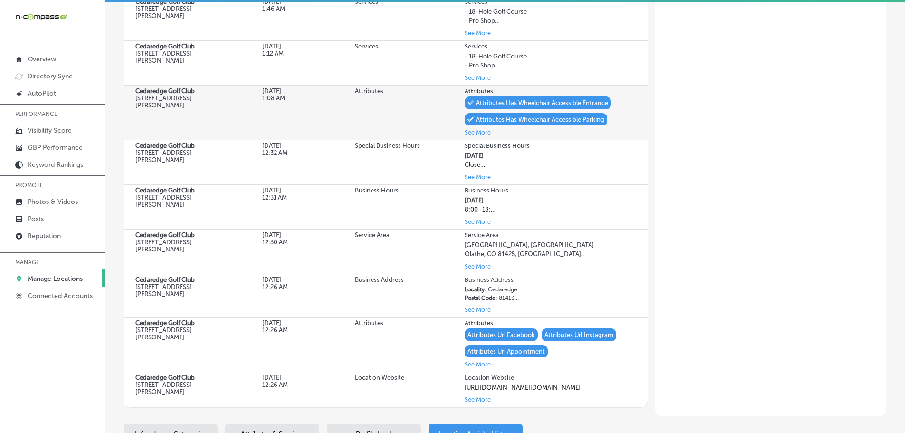
click at [478, 134] on button "See More" at bounding box center [478, 132] width 26 height 11
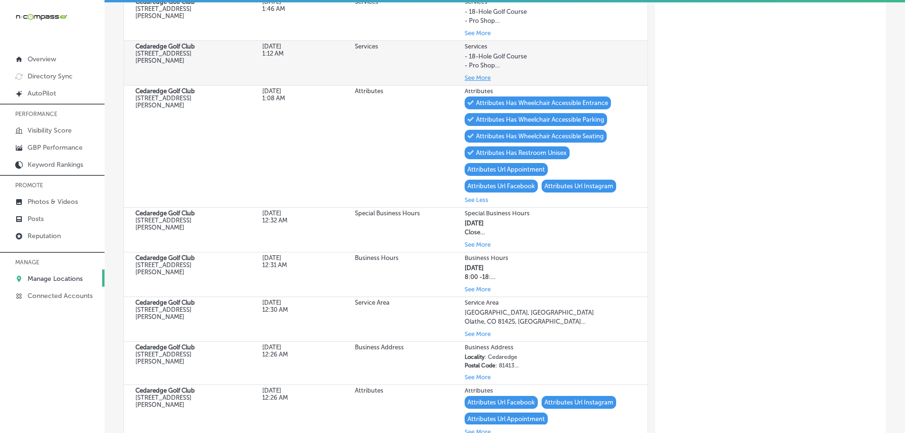
click at [476, 74] on button "See More" at bounding box center [478, 77] width 26 height 11
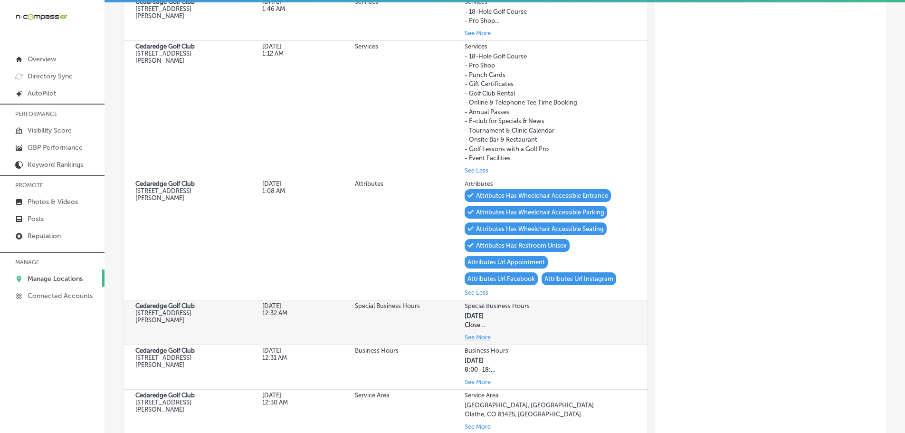
click at [480, 336] on button "See More" at bounding box center [478, 337] width 26 height 11
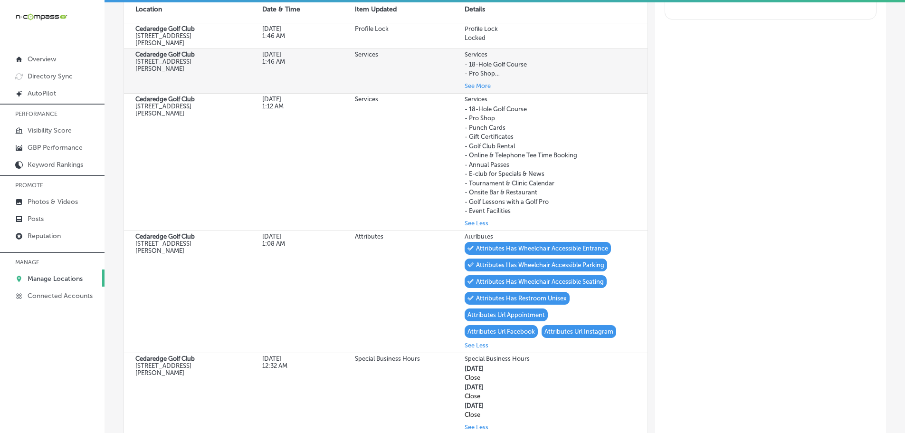
scroll to position [192, 0]
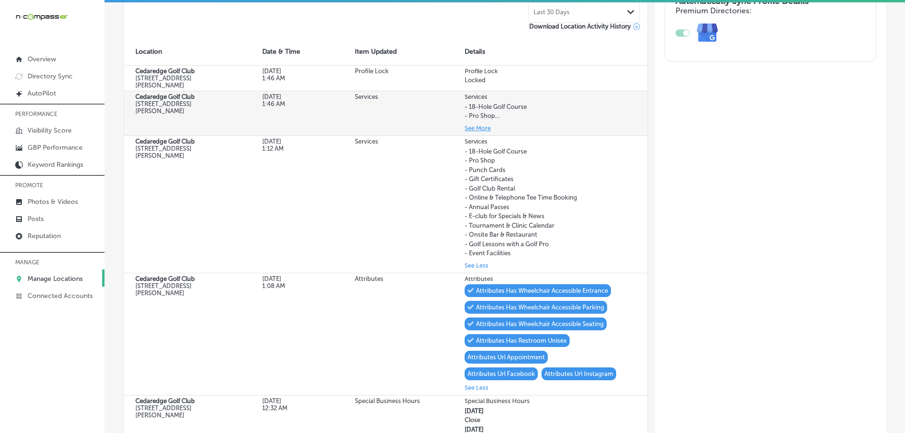
click at [477, 124] on button "See More" at bounding box center [478, 128] width 26 height 11
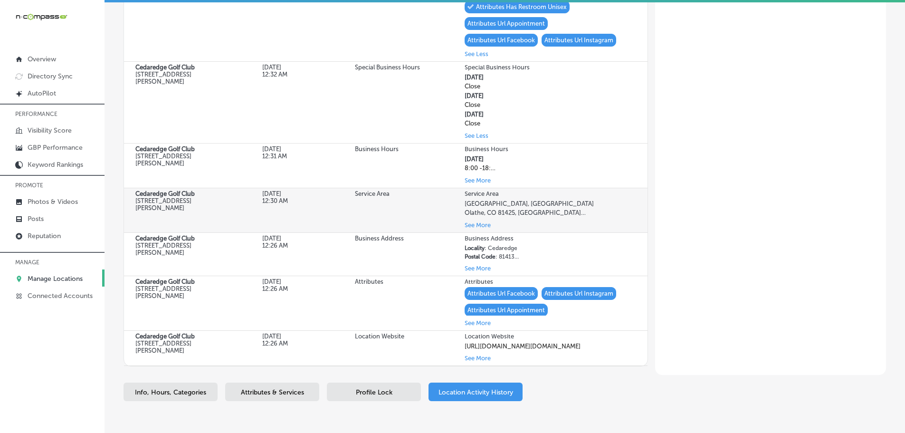
scroll to position [620, 0]
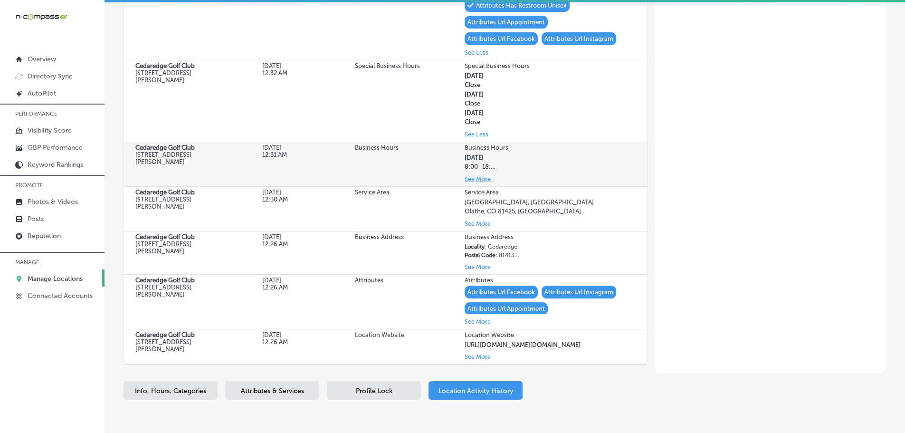
click at [478, 178] on button "See More" at bounding box center [478, 178] width 26 height 11
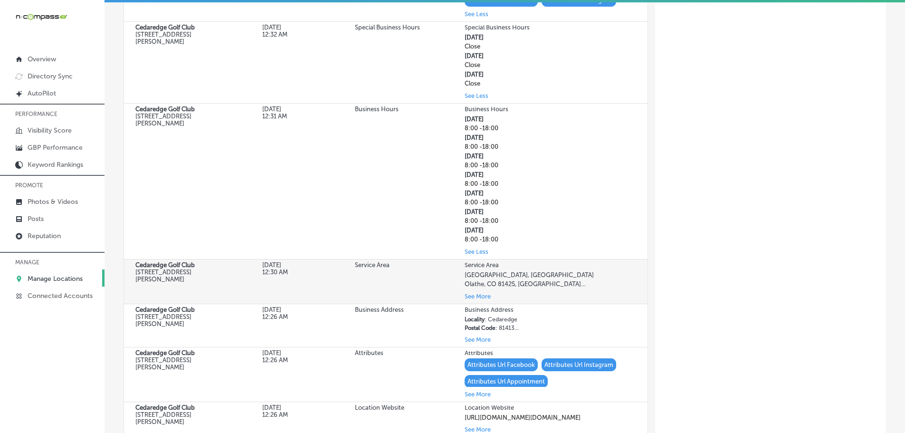
scroll to position [715, 0]
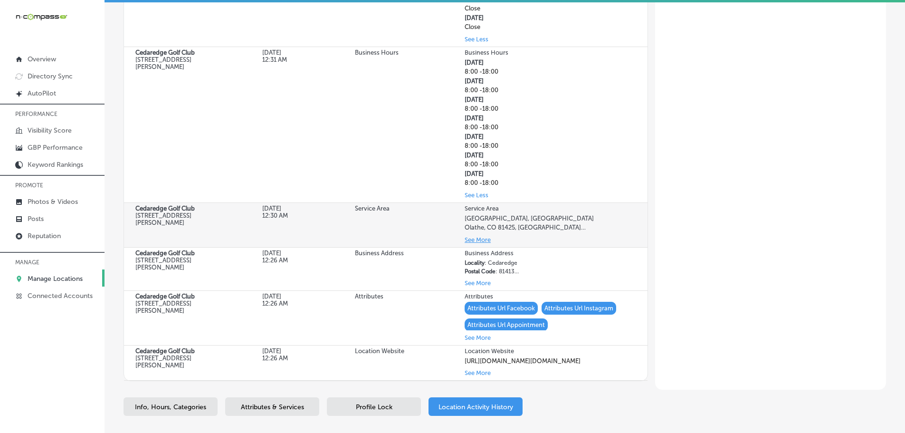
click at [481, 241] on button "See More" at bounding box center [478, 239] width 26 height 11
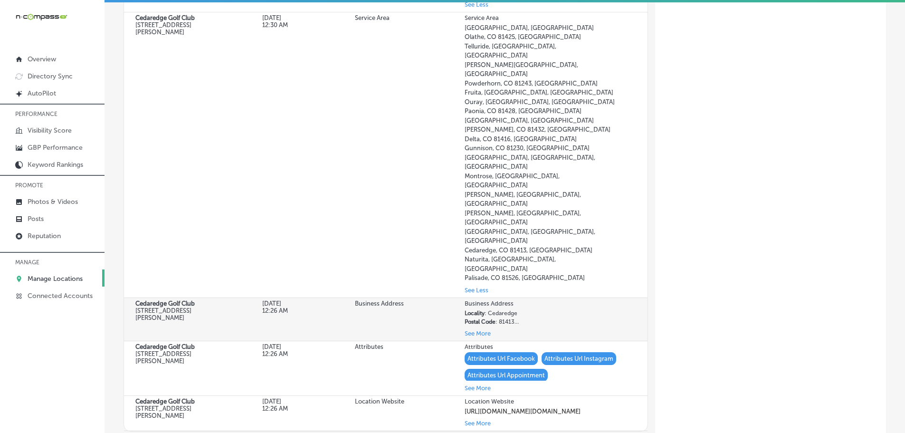
scroll to position [950, 0]
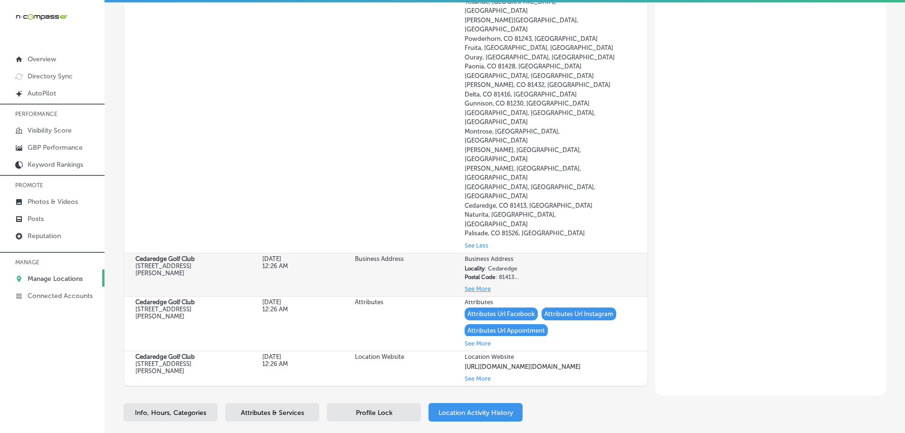
click at [475, 283] on button "See More" at bounding box center [478, 288] width 26 height 11
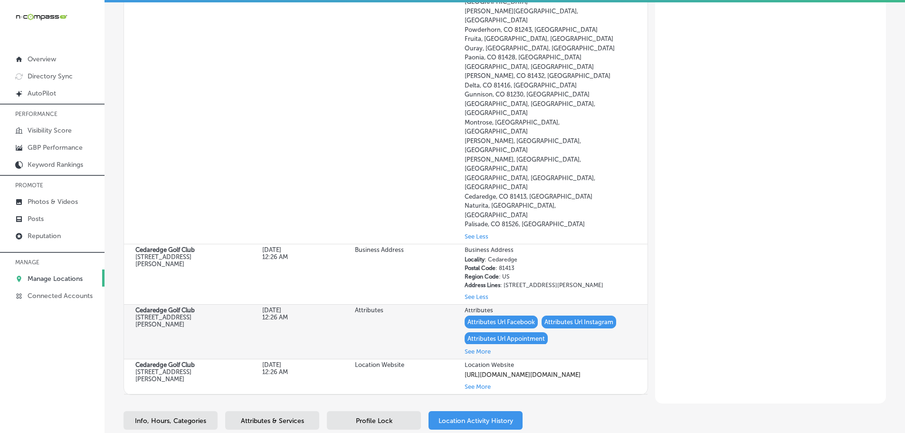
scroll to position [967, 0]
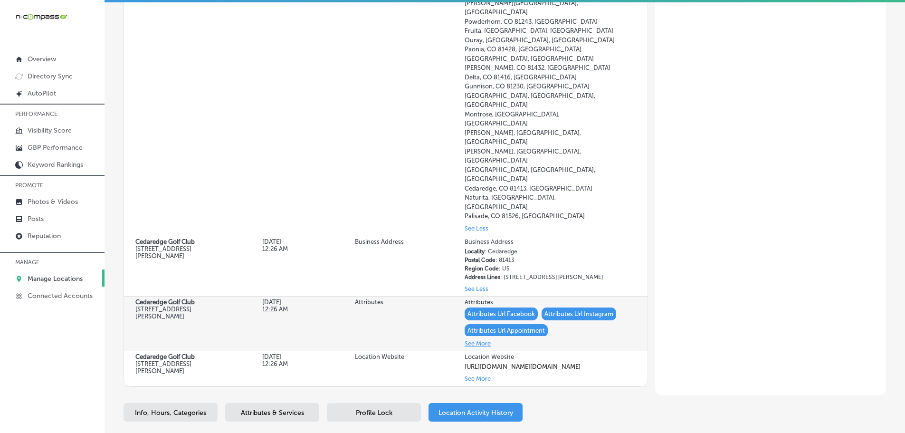
click at [481, 338] on button "See More" at bounding box center [478, 343] width 26 height 11
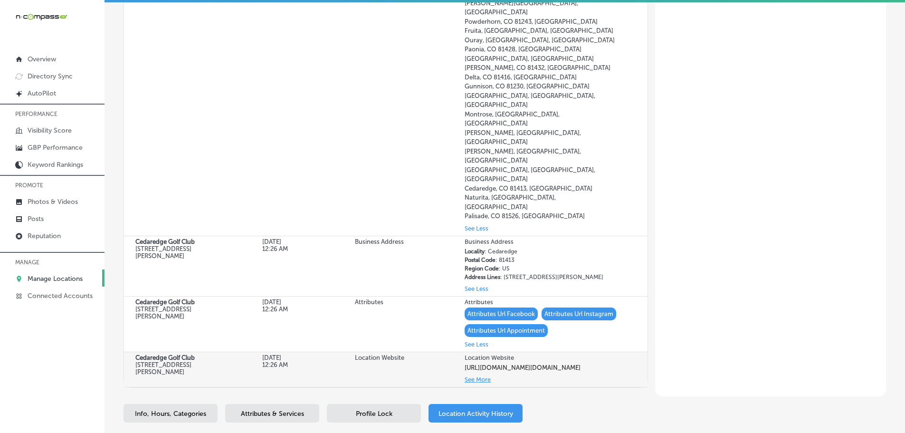
click at [476, 374] on button "See More" at bounding box center [478, 379] width 26 height 11
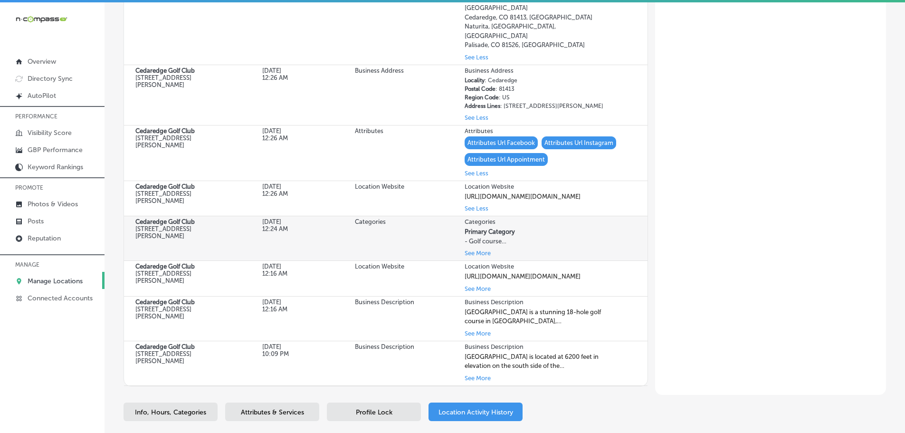
scroll to position [1118, 0]
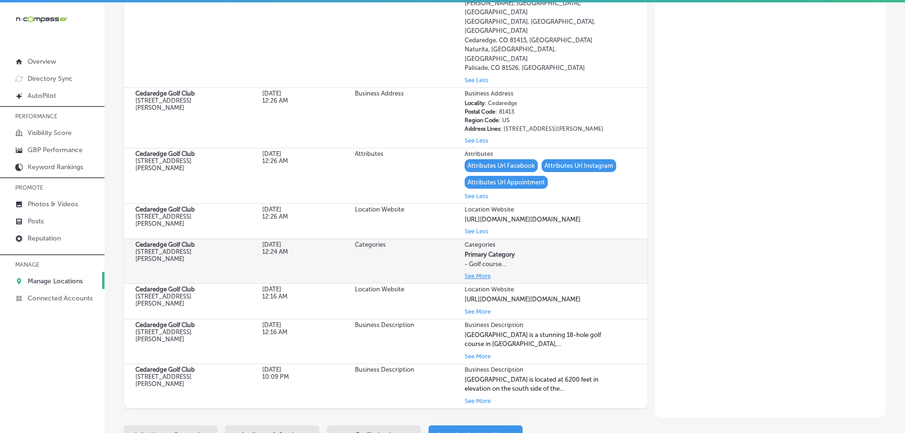
click at [476, 270] on button "See More" at bounding box center [478, 275] width 26 height 11
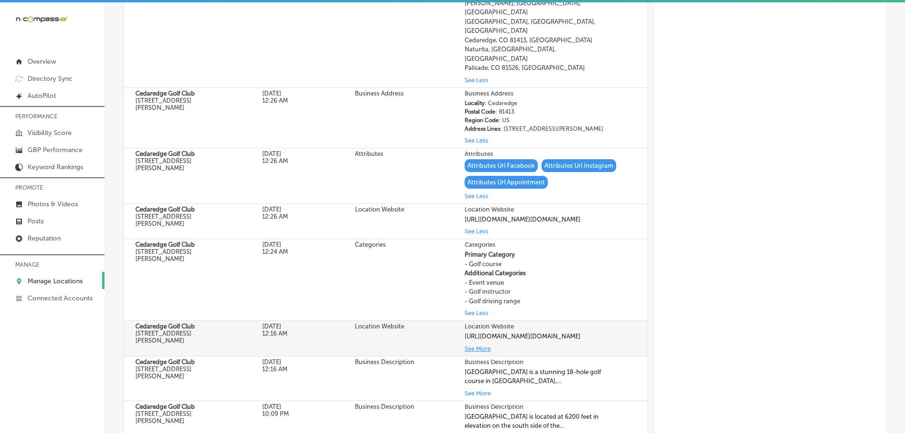
click at [476, 343] on button "See More" at bounding box center [478, 348] width 26 height 11
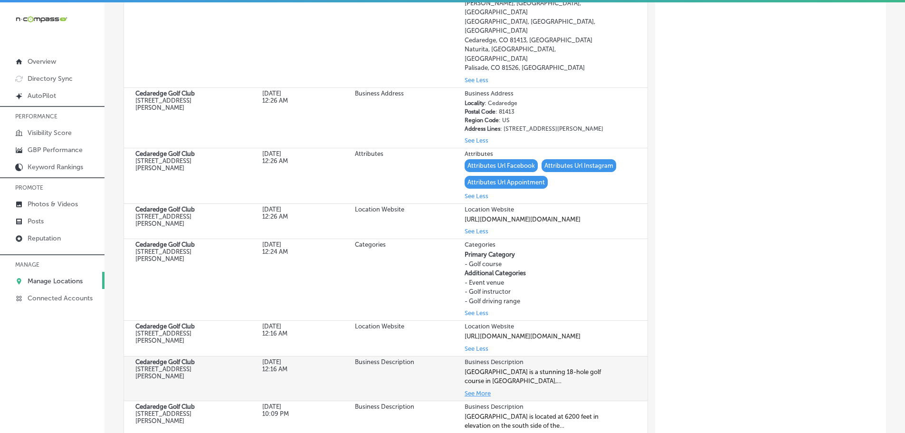
click at [466, 388] on button "See More" at bounding box center [478, 393] width 26 height 11
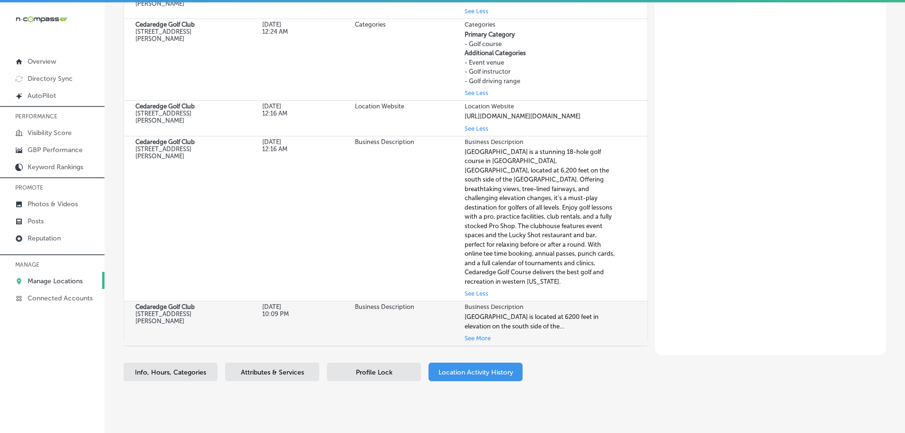
scroll to position [1341, 0]
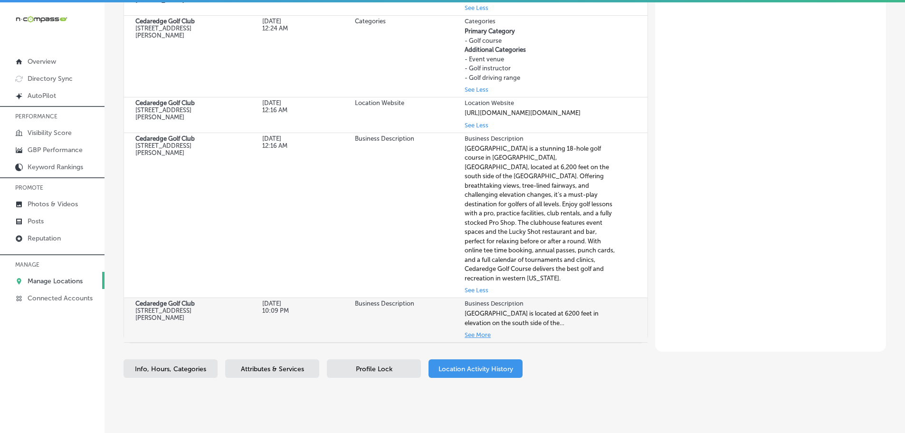
click at [475, 329] on button "See More" at bounding box center [478, 334] width 26 height 11
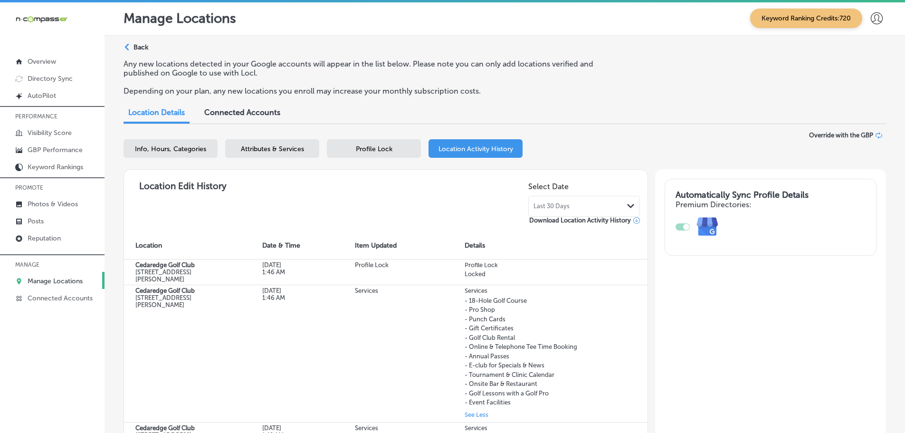
scroll to position [0, 0]
click at [375, 161] on div "Info, Hours, Categories Attributes & Services Profile Lock Location Activity Hi…" at bounding box center [505, 151] width 763 height 22
click at [376, 154] on div "Profile Lock" at bounding box center [374, 149] width 94 height 19
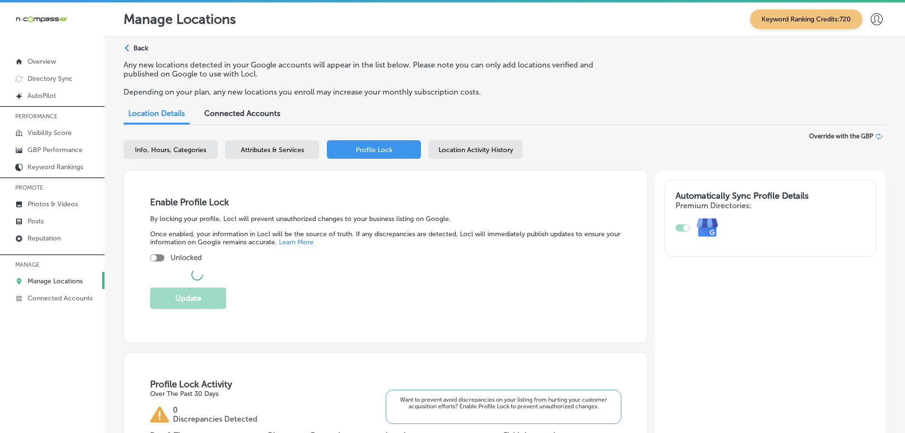
checkbox input "true"
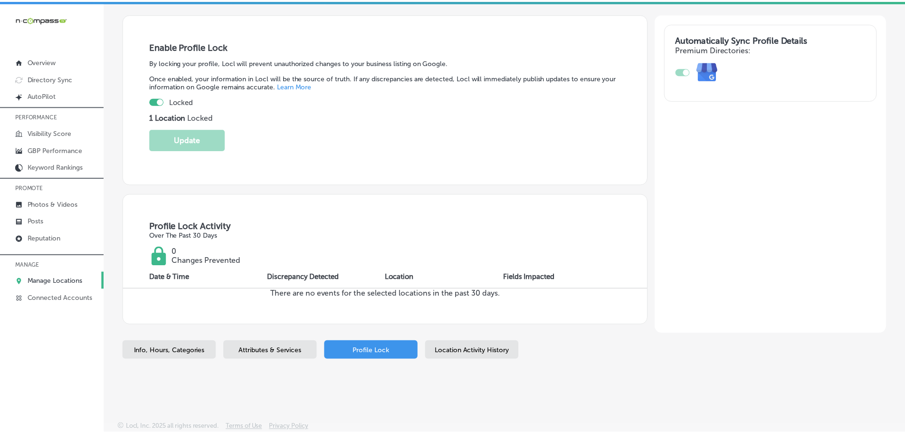
scroll to position [155, 0]
